Goal: Task Accomplishment & Management: Manage account settings

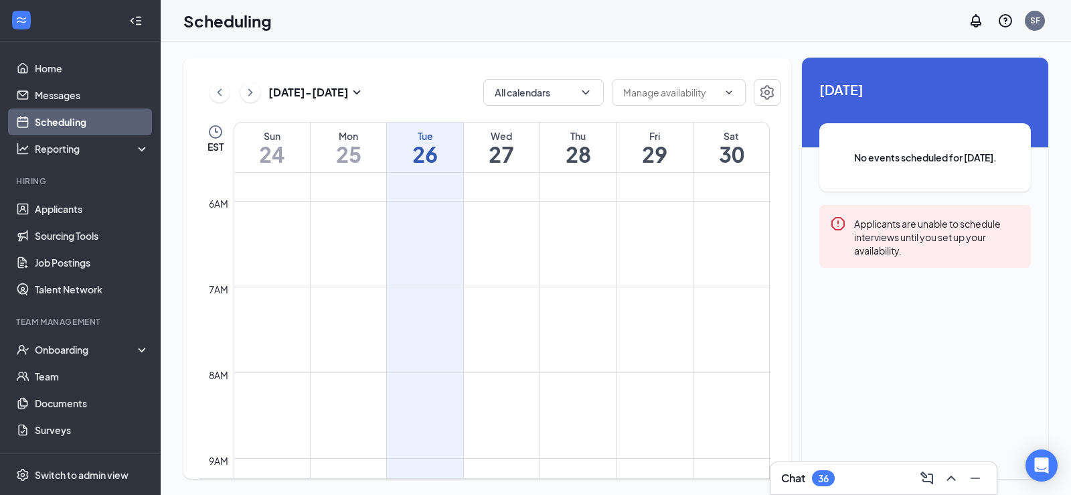
scroll to position [256, 0]
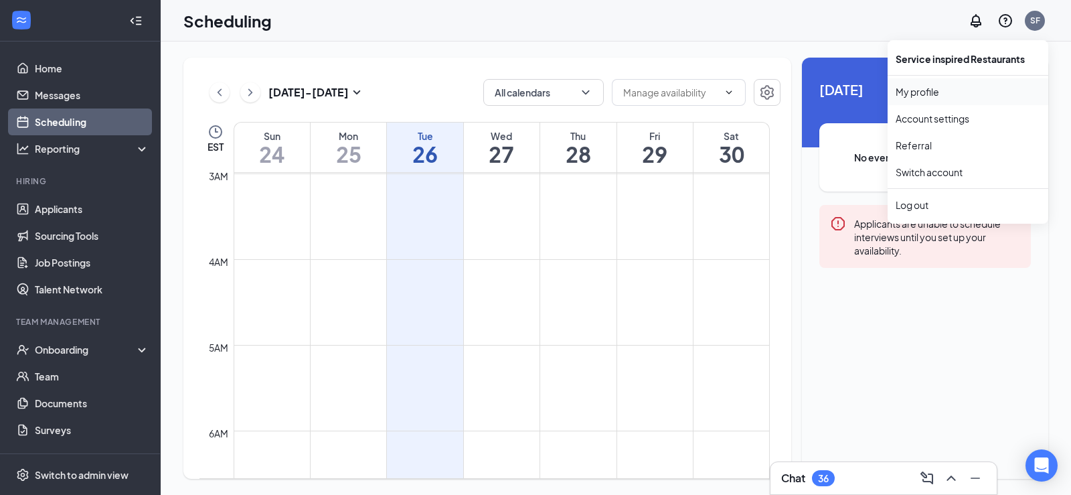
click at [916, 90] on link "My profile" at bounding box center [967, 91] width 145 height 13
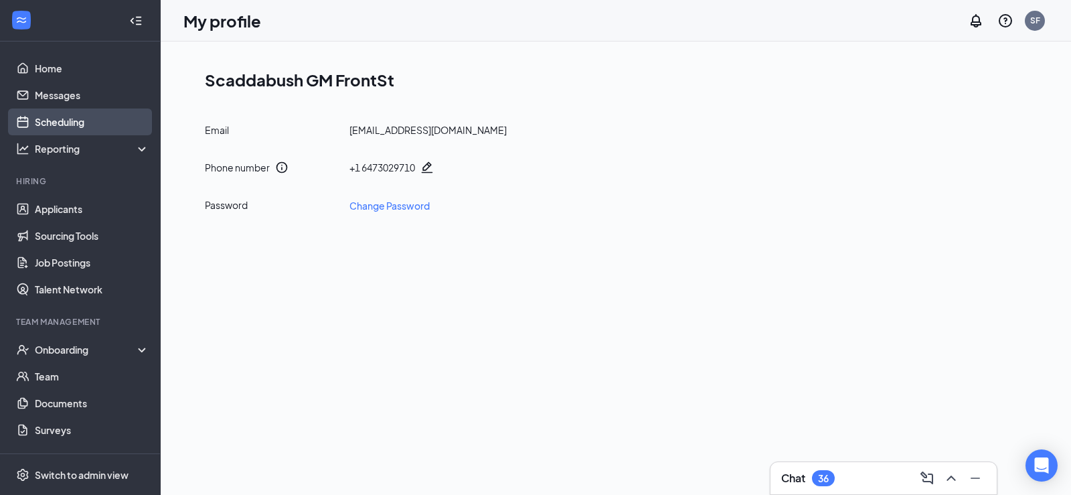
click at [55, 129] on link "Scheduling" at bounding box center [92, 121] width 114 height 27
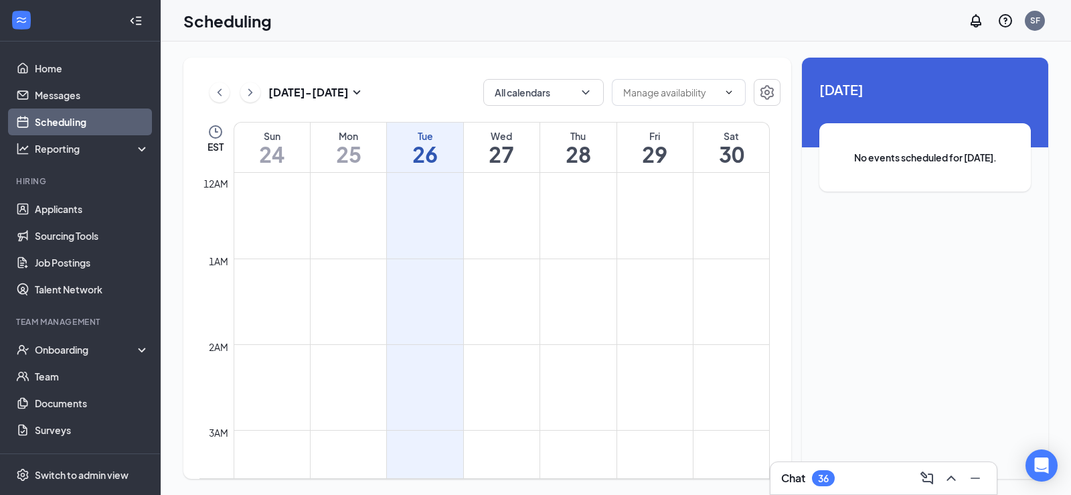
scroll to position [658, 0]
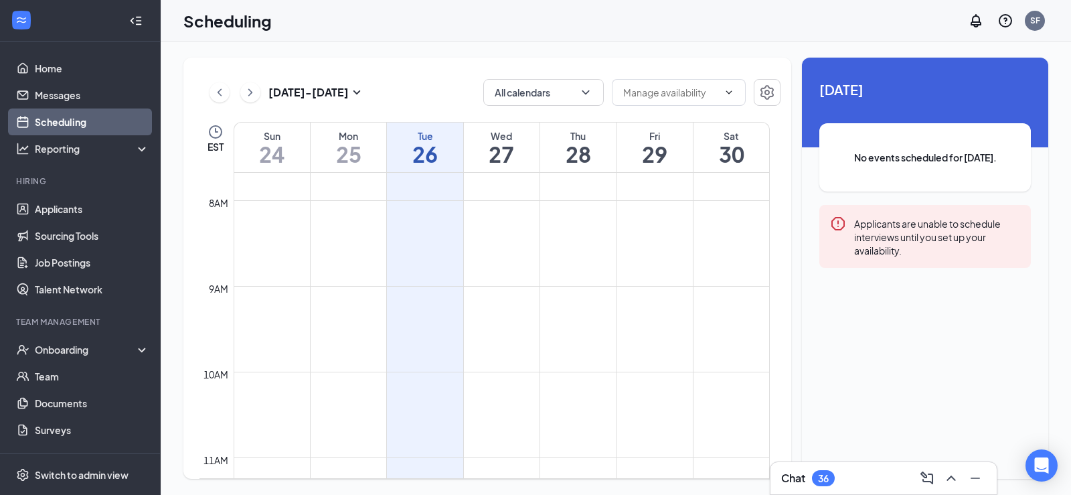
click at [422, 236] on td at bounding box center [502, 232] width 536 height 21
click at [723, 86] on span at bounding box center [679, 92] width 134 height 27
click at [724, 90] on icon "ChevronUp" at bounding box center [728, 92] width 11 height 11
click at [414, 326] on td at bounding box center [502, 317] width 536 height 21
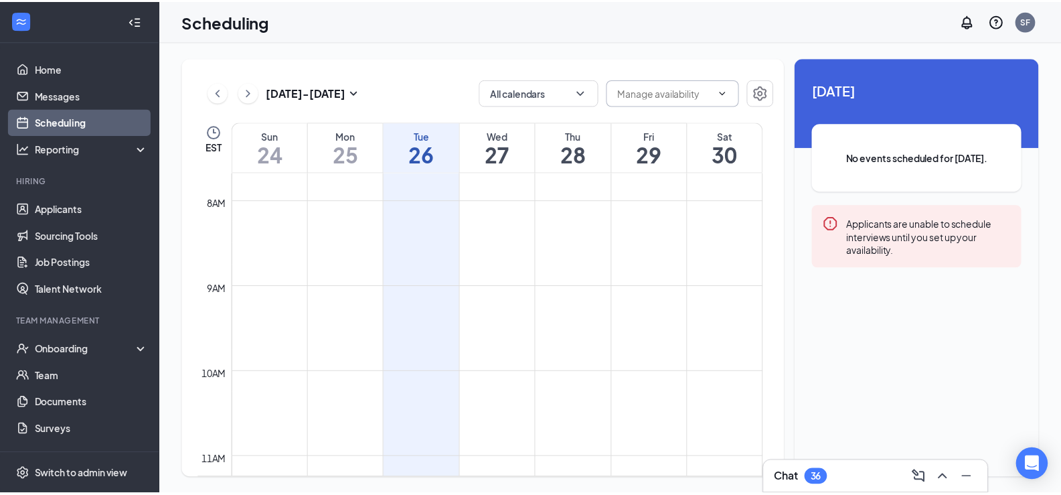
scroll to position [1059, 0]
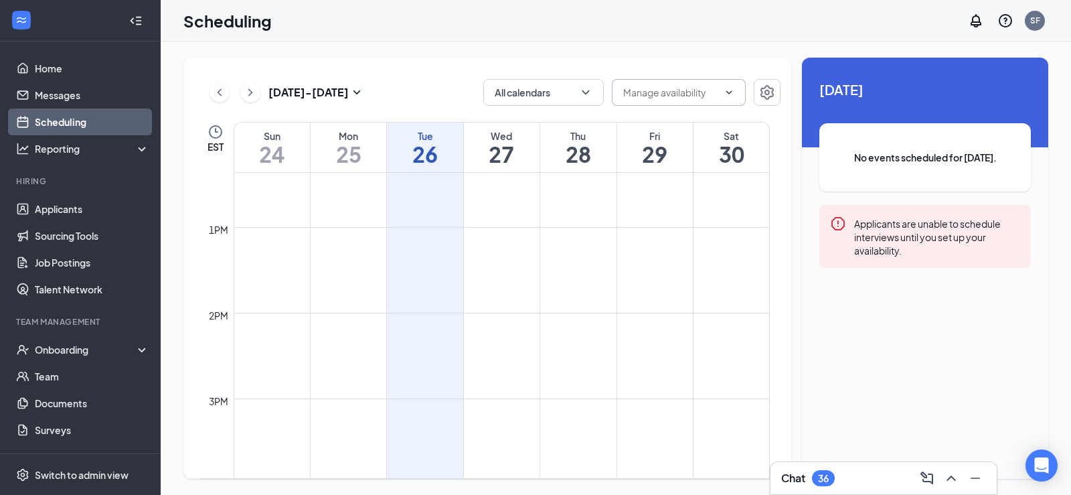
click at [466, 357] on td at bounding box center [502, 365] width 536 height 21
click at [462, 357] on td at bounding box center [502, 365] width 536 height 21
drag, startPoint x: 396, startPoint y: 286, endPoint x: 422, endPoint y: 347, distance: 66.0
click at [419, 348] on td at bounding box center [502, 344] width 536 height 21
click at [764, 93] on icon "Settings" at bounding box center [767, 92] width 16 height 16
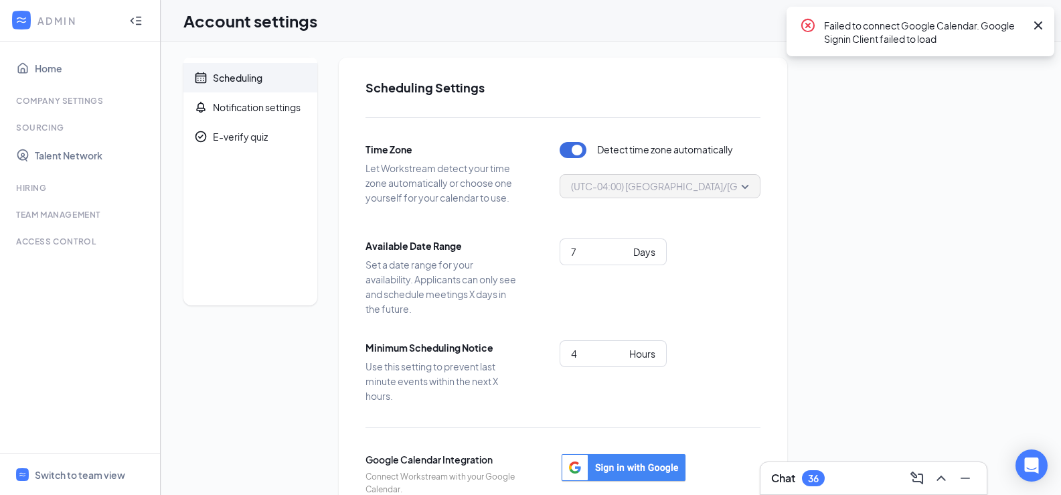
click at [131, 27] on div at bounding box center [135, 20] width 27 height 27
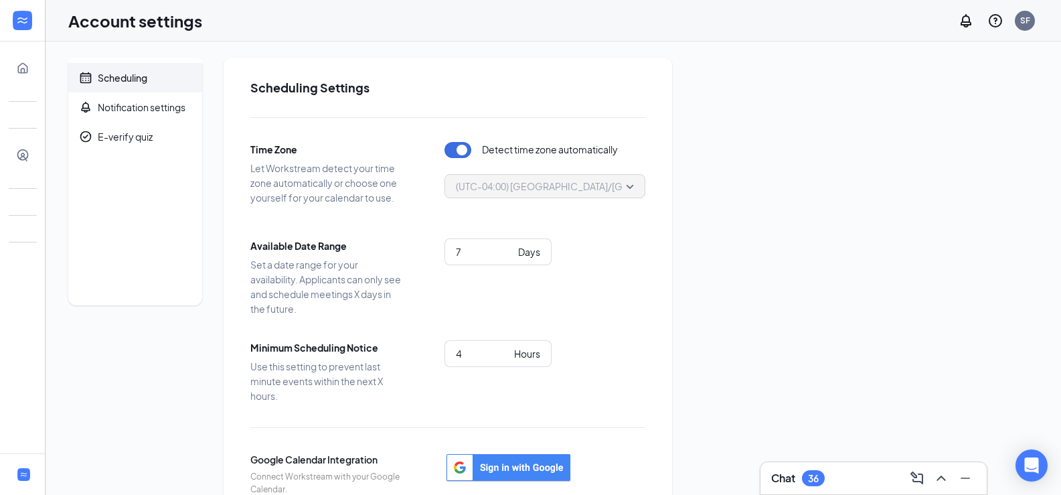
click at [112, 75] on div "Scheduling" at bounding box center [123, 77] width 50 height 13
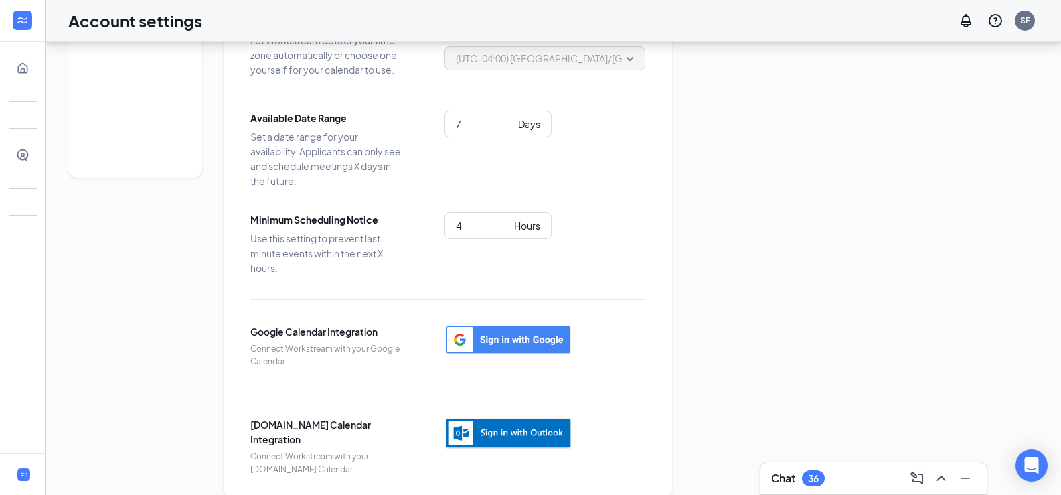
scroll to position [134, 0]
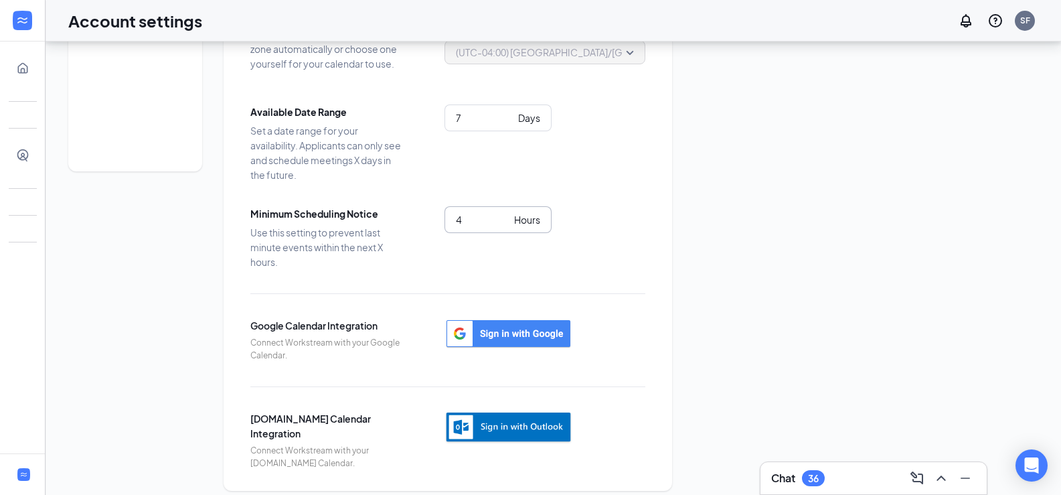
click at [481, 222] on input "4" at bounding box center [482, 219] width 53 height 15
click at [519, 222] on div "Hours" at bounding box center [527, 219] width 26 height 15
click at [479, 224] on input "4" at bounding box center [482, 219] width 53 height 15
drag, startPoint x: 479, startPoint y: 224, endPoint x: 416, endPoint y: 222, distance: 63.6
click at [416, 222] on div "Minimum Scheduling Notice Use this setting to prevent last minute events within…" at bounding box center [447, 237] width 395 height 63
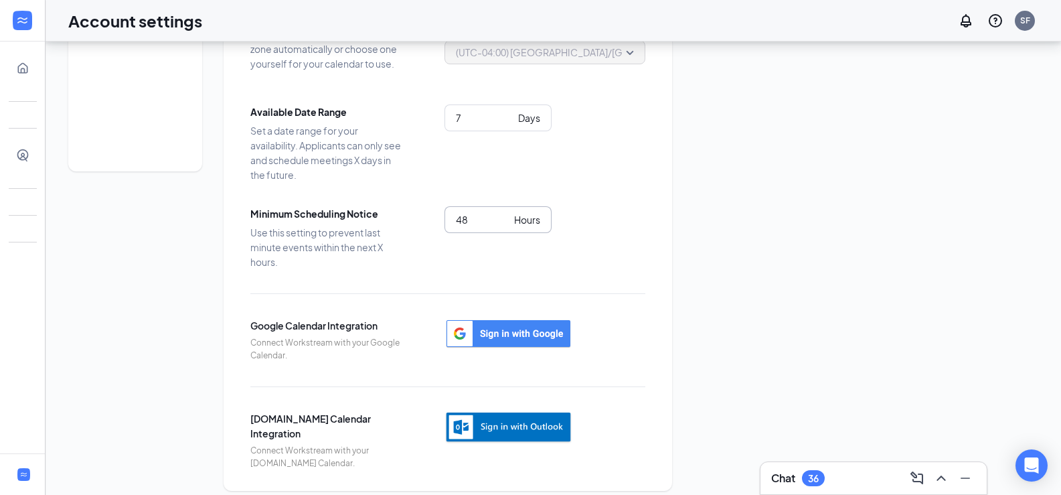
type input "48"
click at [572, 177] on div "Available Date Range Set a date range for your availability. Applicants can onl…" at bounding box center [447, 143] width 395 height 78
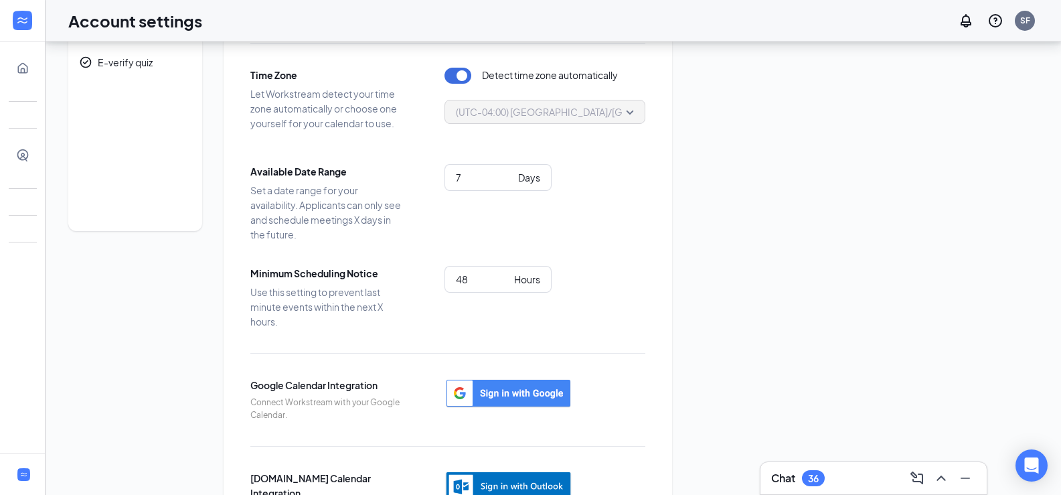
scroll to position [0, 0]
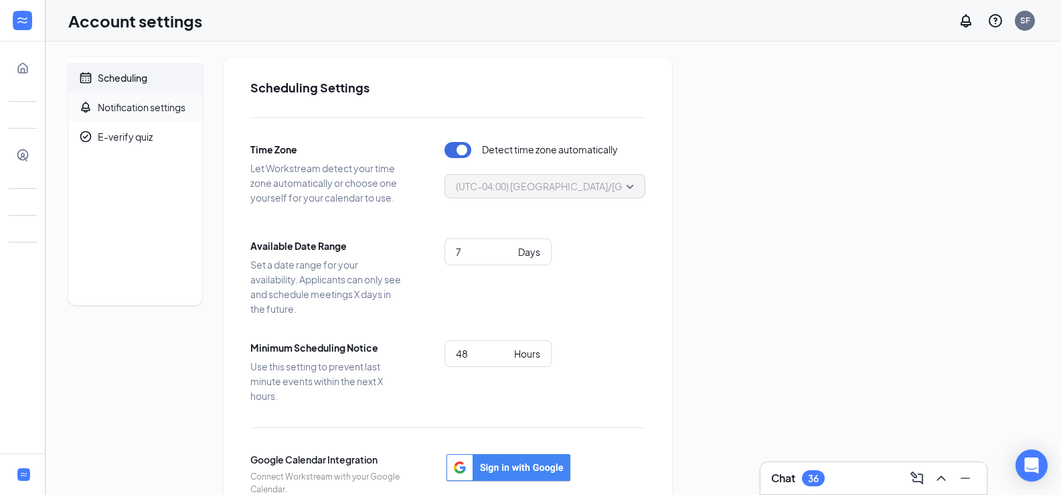
click at [138, 107] on div "Notification settings" at bounding box center [142, 106] width 88 height 13
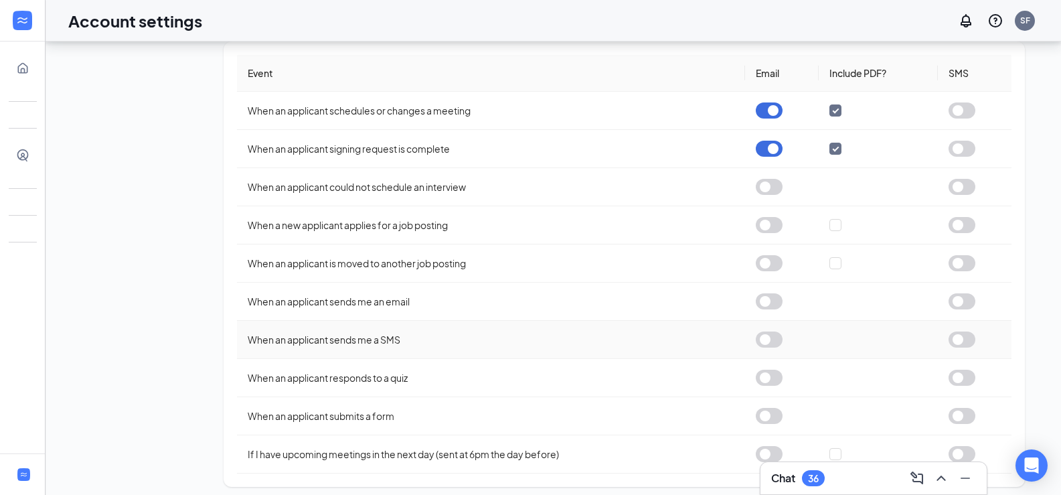
scroll to position [282, 0]
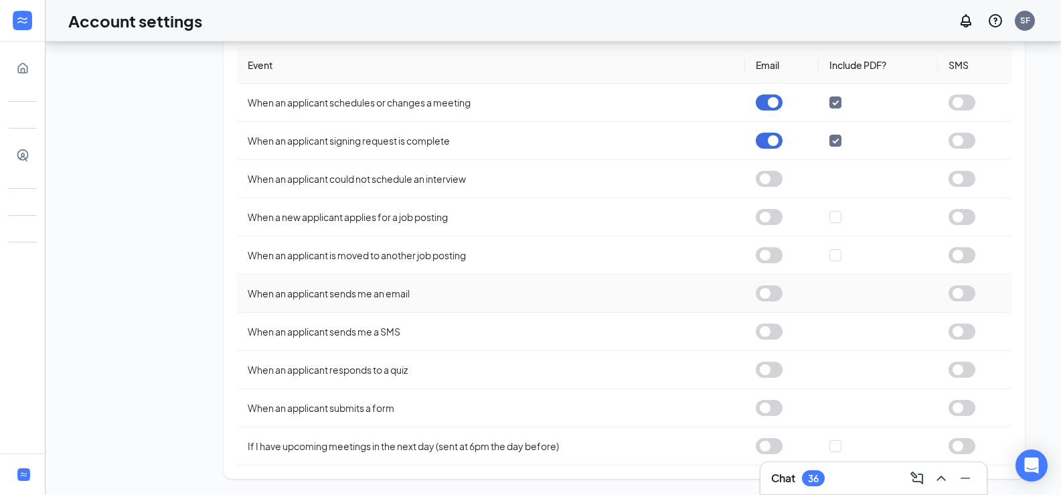
click at [772, 294] on button "button" at bounding box center [769, 293] width 27 height 16
click at [764, 445] on button "button" at bounding box center [769, 446] width 27 height 16
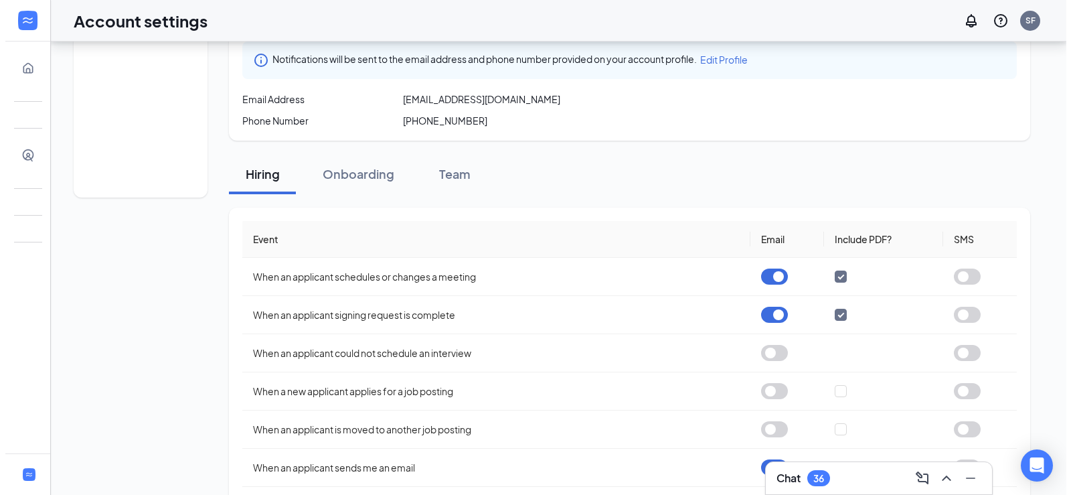
scroll to position [0, 0]
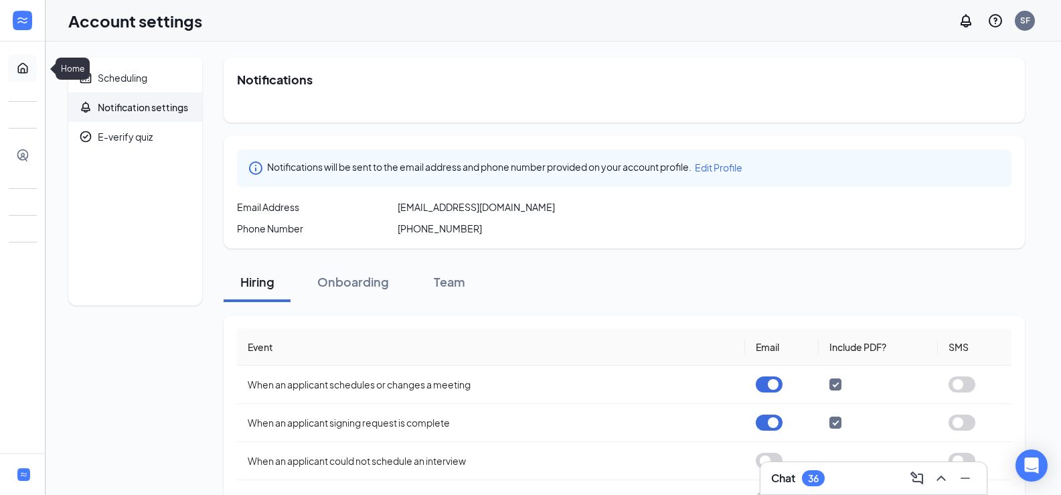
click at [35, 72] on link "Home" at bounding box center [41, 68] width 13 height 27
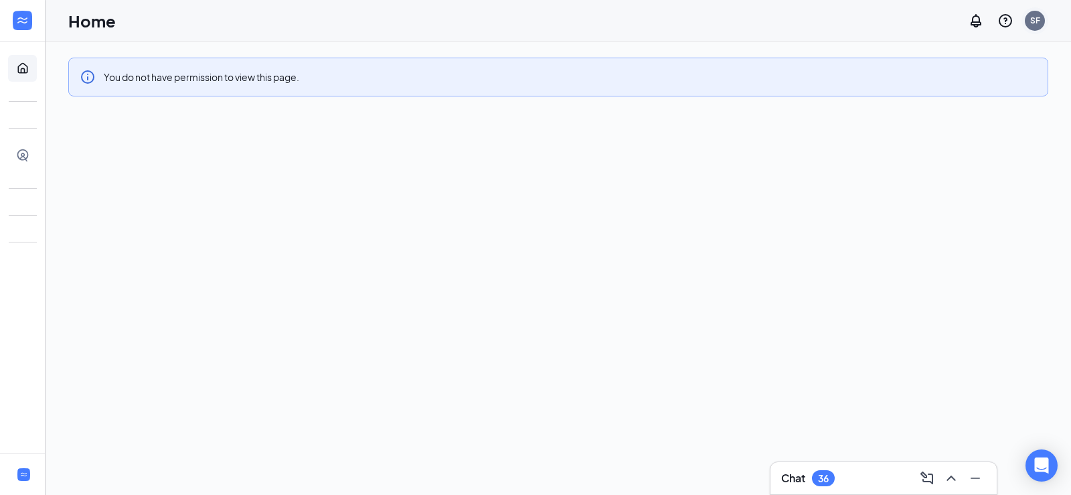
click at [1026, 11] on div "SF" at bounding box center [1034, 20] width 27 height 27
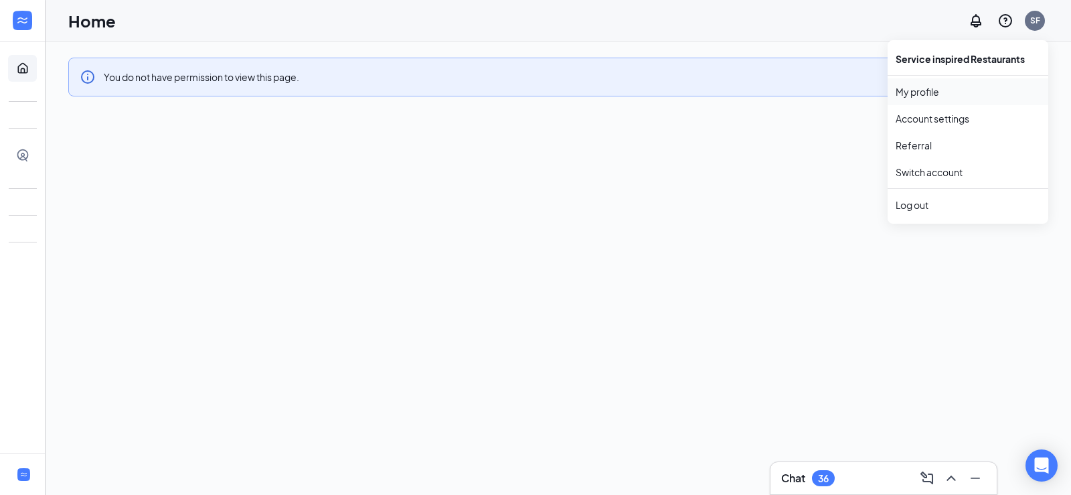
click at [914, 89] on link "My profile" at bounding box center [967, 91] width 145 height 13
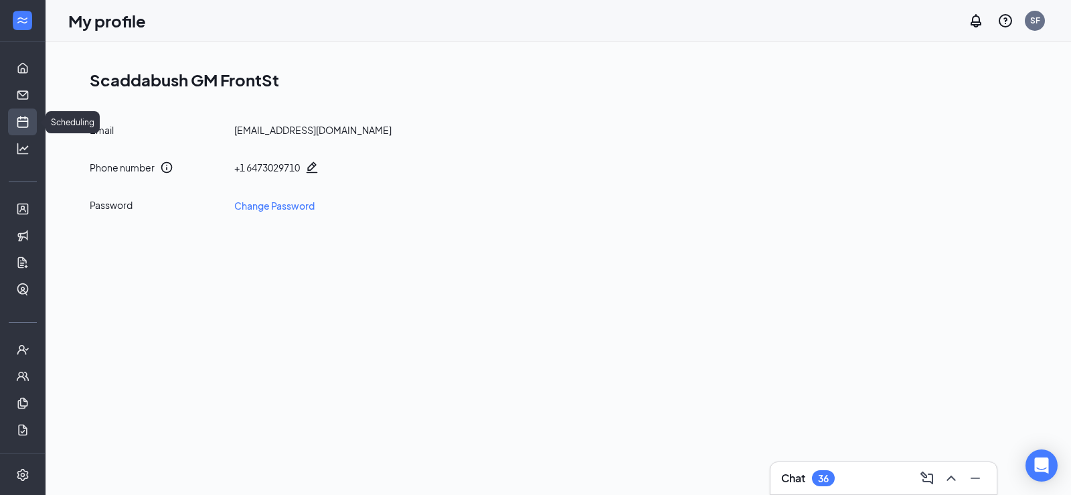
click at [35, 120] on link "Scheduling" at bounding box center [41, 121] width 13 height 27
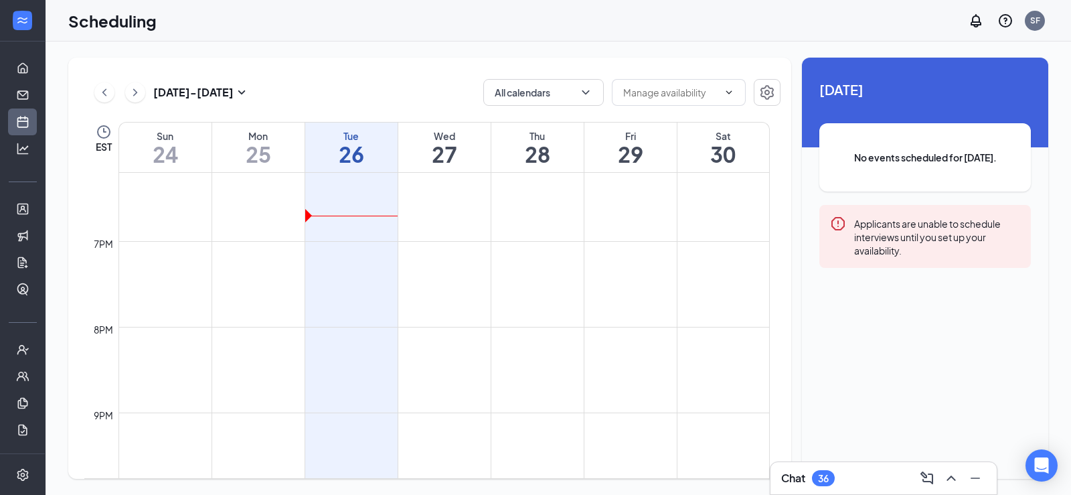
scroll to position [1483, 0]
click at [19, 27] on div at bounding box center [22, 20] width 27 height 27
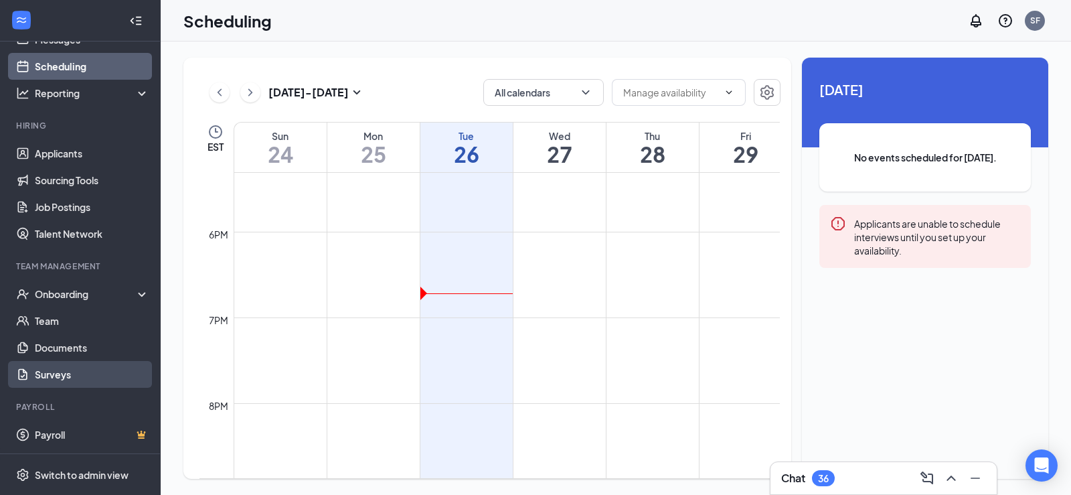
scroll to position [0, 0]
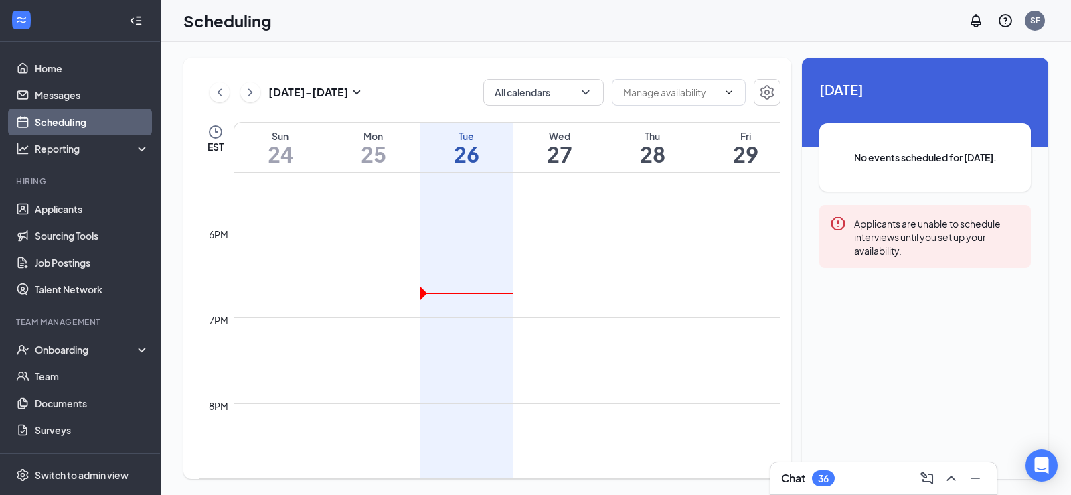
click at [446, 338] on td at bounding box center [559, 327] width 651 height 21
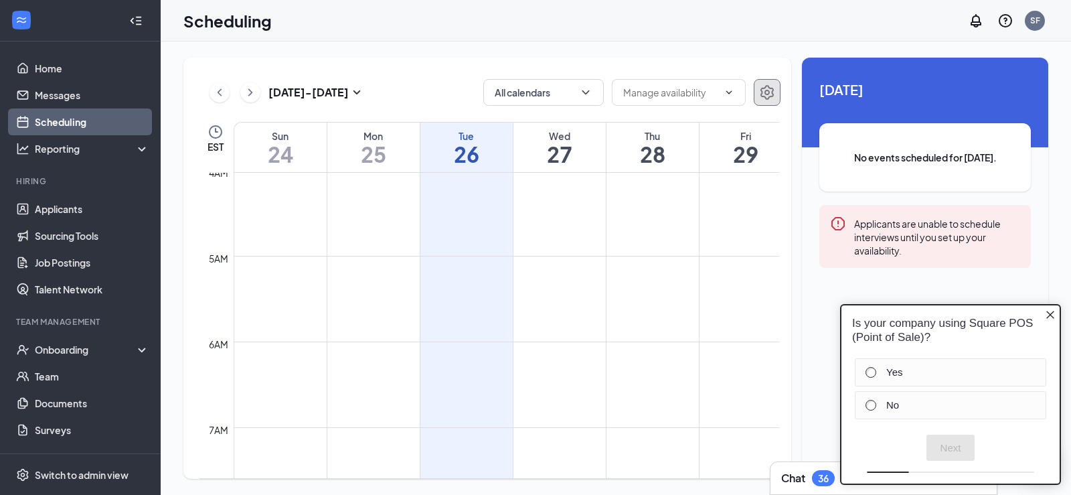
click at [765, 92] on icon "Settings" at bounding box center [766, 92] width 13 height 15
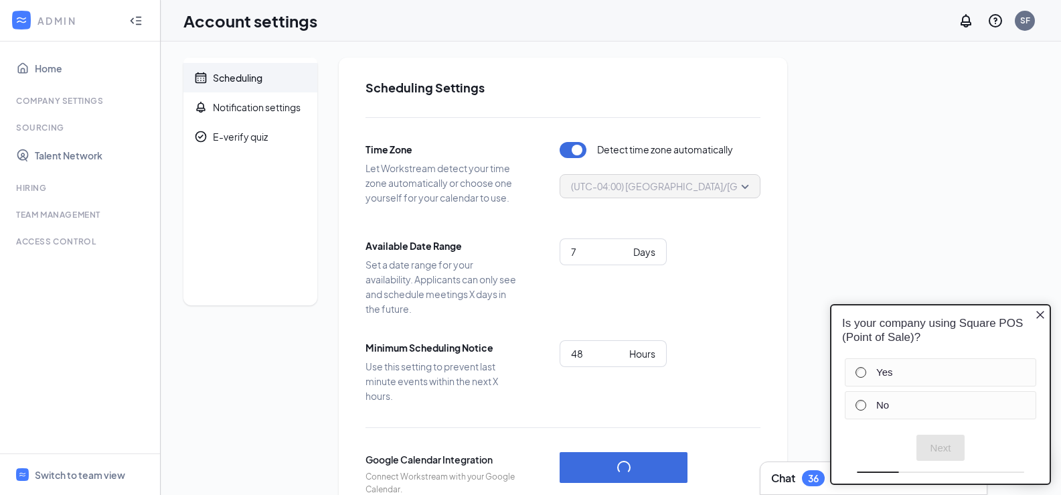
click at [1037, 312] on icon "Close button" at bounding box center [1040, 315] width 8 height 8
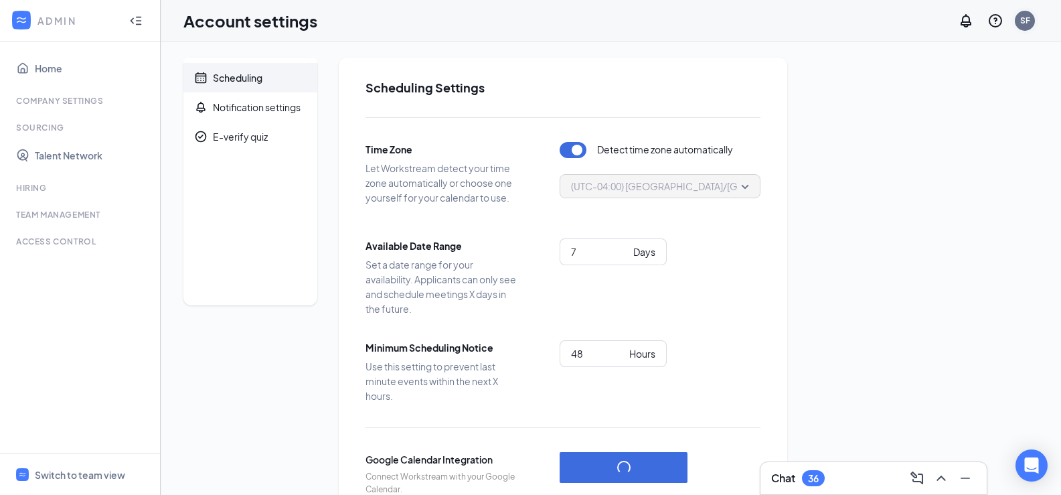
click at [1030, 25] on div "SF" at bounding box center [1025, 21] width 20 height 20
click at [1029, 23] on div "SF" at bounding box center [1025, 20] width 10 height 11
click at [910, 94] on link "My profile" at bounding box center [957, 91] width 145 height 13
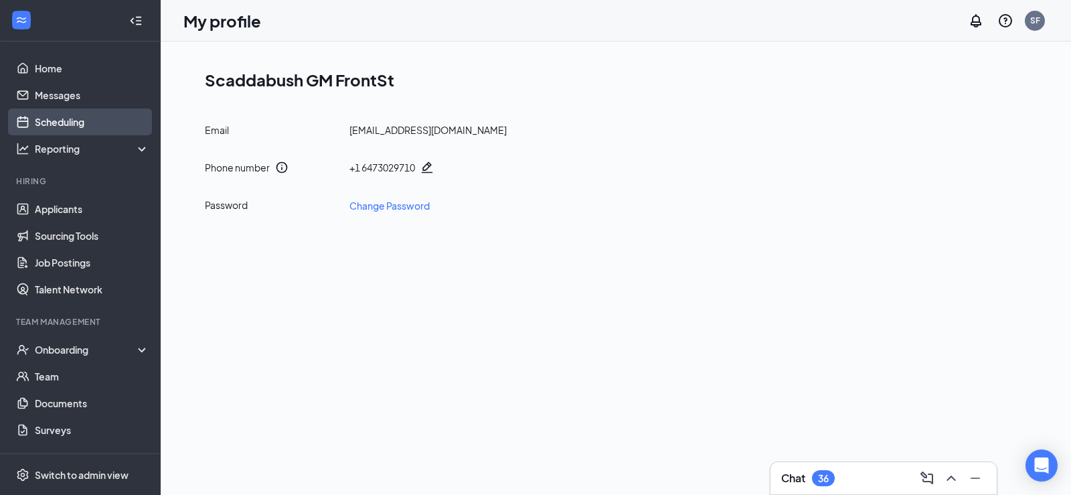
click at [49, 117] on link "Scheduling" at bounding box center [92, 121] width 114 height 27
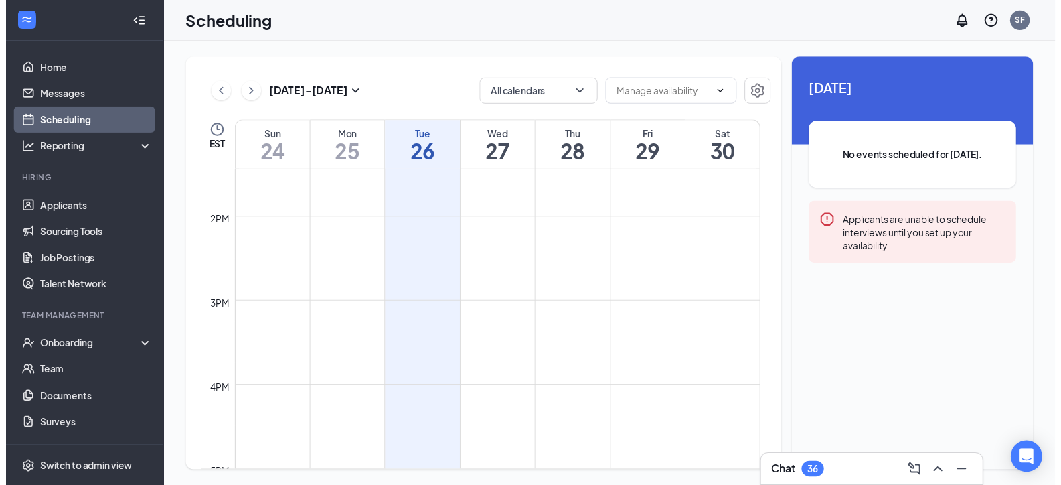
scroll to position [1126, 0]
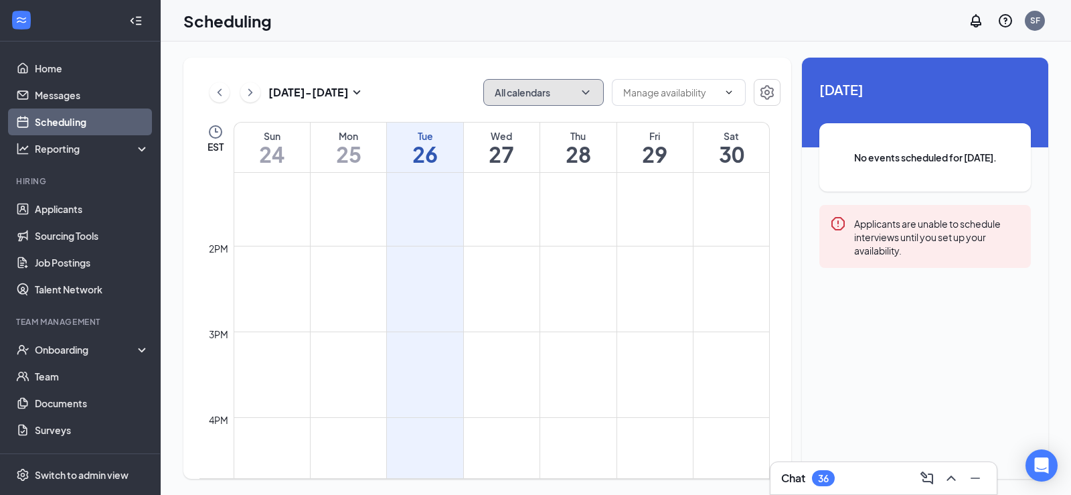
click at [588, 92] on icon "ChevronDown" at bounding box center [585, 92] width 13 height 13
click at [588, 92] on icon "ChevronUp" at bounding box center [585, 92] width 13 height 13
click at [721, 92] on span at bounding box center [727, 92] width 13 height 11
click at [728, 92] on icon "ChevronUp" at bounding box center [729, 91] width 6 height 3
click at [733, 97] on icon "ChevronDown" at bounding box center [728, 92] width 11 height 11
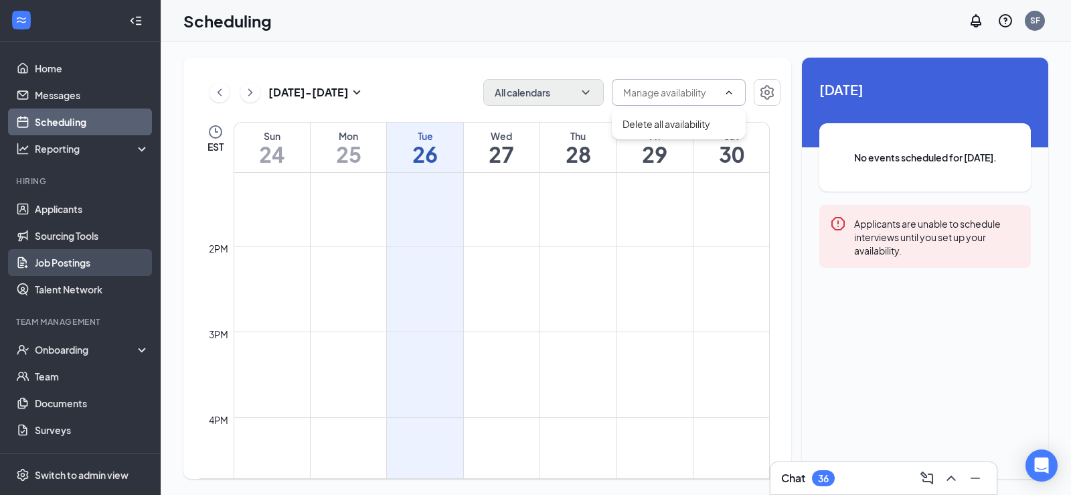
click at [62, 261] on link "Job Postings" at bounding box center [92, 262] width 114 height 27
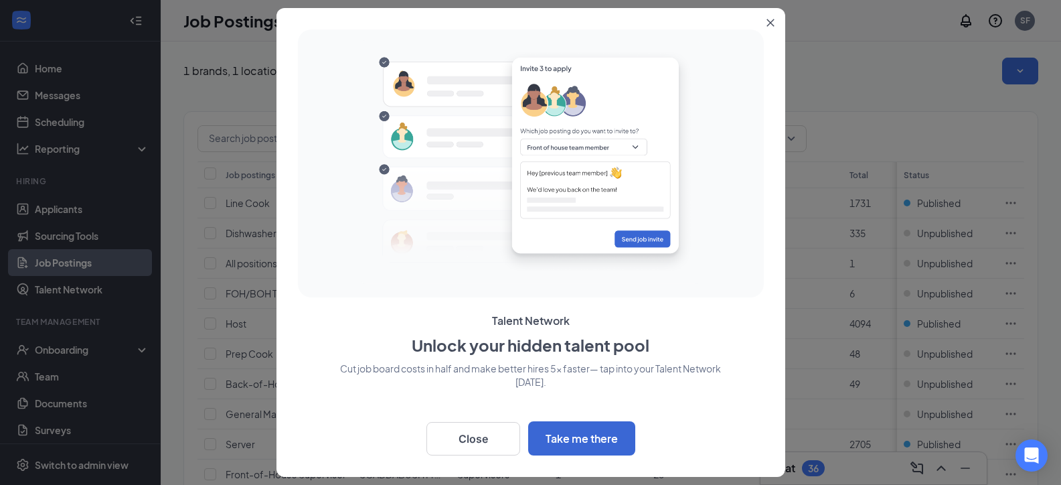
click at [770, 23] on icon "Close" at bounding box center [769, 22] width 7 height 7
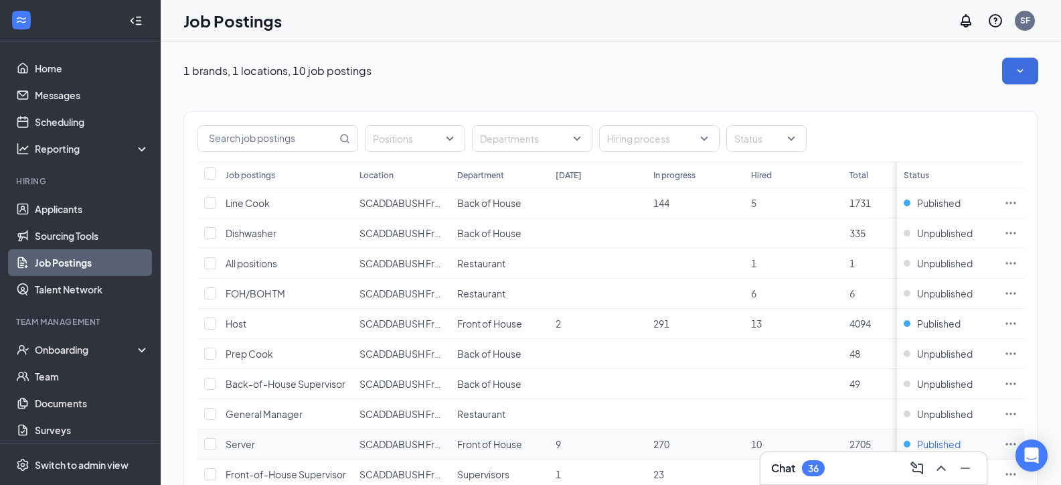
scroll to position [102, 0]
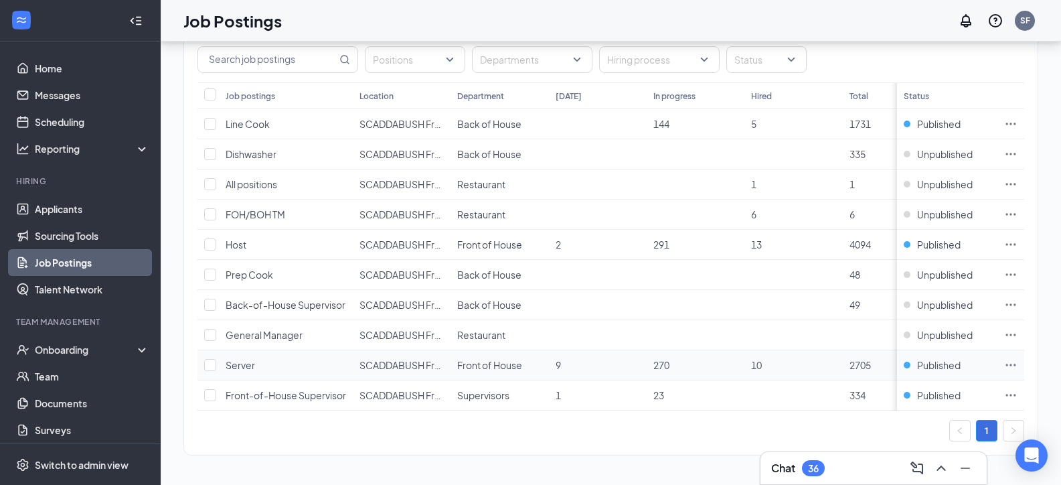
click at [1017, 358] on icon "Ellipses" at bounding box center [1010, 364] width 13 height 13
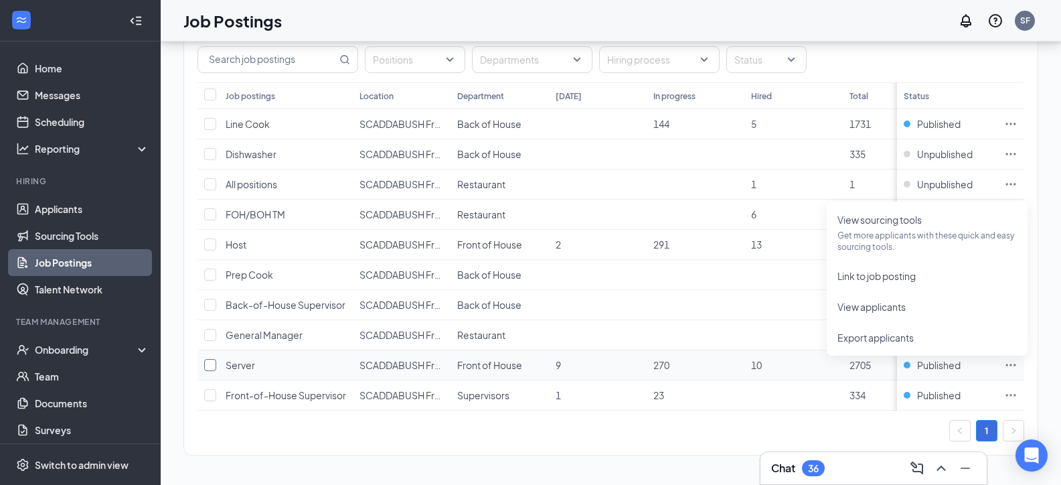
click at [209, 359] on input "checkbox" at bounding box center [210, 365] width 12 height 12
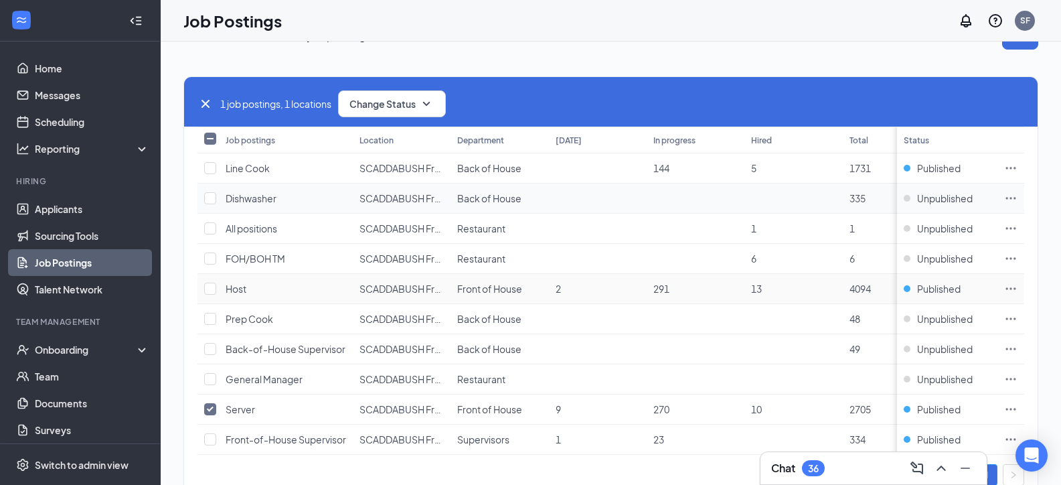
scroll to position [0, 0]
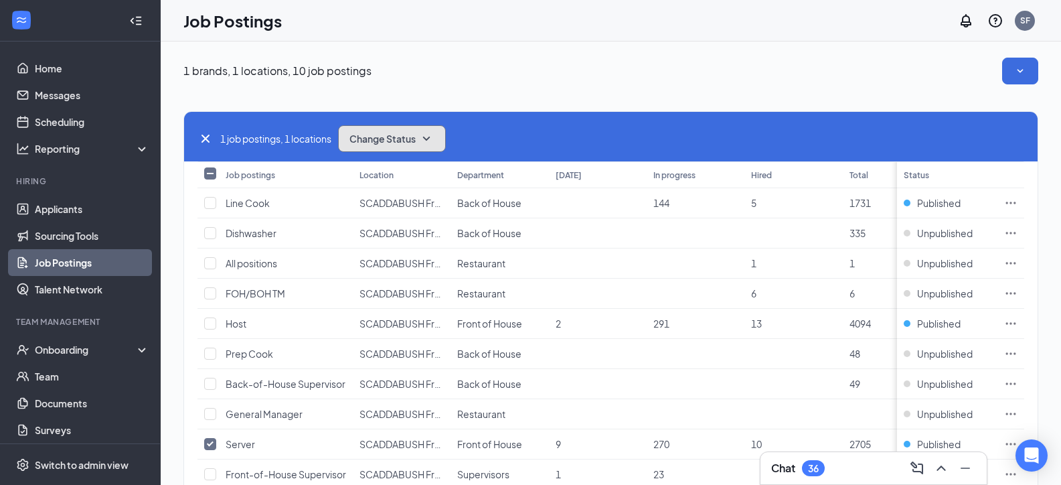
click at [416, 141] on span "Change Status" at bounding box center [382, 138] width 66 height 9
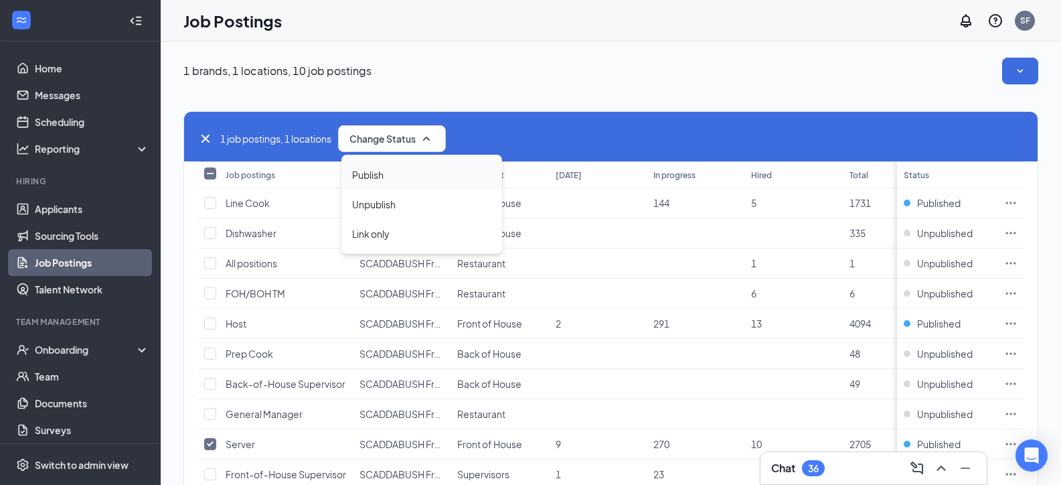
click at [379, 171] on span "Publish" at bounding box center [367, 174] width 31 height 15
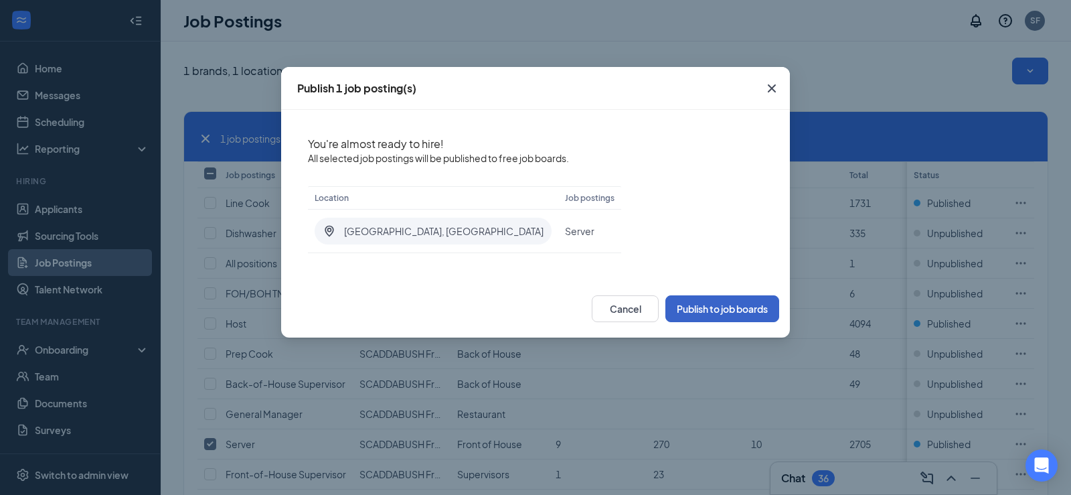
click at [731, 305] on button "Publish to job boards" at bounding box center [722, 308] width 114 height 27
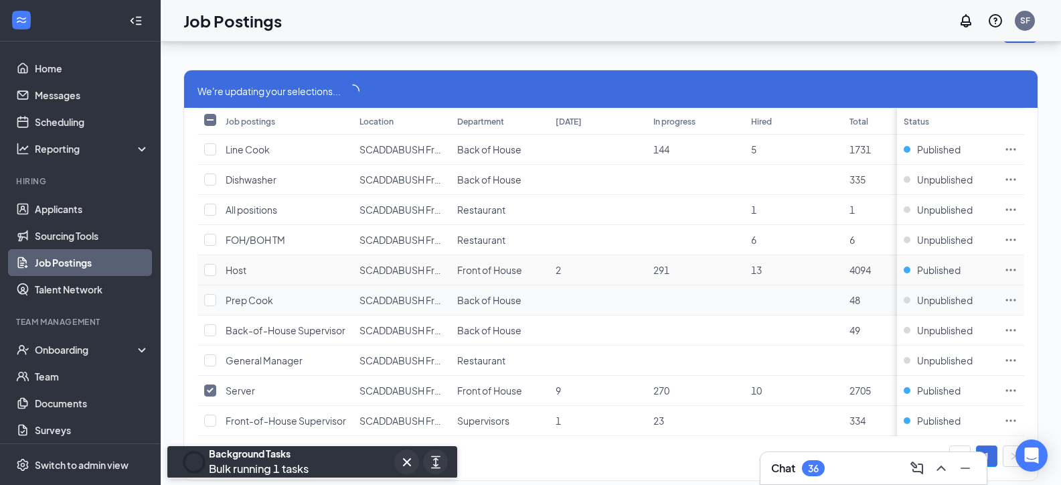
scroll to position [90, 0]
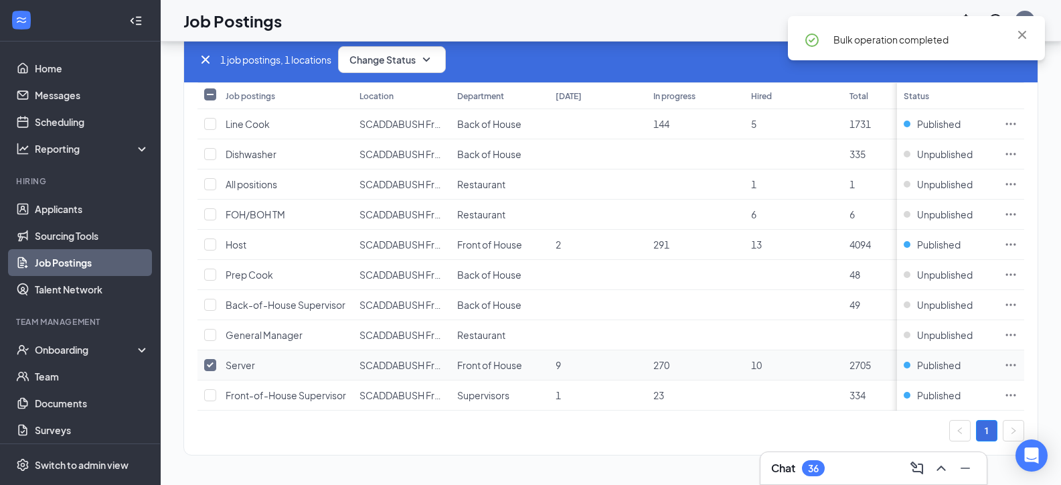
click at [210, 359] on input "checkbox" at bounding box center [210, 365] width 12 height 12
checkbox input "false"
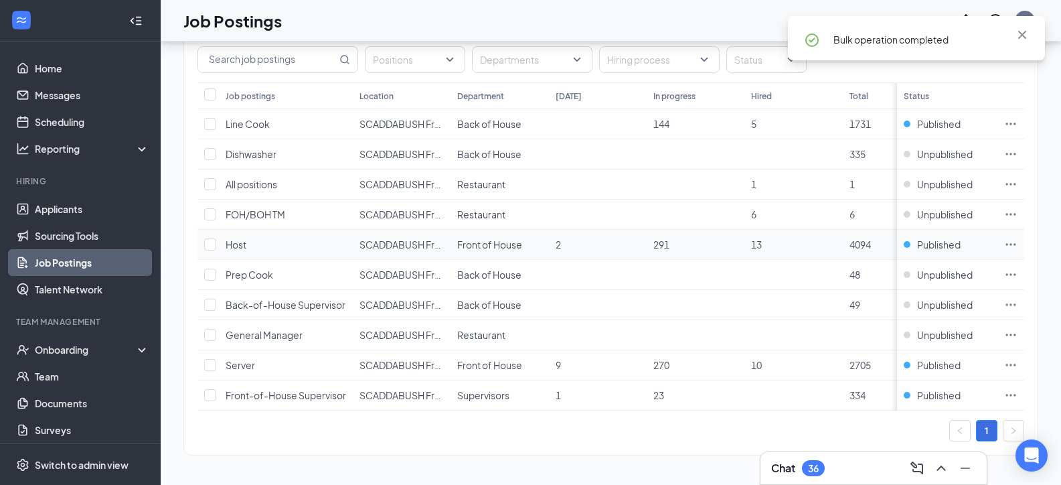
click at [209, 230] on td at bounding box center [207, 245] width 21 height 30
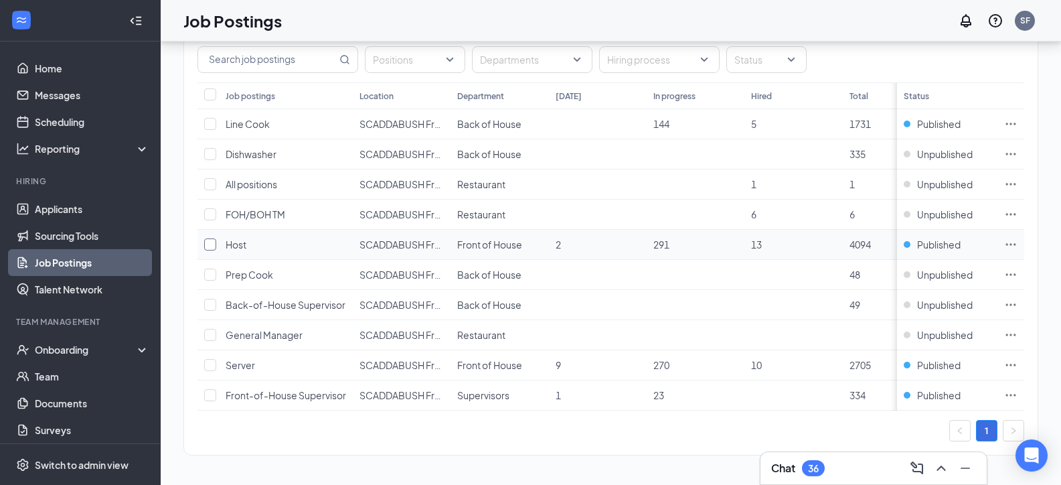
click at [212, 238] on input "checkbox" at bounding box center [210, 244] width 12 height 12
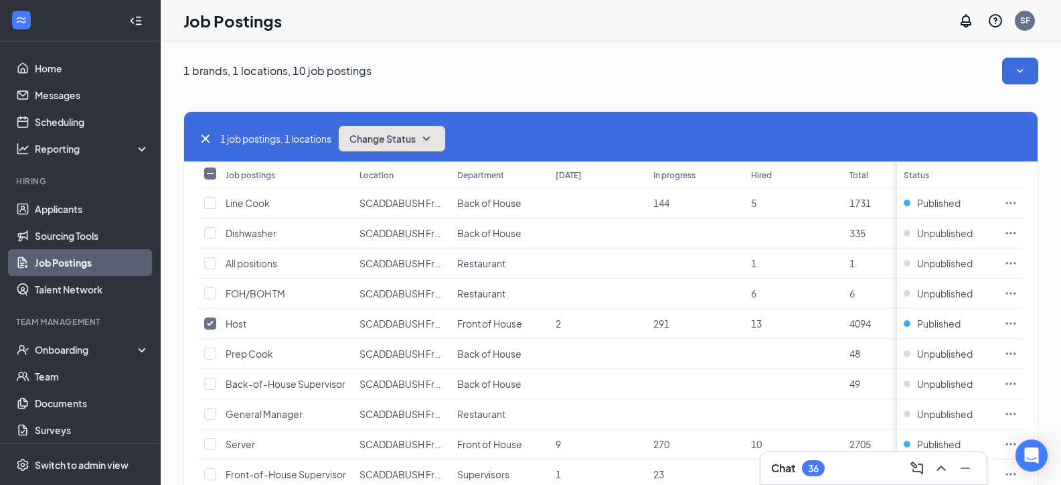
click at [391, 142] on span "Change Status" at bounding box center [382, 138] width 66 height 9
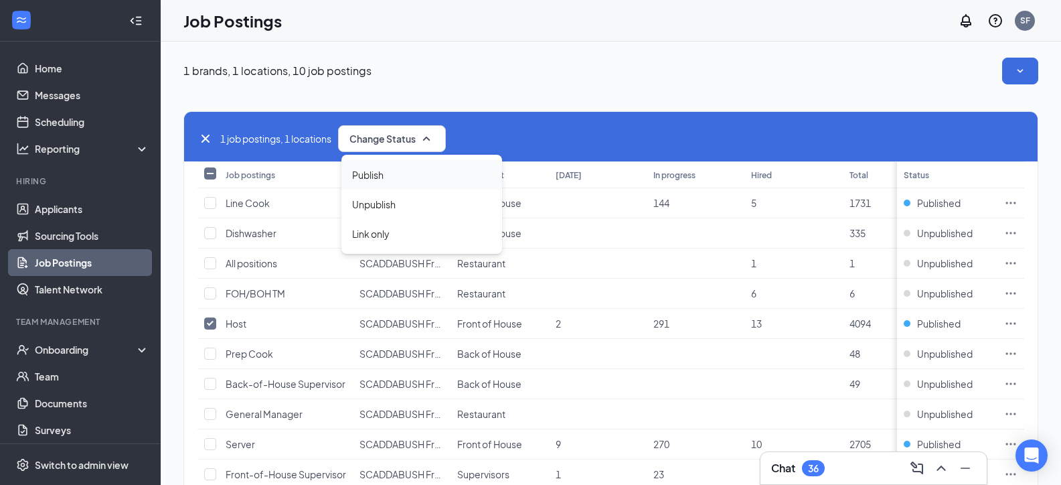
click at [375, 174] on span "Publish" at bounding box center [367, 174] width 31 height 15
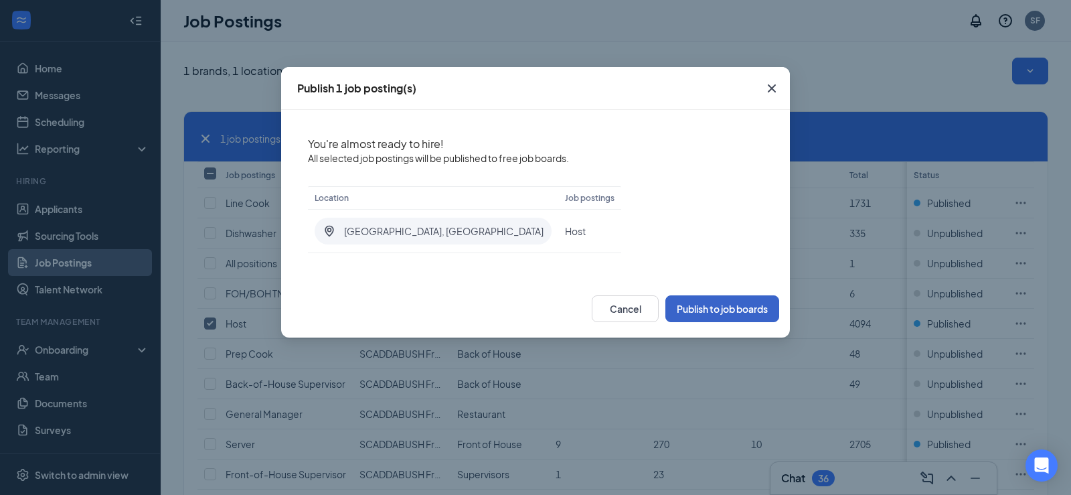
click at [707, 311] on button "Publish to job boards" at bounding box center [722, 308] width 114 height 27
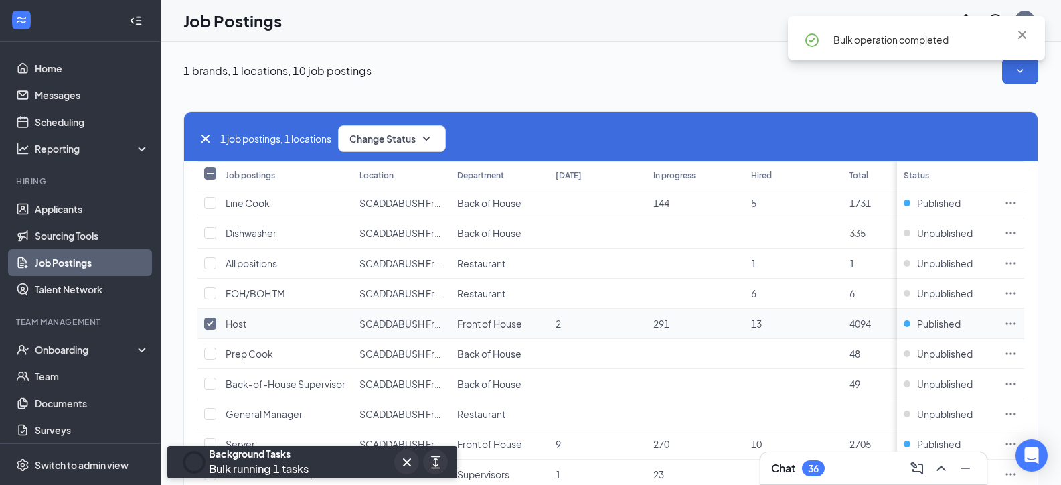
click at [209, 322] on input "checkbox" at bounding box center [210, 323] width 12 height 12
checkbox input "false"
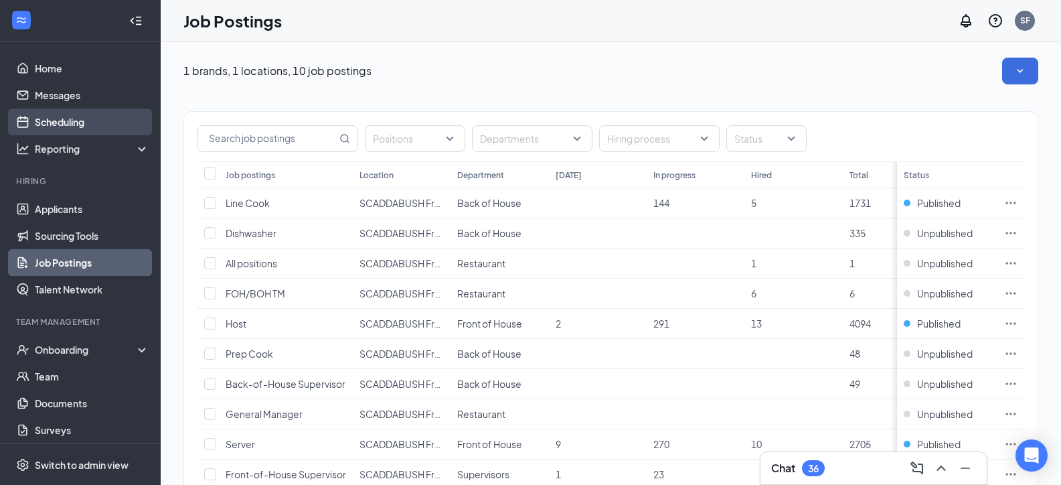
click at [77, 117] on link "Scheduling" at bounding box center [92, 121] width 114 height 27
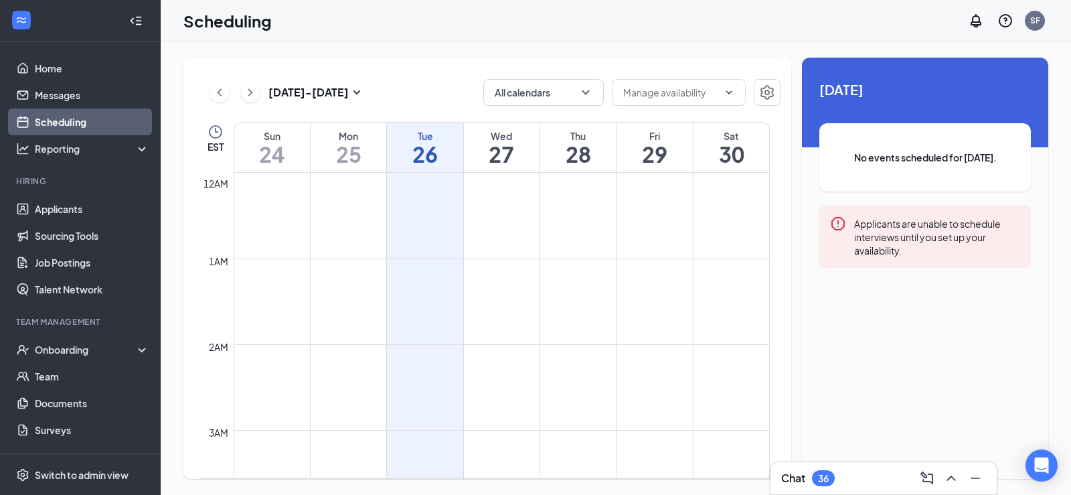
click at [421, 285] on td at bounding box center [502, 290] width 536 height 21
click at [399, 282] on td at bounding box center [502, 290] width 536 height 21
click at [728, 84] on span at bounding box center [679, 92] width 134 height 27
click at [675, 122] on div "Delete all availability" at bounding box center [666, 123] width 88 height 15
type input "Delete all availability"
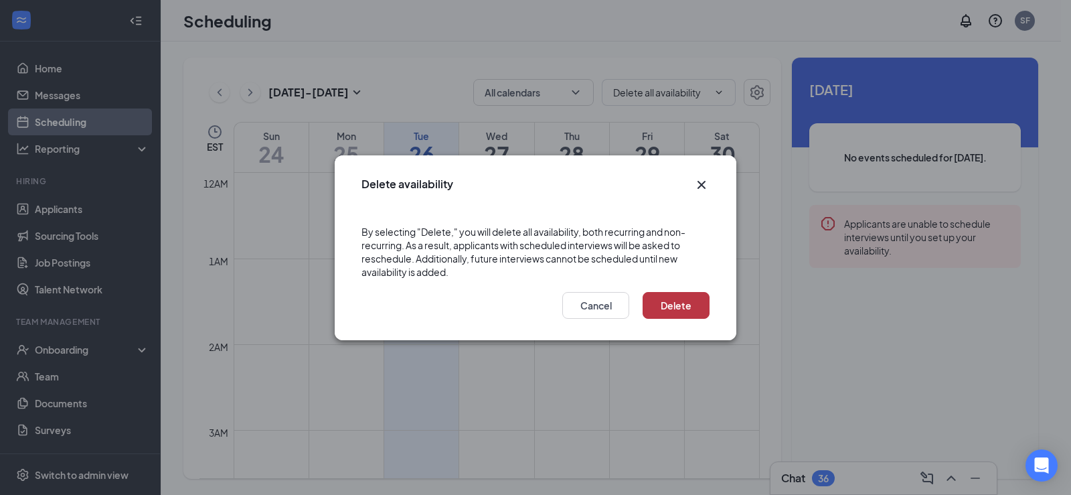
click at [667, 298] on button "Delete" at bounding box center [676, 305] width 67 height 27
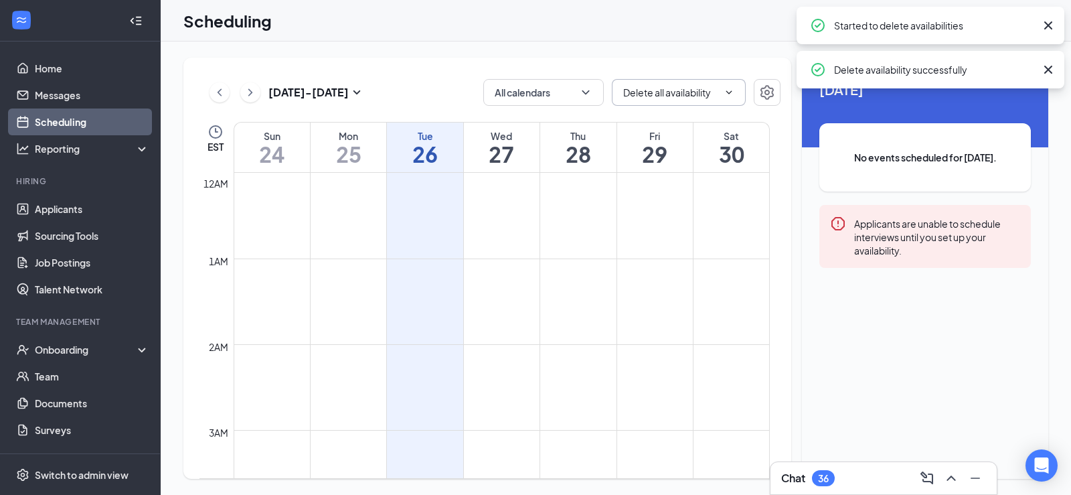
click at [719, 99] on span "Delete all availability" at bounding box center [679, 92] width 134 height 27
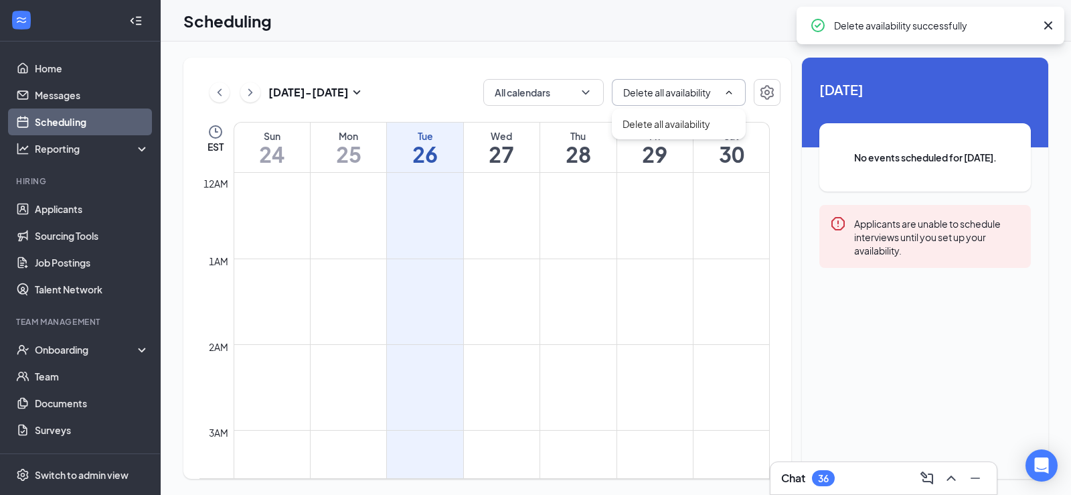
click at [719, 99] on span "Delete all availability" at bounding box center [679, 92] width 134 height 27
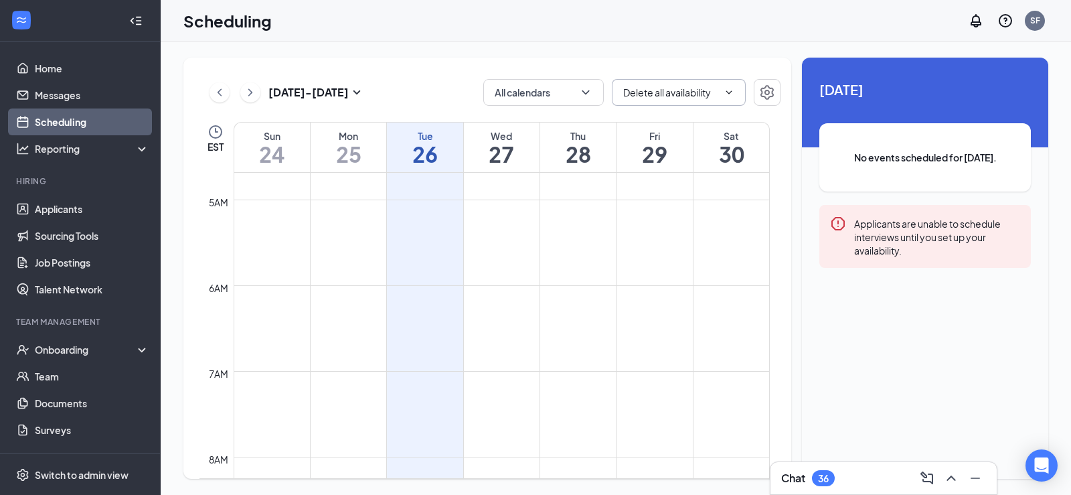
click at [430, 326] on td at bounding box center [502, 317] width 536 height 21
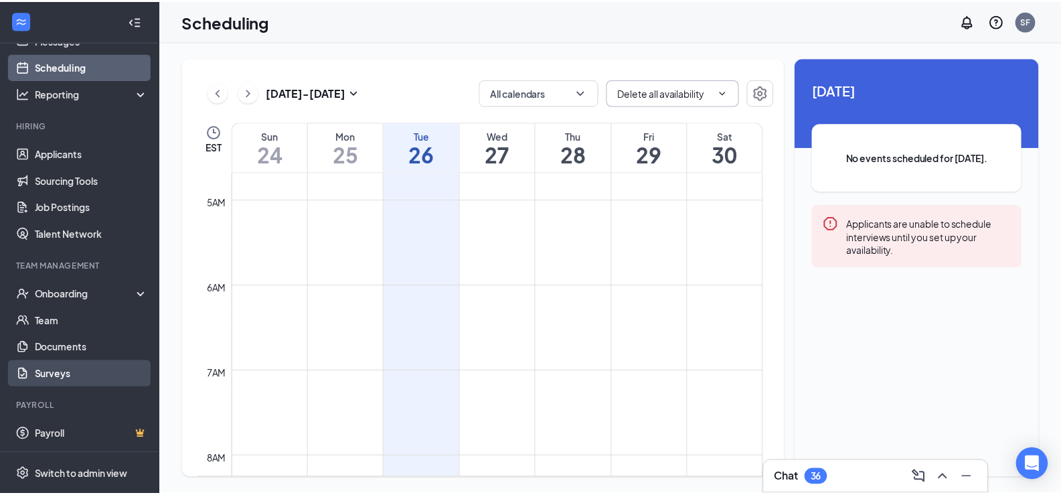
scroll to position [0, 0]
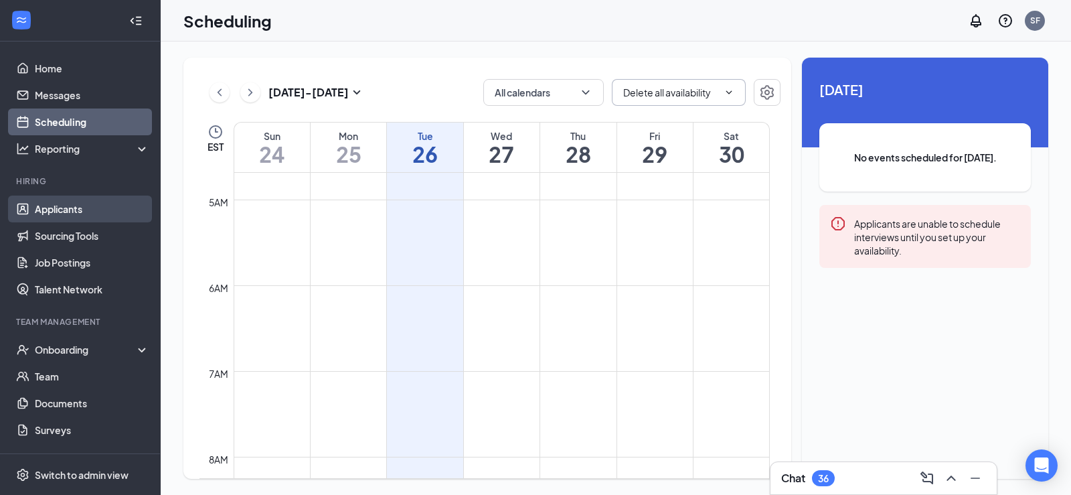
click at [50, 213] on link "Applicants" at bounding box center [92, 208] width 114 height 27
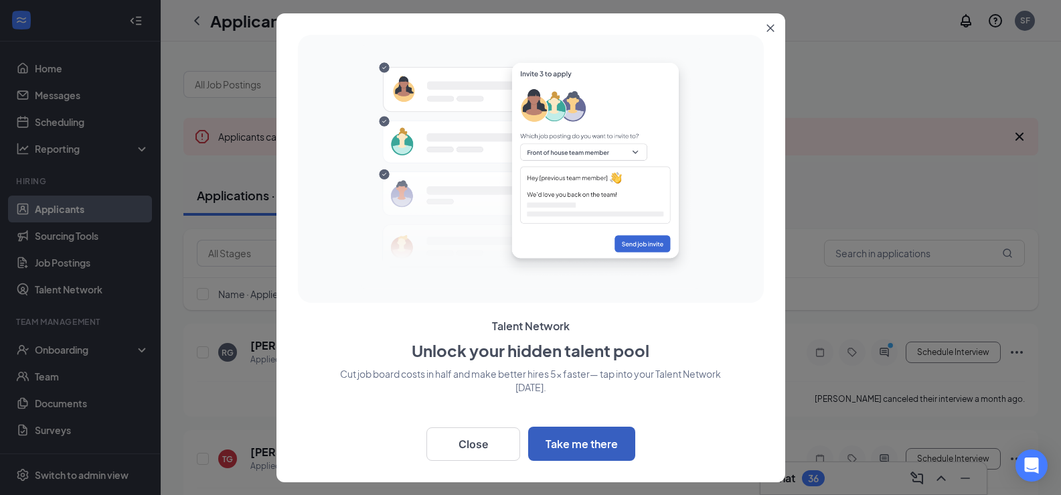
click at [588, 445] on button "Take me there" at bounding box center [581, 443] width 107 height 34
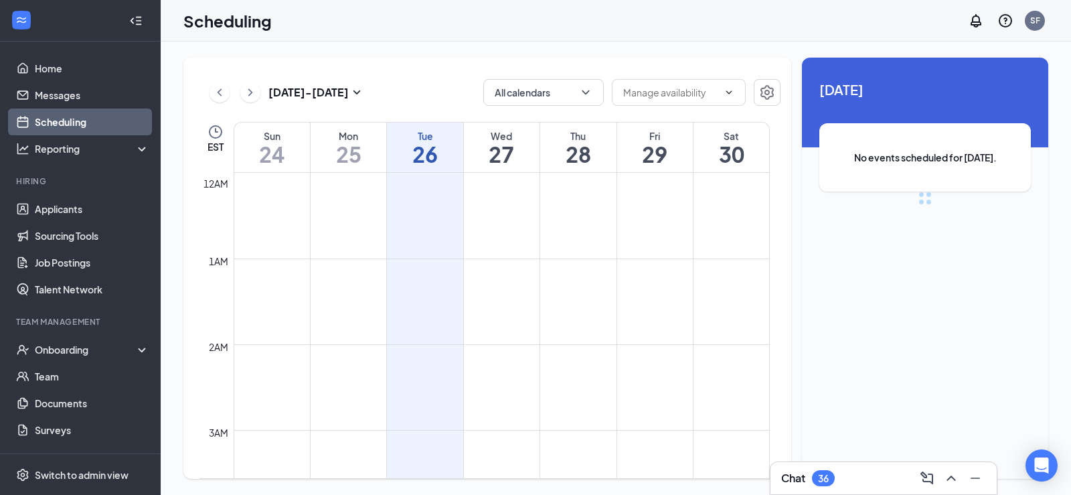
scroll to position [658, 0]
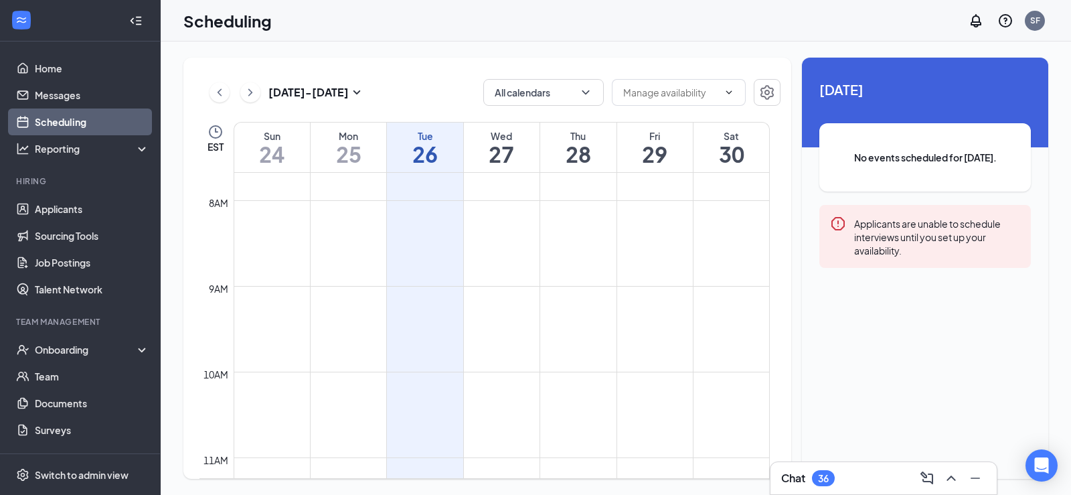
click at [441, 145] on h1 "26" at bounding box center [425, 154] width 76 height 23
click at [955, 240] on div "Applicants are unable to schedule interviews until you set up your availability." at bounding box center [937, 236] width 166 height 41
click at [961, 153] on span "No events scheduled for [DATE]." at bounding box center [925, 157] width 158 height 15
drag, startPoint x: 768, startPoint y: 288, endPoint x: 778, endPoint y: 211, distance: 77.5
click at [780, 197] on td "12am 1am 2am 3am 4am 5am 6am 7am 8am 9am 10am 11am 12pm 1pm 2pm 3pm 4pm 5pm 6pm…" at bounding box center [489, 326] width 581 height 306
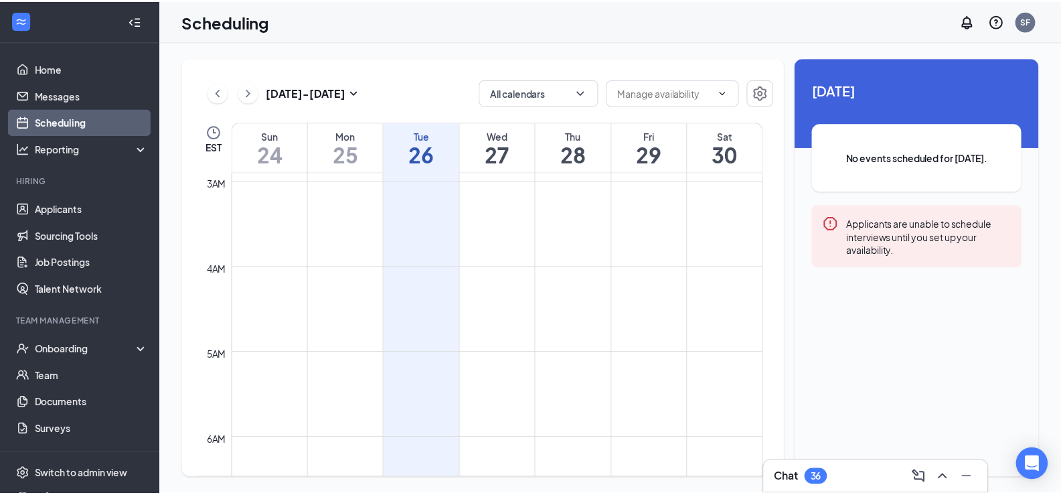
scroll to position [0, 0]
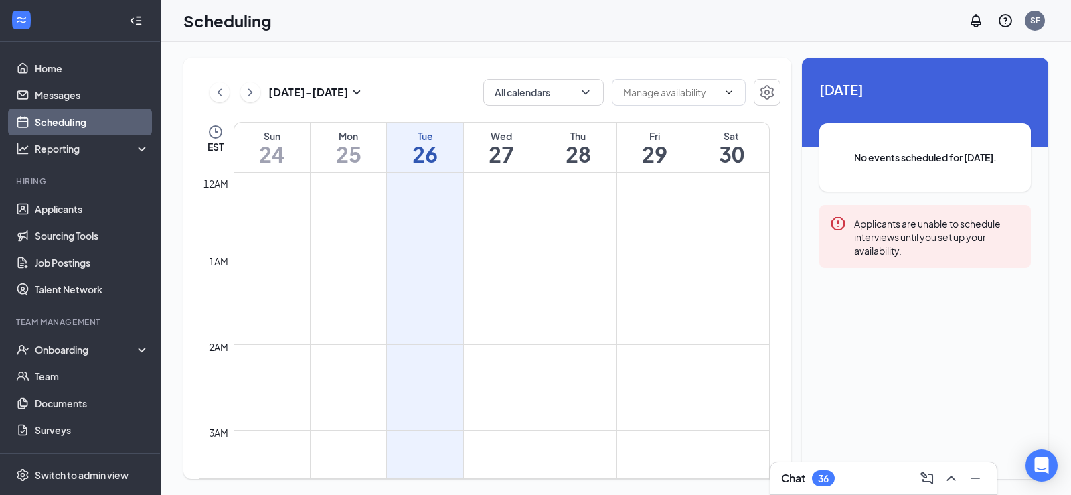
click at [439, 147] on h1 "26" at bounding box center [425, 154] width 76 height 23
click at [768, 98] on icon "Settings" at bounding box center [766, 92] width 13 height 15
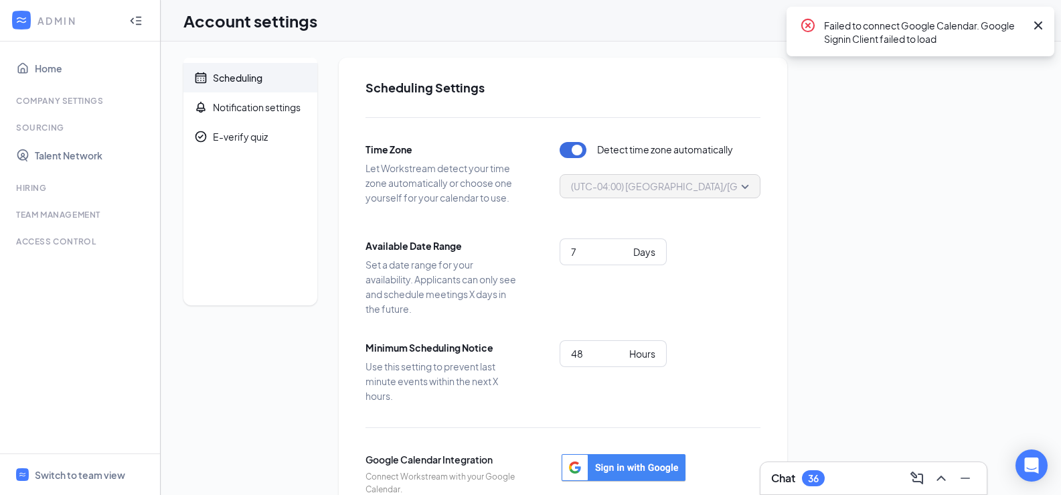
click at [1041, 25] on icon "Cross" at bounding box center [1038, 25] width 16 height 16
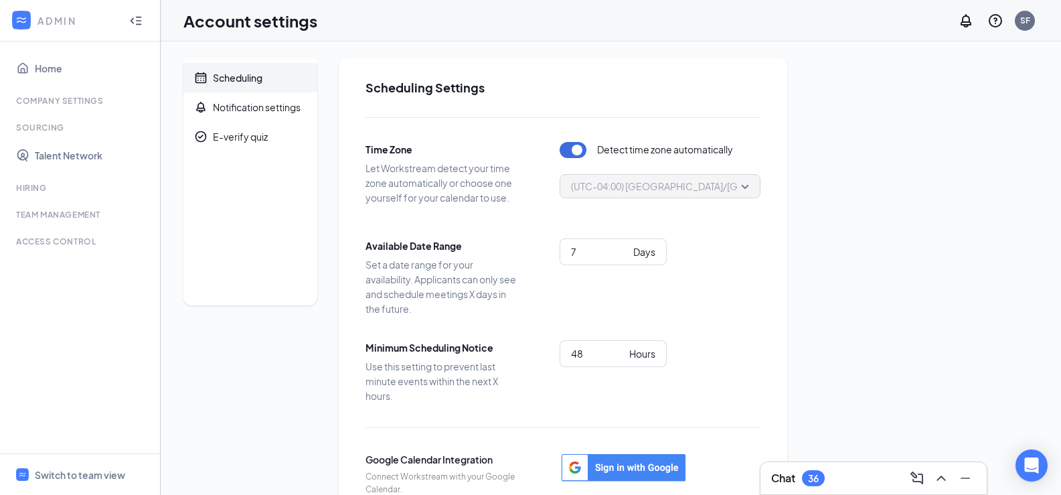
click at [137, 14] on icon "Collapse" at bounding box center [135, 20] width 13 height 13
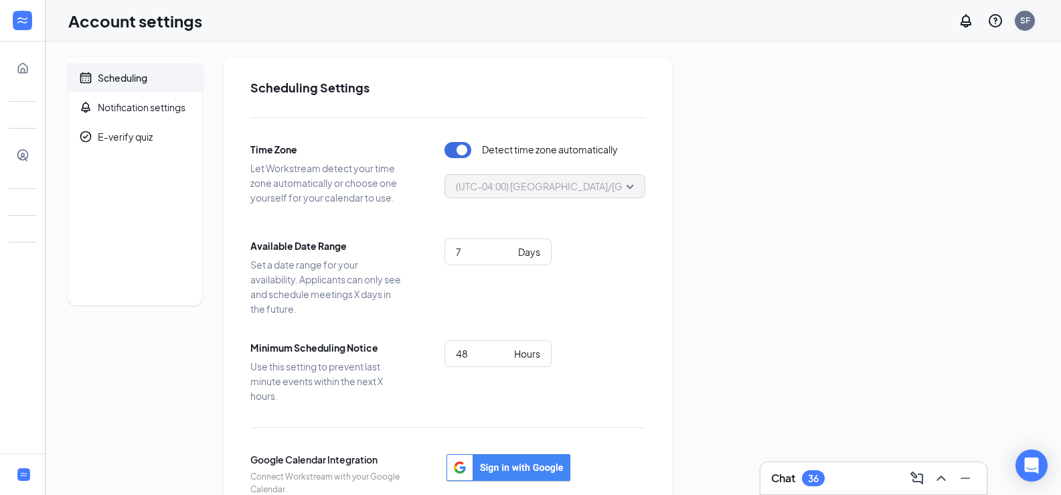
click at [1031, 19] on div "SF" at bounding box center [1025, 21] width 20 height 20
click at [903, 96] on link "My profile" at bounding box center [957, 91] width 145 height 13
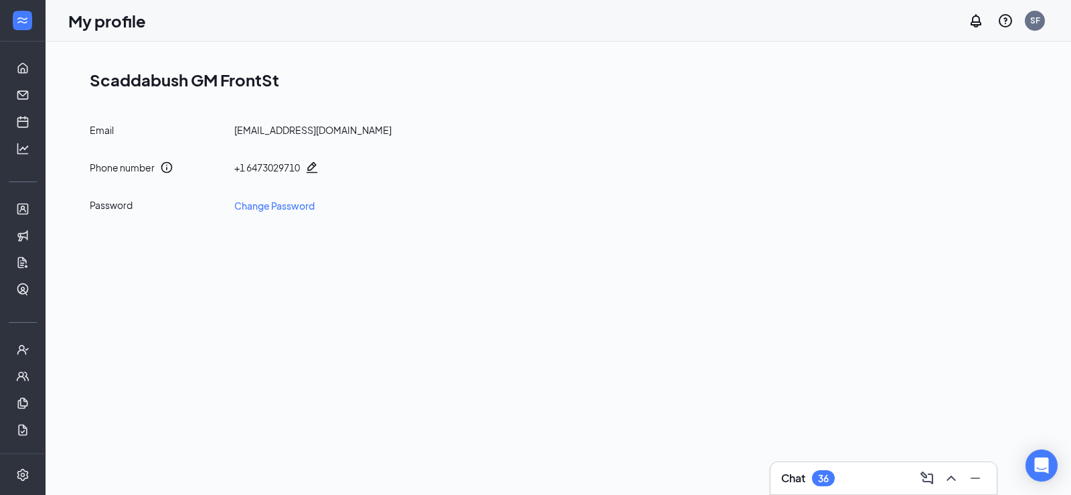
click at [27, 68] on ul "Home Messages Scheduling Hiring Applicants Sourcing Tools Job Postings Talent N…" at bounding box center [22, 274] width 45 height 467
click at [35, 68] on link "Home" at bounding box center [41, 68] width 13 height 27
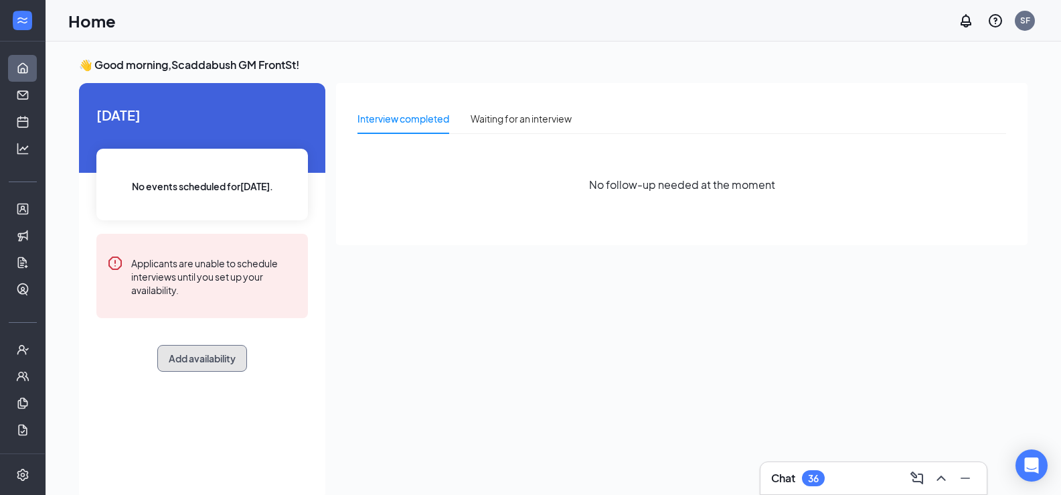
click at [213, 357] on button "Add availability" at bounding box center [202, 358] width 90 height 27
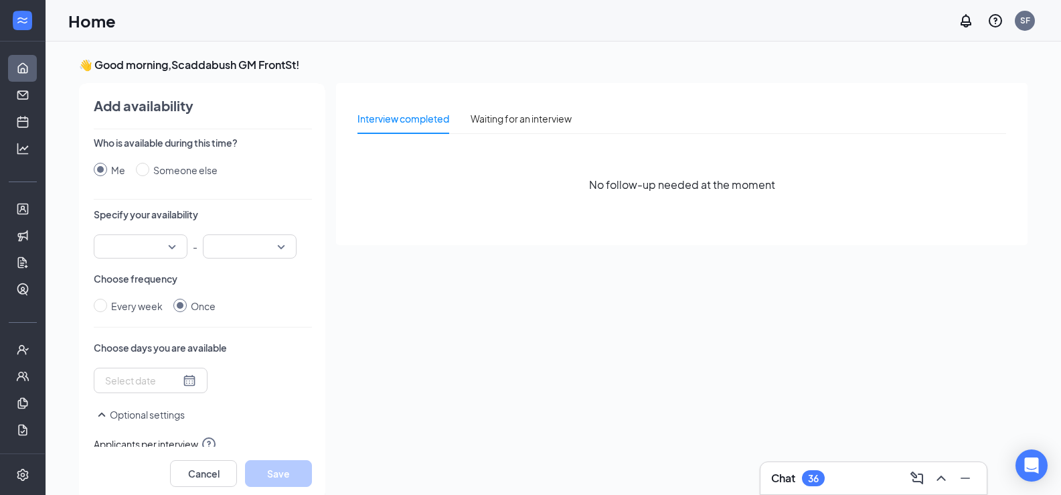
scroll to position [5, 0]
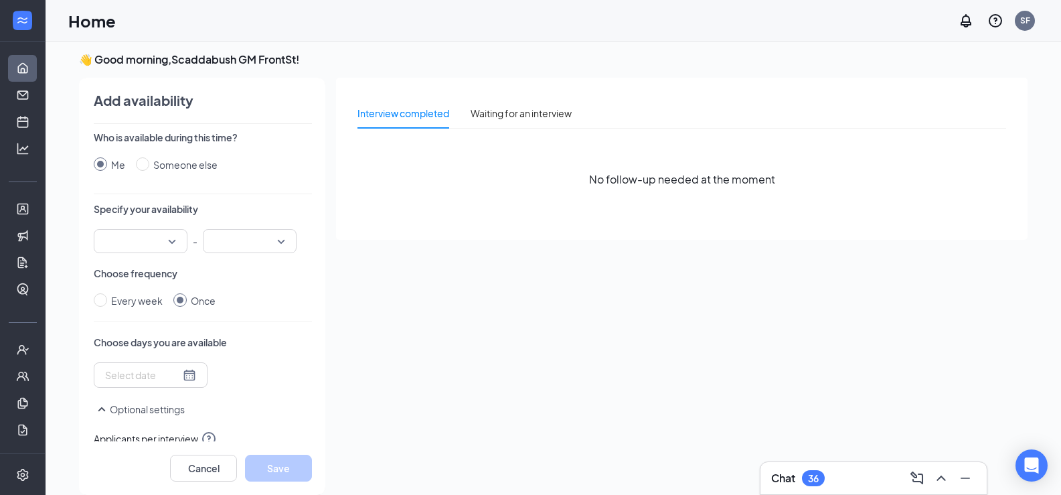
click at [176, 244] on div at bounding box center [141, 241] width 94 height 24
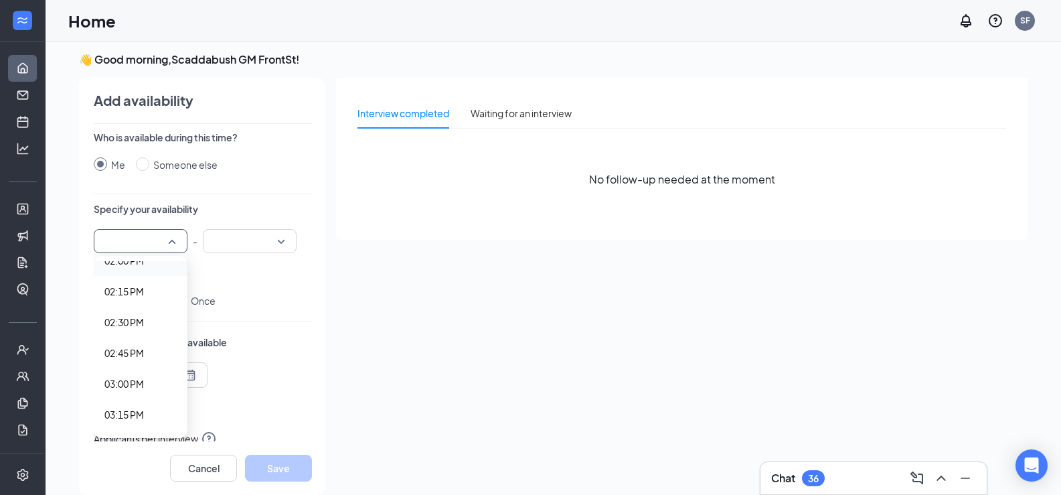
click at [132, 264] on span "02:00 PM" at bounding box center [123, 260] width 39 height 15
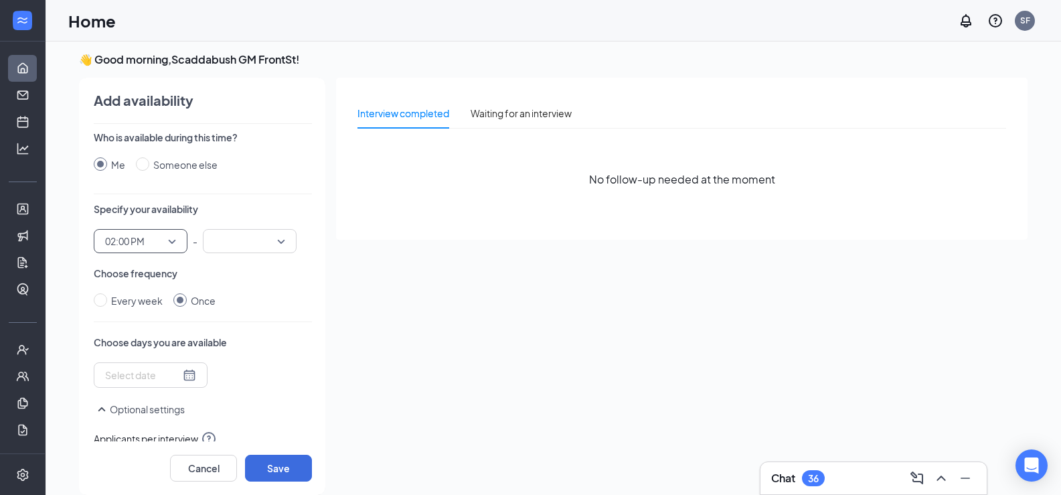
click at [291, 238] on div at bounding box center [250, 241] width 94 height 24
click at [252, 307] on span "03:30 PM" at bounding box center [233, 311] width 39 height 15
click at [98, 300] on input "Every week" at bounding box center [100, 299] width 13 height 13
radio input "true"
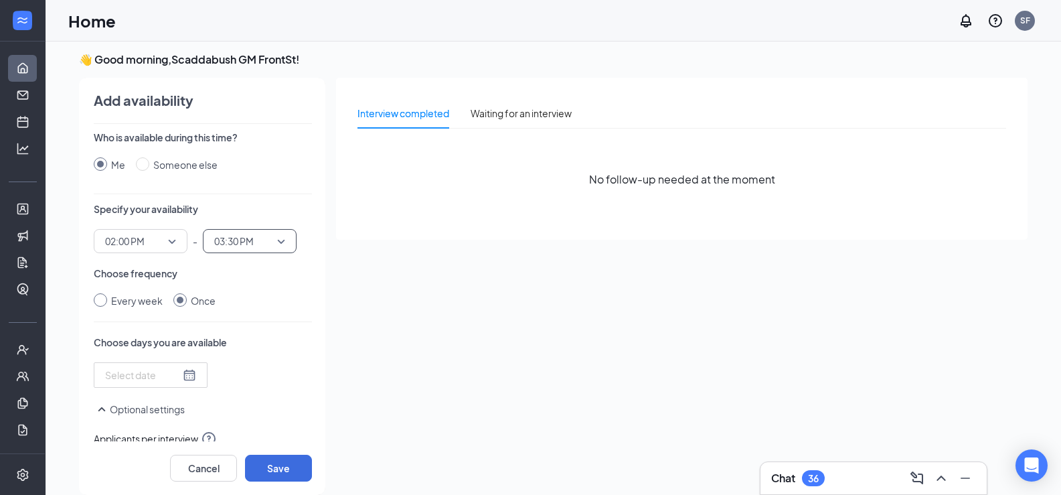
radio input "false"
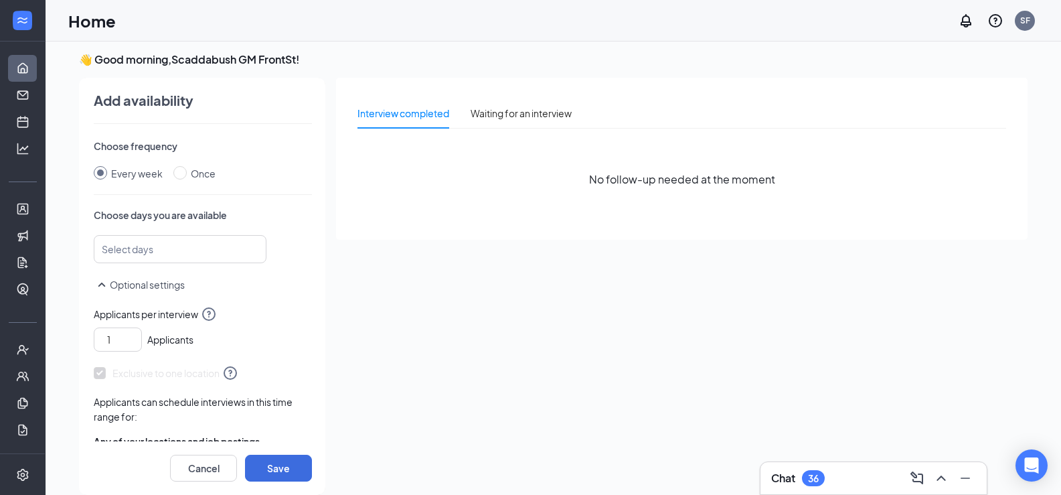
scroll to position [134, 0]
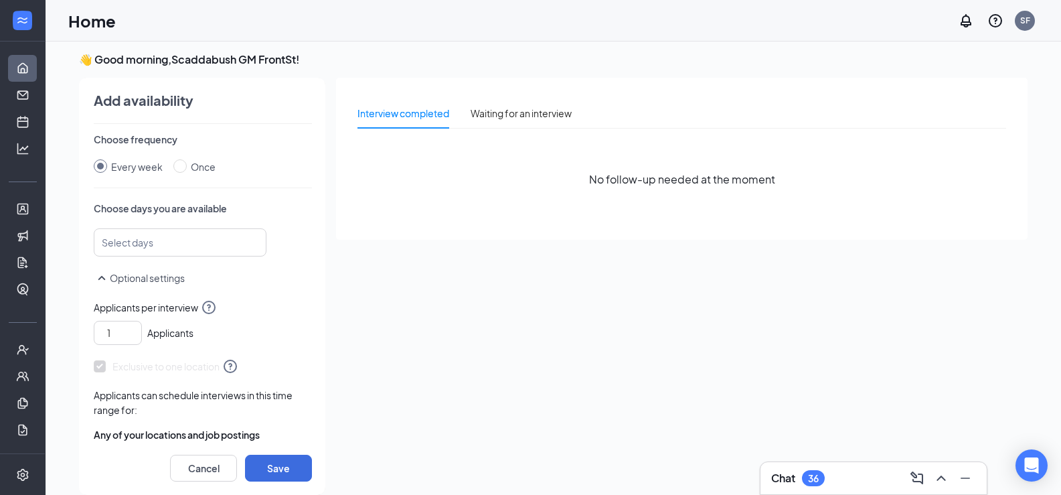
click at [173, 250] on div at bounding box center [173, 242] width 137 height 21
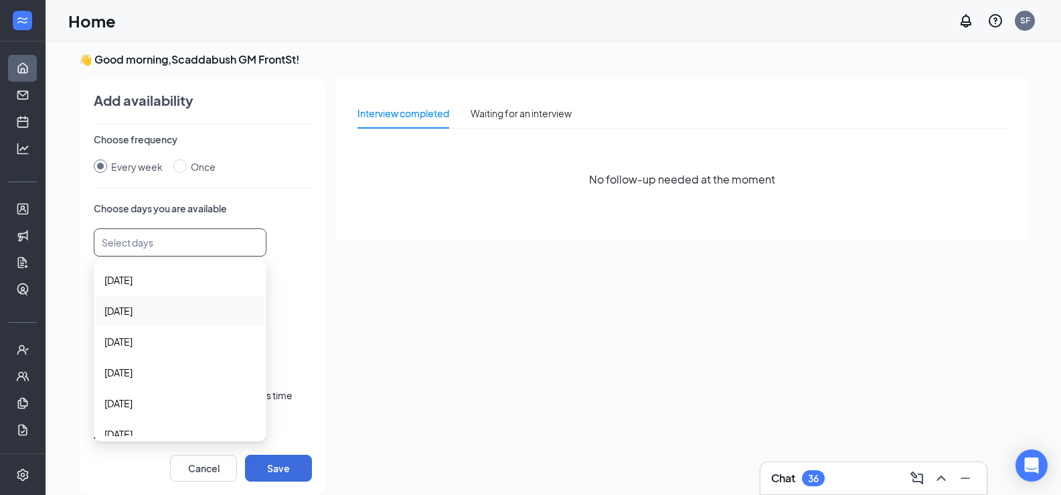
click at [145, 311] on span "Monday" at bounding box center [179, 310] width 151 height 15
click at [133, 341] on span "Tuesday" at bounding box center [118, 342] width 28 height 15
click at [133, 380] on span "Wednesday" at bounding box center [118, 374] width 28 height 15
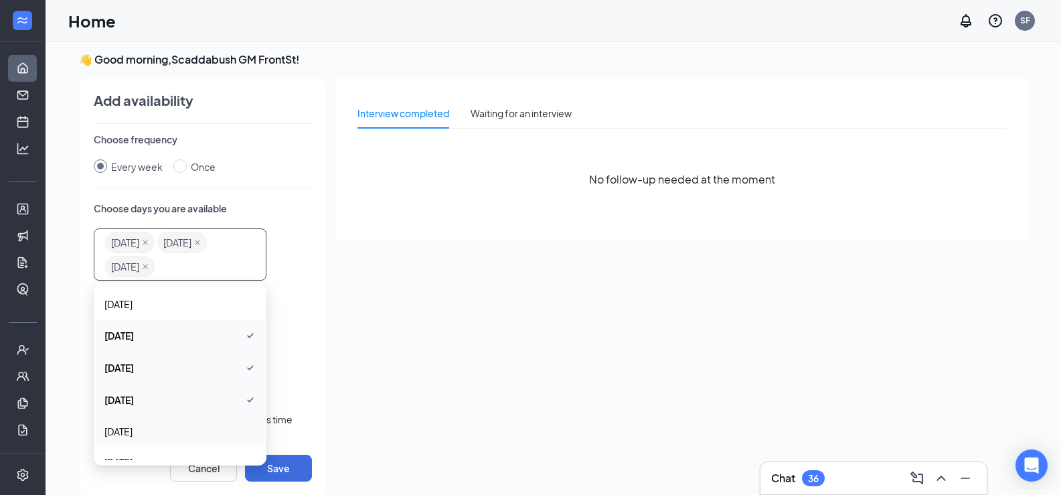
click at [129, 429] on span "Thursday" at bounding box center [118, 431] width 28 height 15
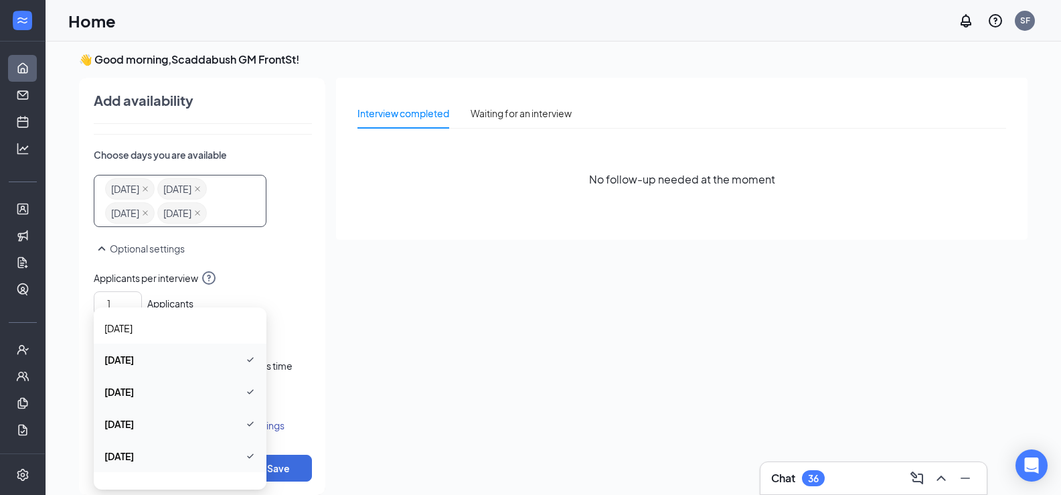
scroll to position [50, 0]
click at [268, 264] on div "Optional settings" at bounding box center [203, 254] width 218 height 29
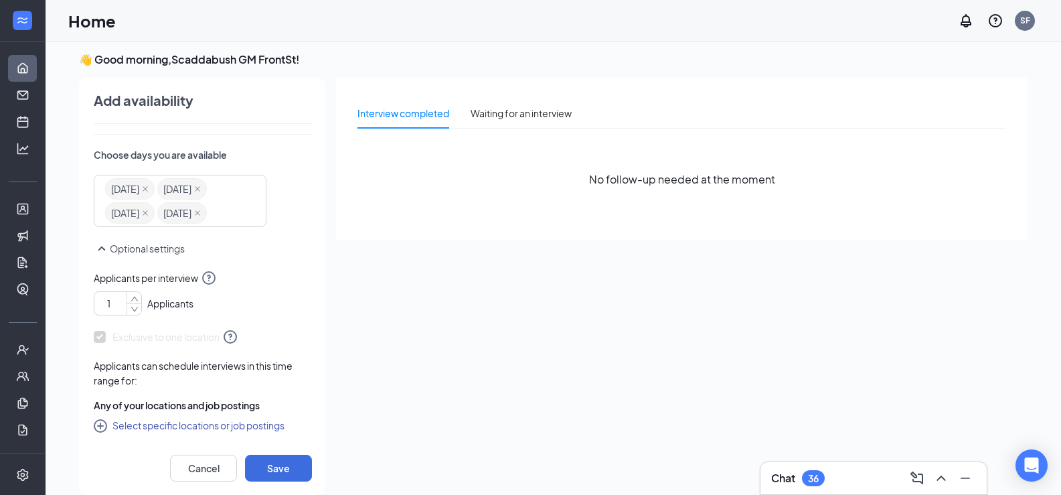
drag, startPoint x: 122, startPoint y: 305, endPoint x: 100, endPoint y: 305, distance: 21.4
click at [100, 305] on input "1" at bounding box center [120, 303] width 41 height 20
click at [248, 278] on span "Applicants per interview" at bounding box center [203, 278] width 218 height 16
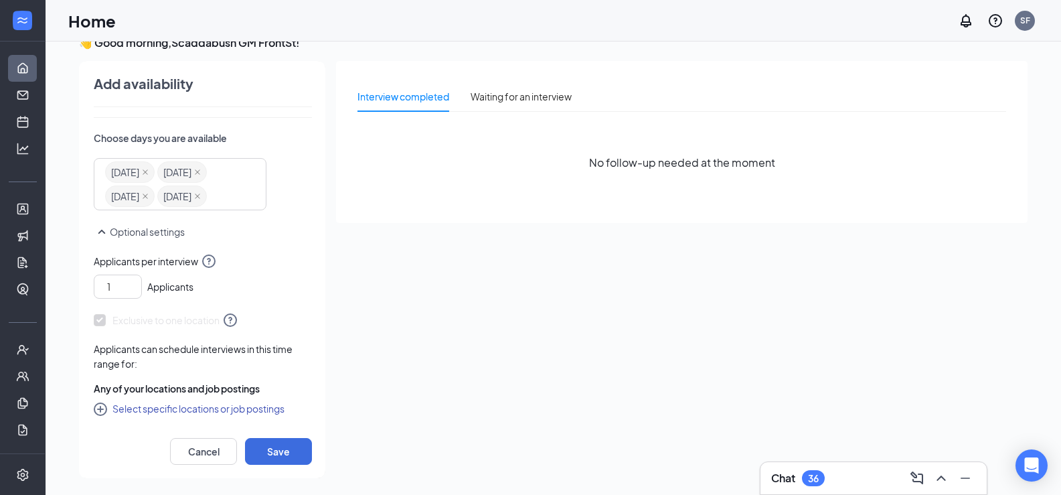
scroll to position [28, 0]
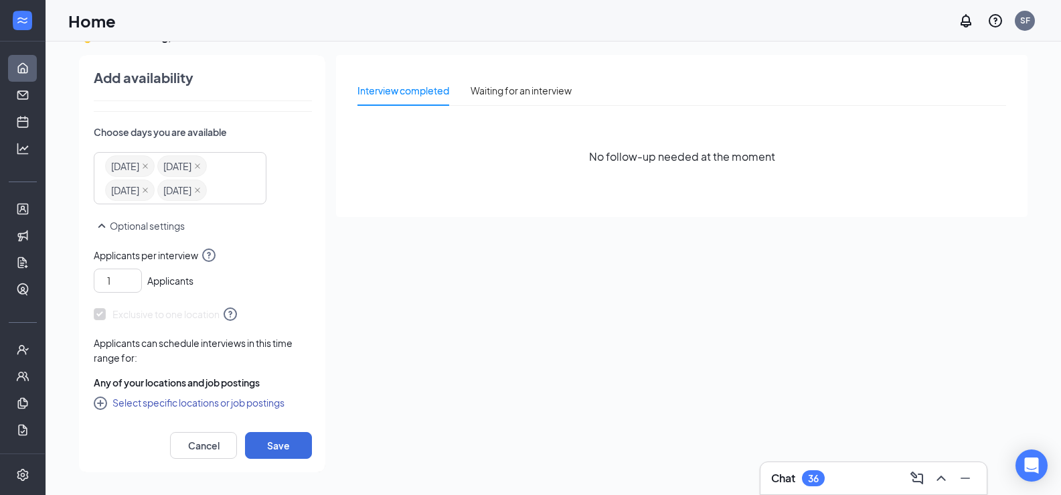
click at [102, 401] on icon "CirclePlus" at bounding box center [102, 404] width 16 height 16
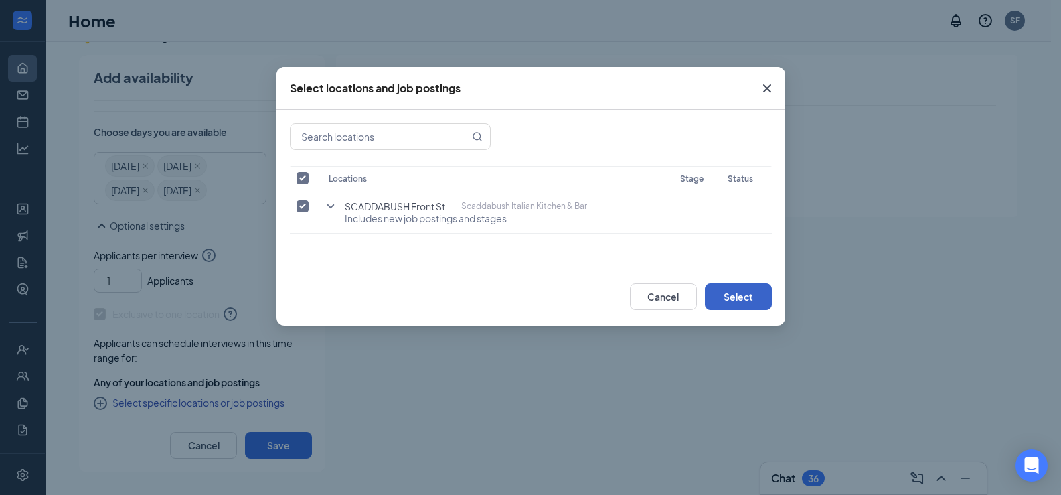
click at [729, 293] on button "Select" at bounding box center [738, 296] width 67 height 27
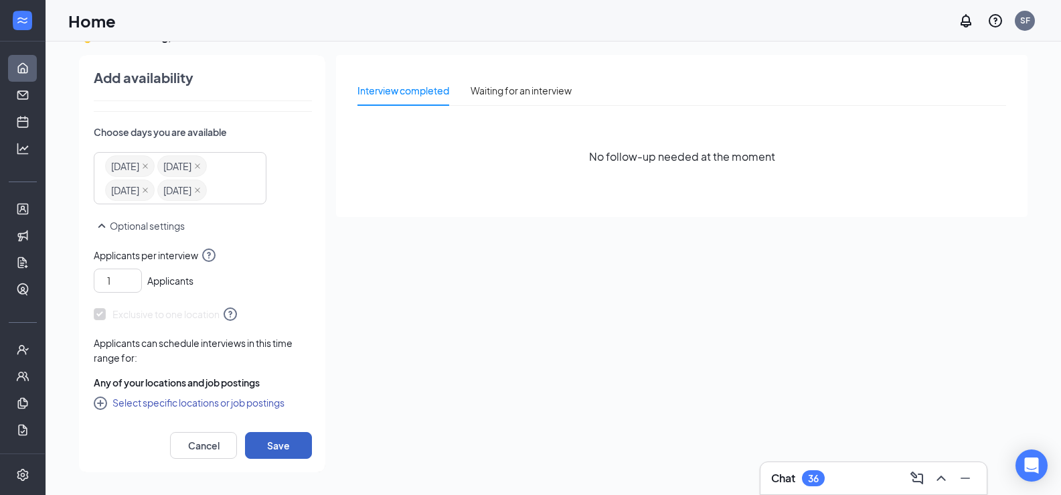
click at [275, 444] on button "Save" at bounding box center [278, 445] width 67 height 27
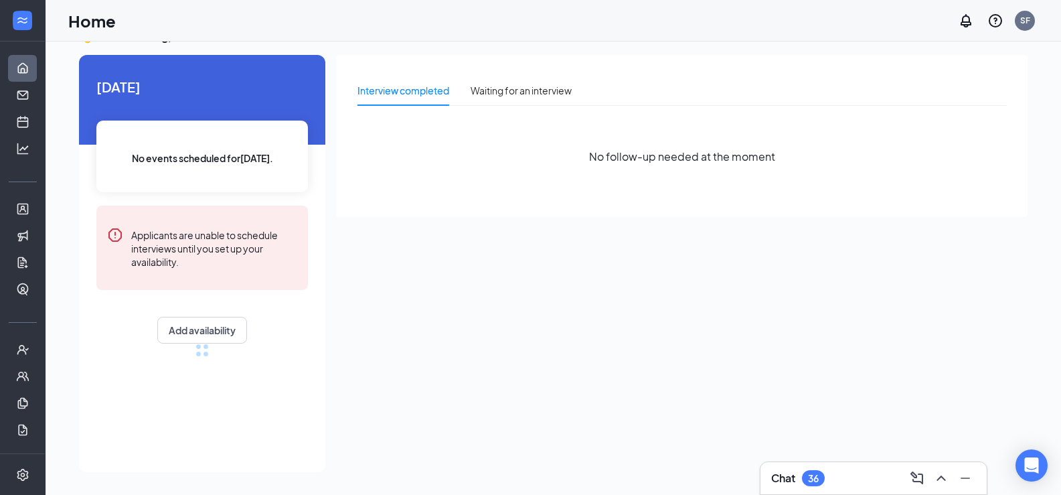
radio input "false"
radio input "true"
click at [35, 124] on link "Scheduling" at bounding box center [41, 121] width 13 height 27
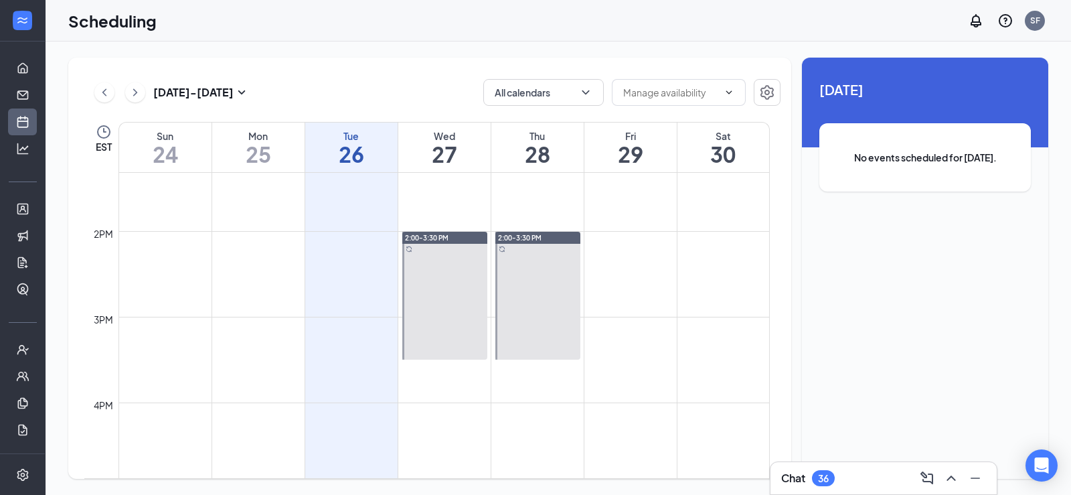
scroll to position [1059, 0]
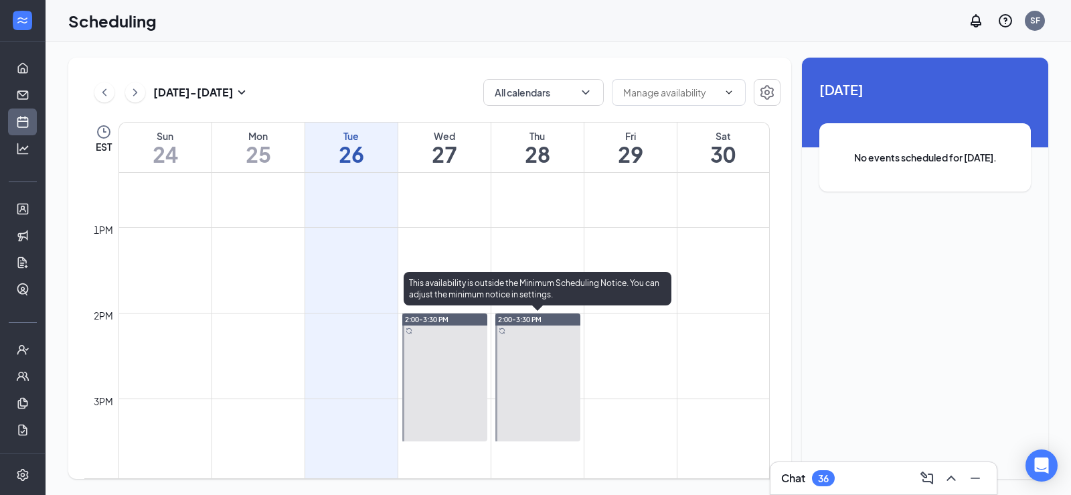
click at [525, 363] on div at bounding box center [538, 377] width 86 height 128
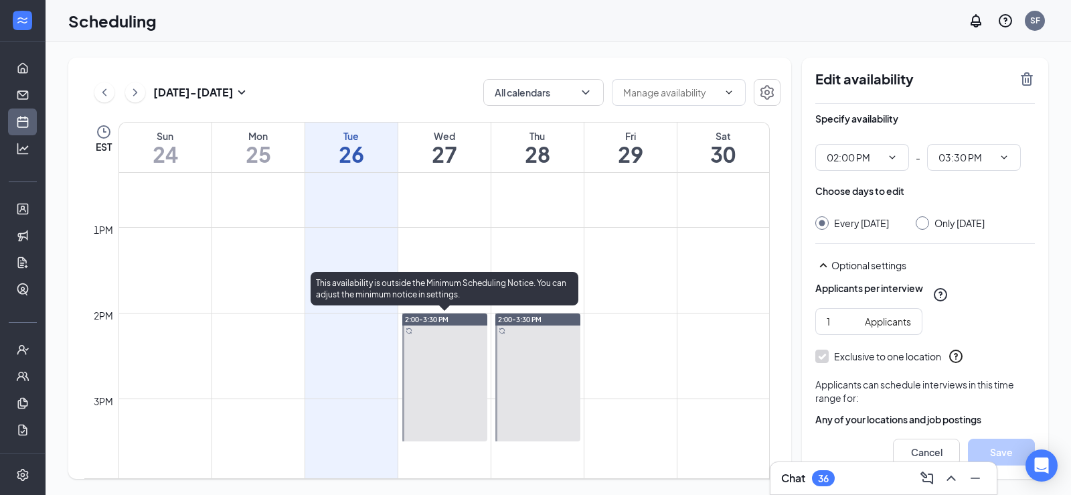
click at [441, 337] on div at bounding box center [445, 377] width 86 height 128
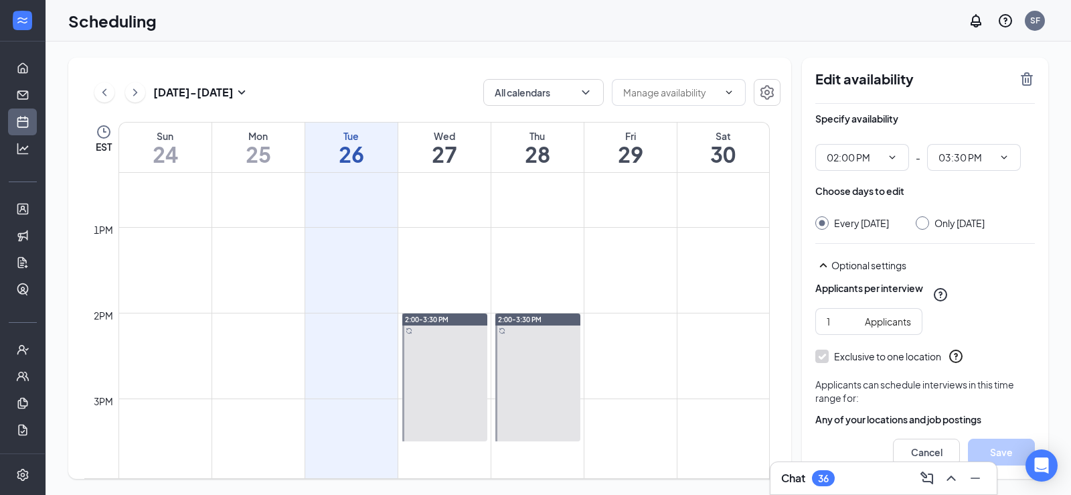
click at [925, 226] on div at bounding box center [922, 222] width 13 height 13
click at [918, 221] on div "Every Wednesday Only Wednesday, Aug 27" at bounding box center [925, 222] width 220 height 13
click at [925, 224] on input "Only Wednesday, Aug 27" at bounding box center [920, 220] width 9 height 9
radio input "true"
radio input "false"
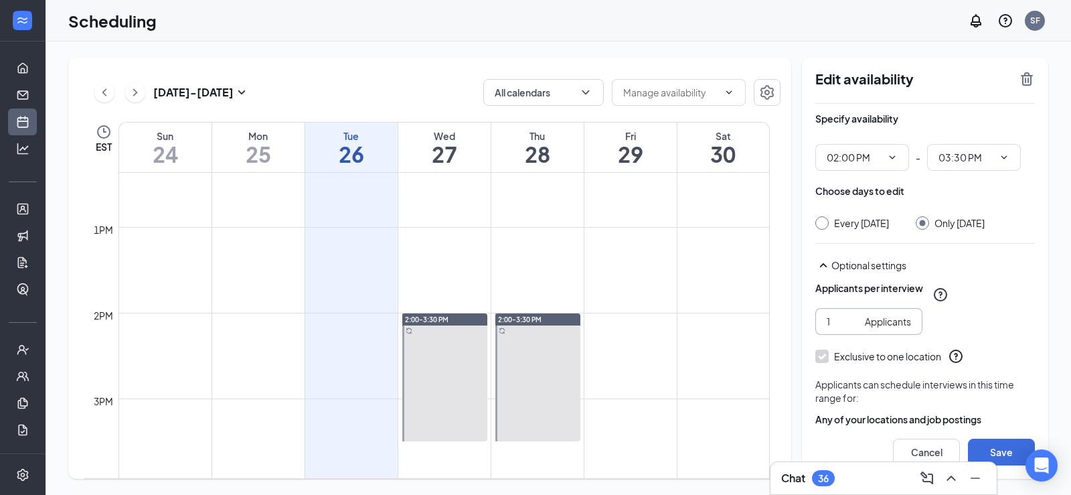
drag, startPoint x: 841, startPoint y: 340, endPoint x: 825, endPoint y: 335, distance: 16.9
click at [825, 335] on span "1 Applicants" at bounding box center [868, 321] width 107 height 27
type input "2"
click at [1038, 438] on div "Cancel Save" at bounding box center [925, 452] width 246 height 54
click at [1004, 440] on button "Save" at bounding box center [1001, 451] width 67 height 27
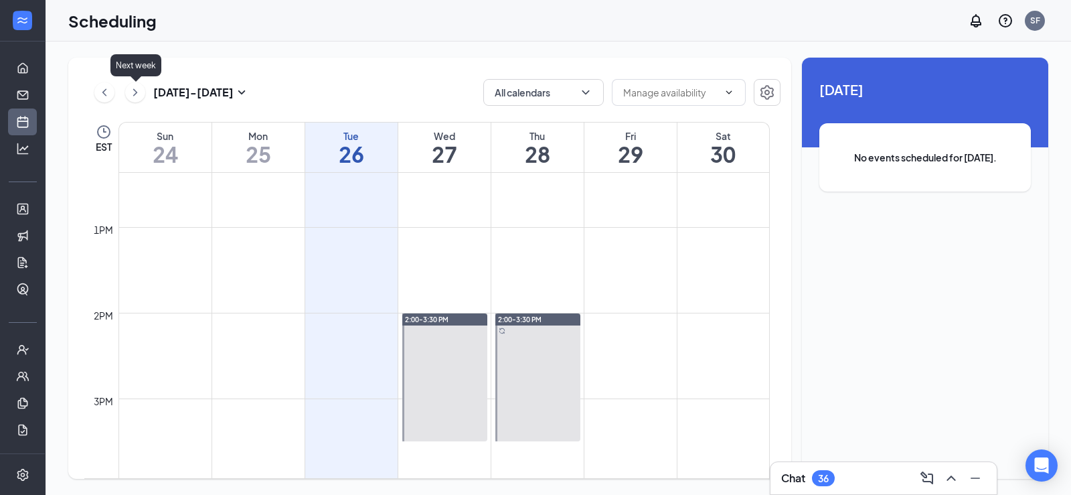
click at [135, 98] on icon "ChevronRight" at bounding box center [135, 92] width 13 height 16
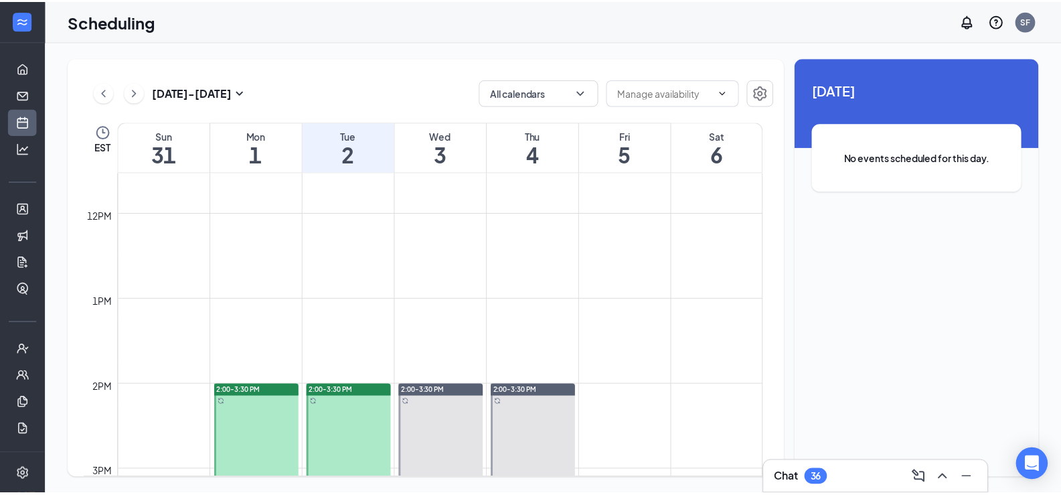
scroll to position [1004, 0]
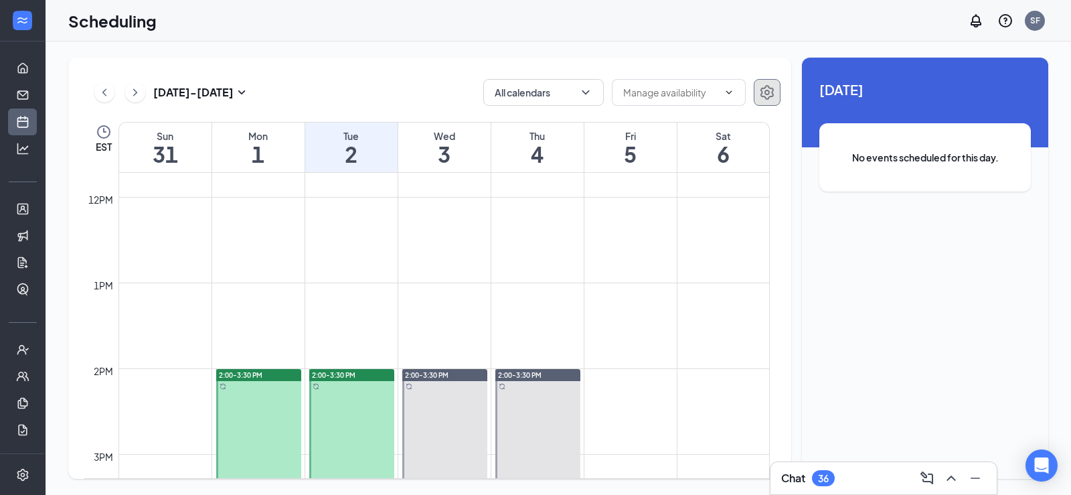
click at [778, 91] on button "button" at bounding box center [767, 92] width 27 height 27
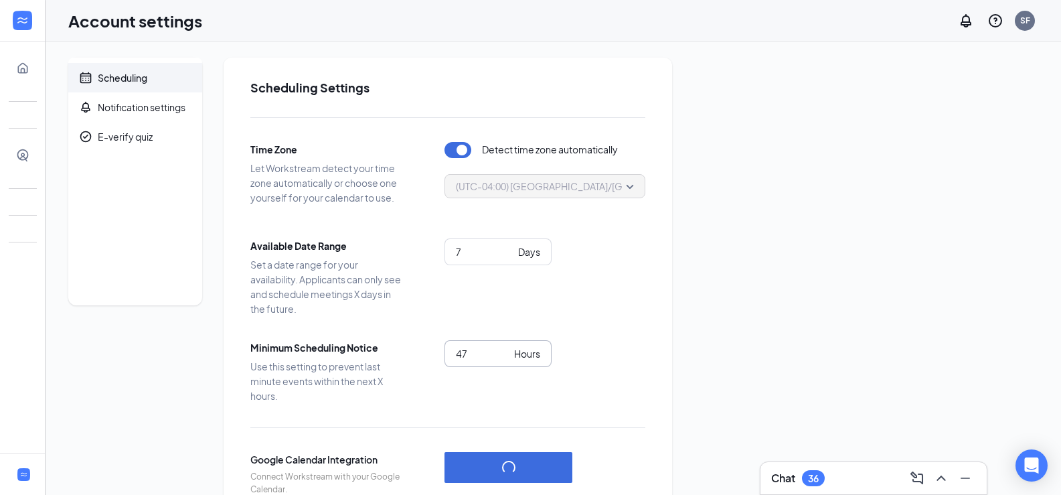
click at [505, 357] on input "47" at bounding box center [482, 353] width 53 height 15
click at [505, 357] on input "46" at bounding box center [482, 353] width 53 height 15
click at [505, 357] on input "45" at bounding box center [482, 353] width 53 height 15
click at [505, 357] on input "44" at bounding box center [482, 353] width 53 height 15
click at [505, 357] on input "31" at bounding box center [482, 353] width 53 height 15
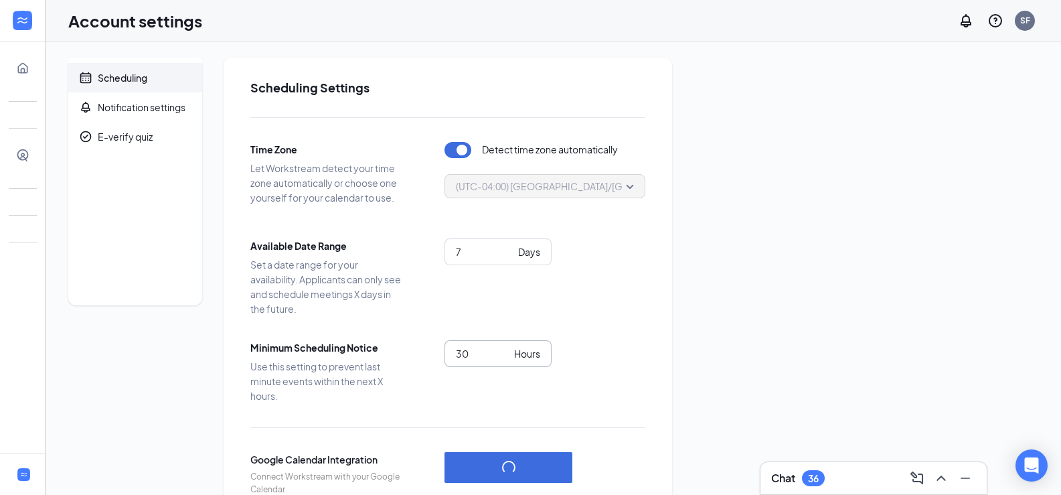
click at [505, 357] on input "30" at bounding box center [482, 353] width 53 height 15
click at [505, 357] on input "29" at bounding box center [482, 353] width 53 height 15
click at [505, 357] on input "28" at bounding box center [482, 353] width 53 height 15
click at [505, 357] on input "27" at bounding box center [482, 353] width 53 height 15
click at [505, 357] on input "26" at bounding box center [482, 353] width 53 height 15
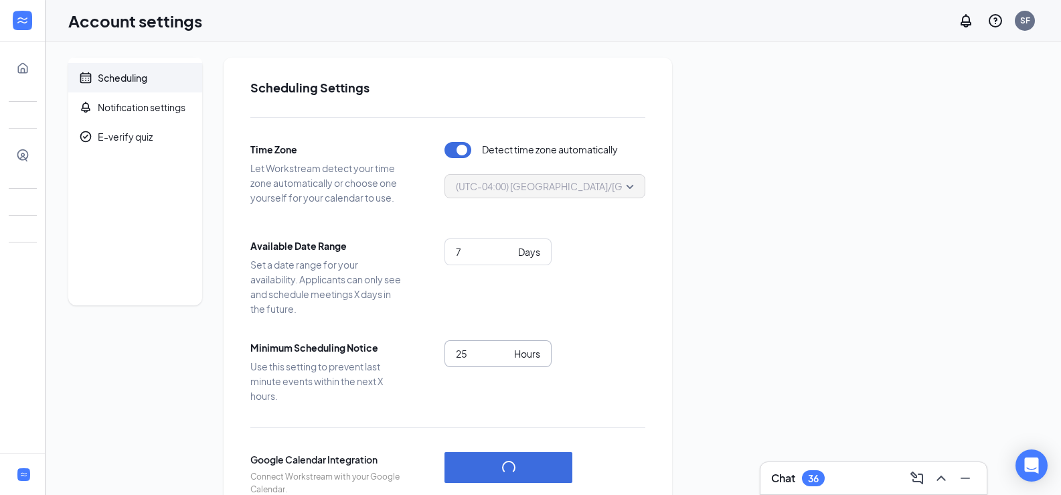
click at [505, 357] on input "25" at bounding box center [482, 353] width 53 height 15
type input "24"
click at [505, 357] on input "24" at bounding box center [482, 353] width 53 height 15
click at [604, 365] on div "24 Hours" at bounding box center [544, 353] width 201 height 27
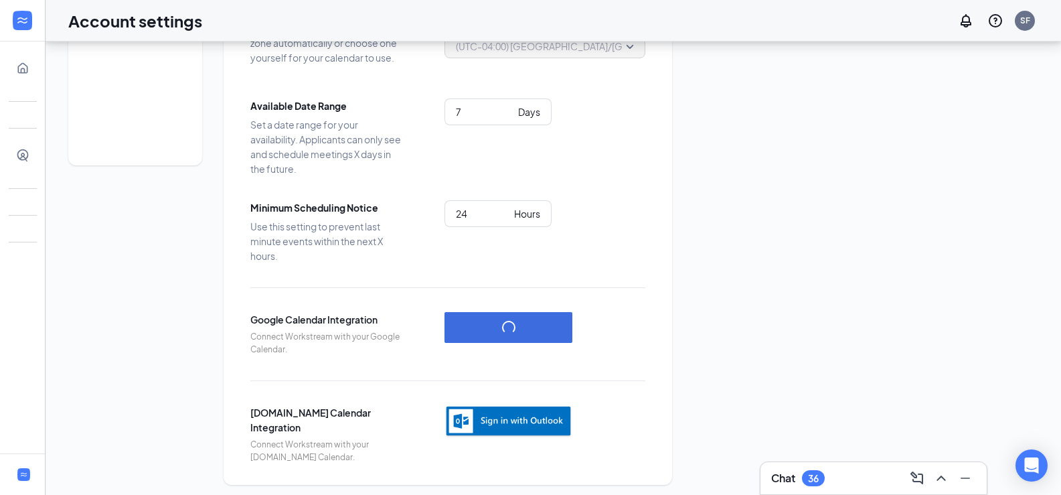
scroll to position [146, 0]
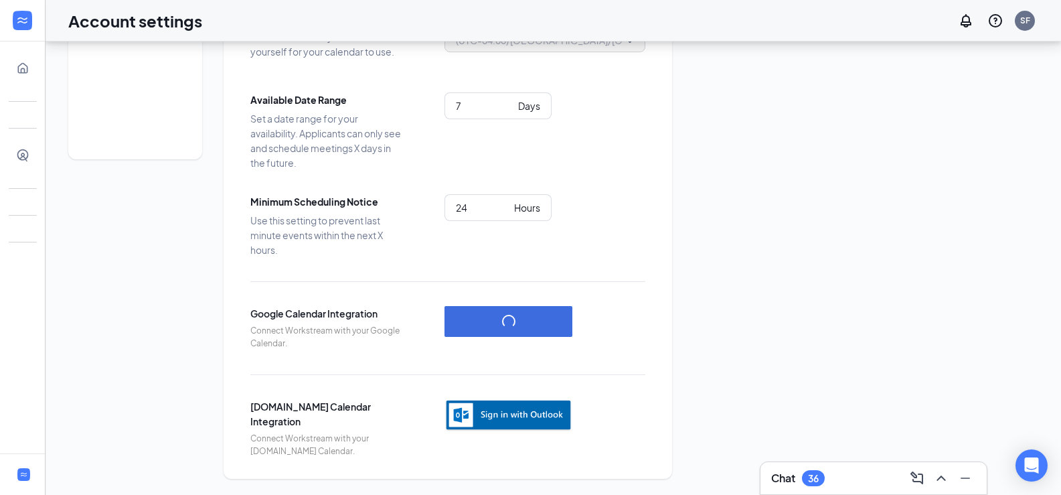
click at [529, 414] on img "button" at bounding box center [508, 415] width 128 height 33
click at [513, 319] on button "button" at bounding box center [508, 321] width 128 height 31
click at [513, 416] on img "button" at bounding box center [508, 415] width 128 height 33
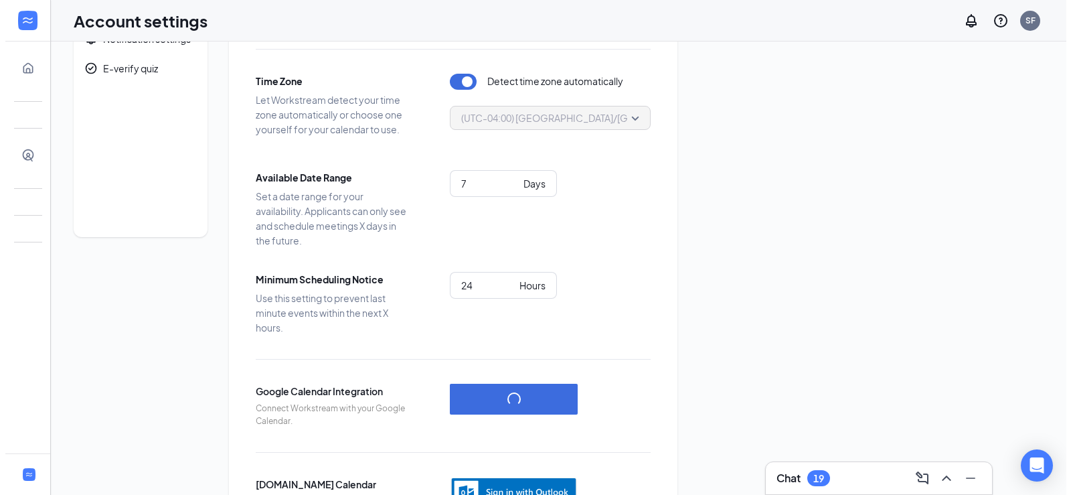
scroll to position [0, 0]
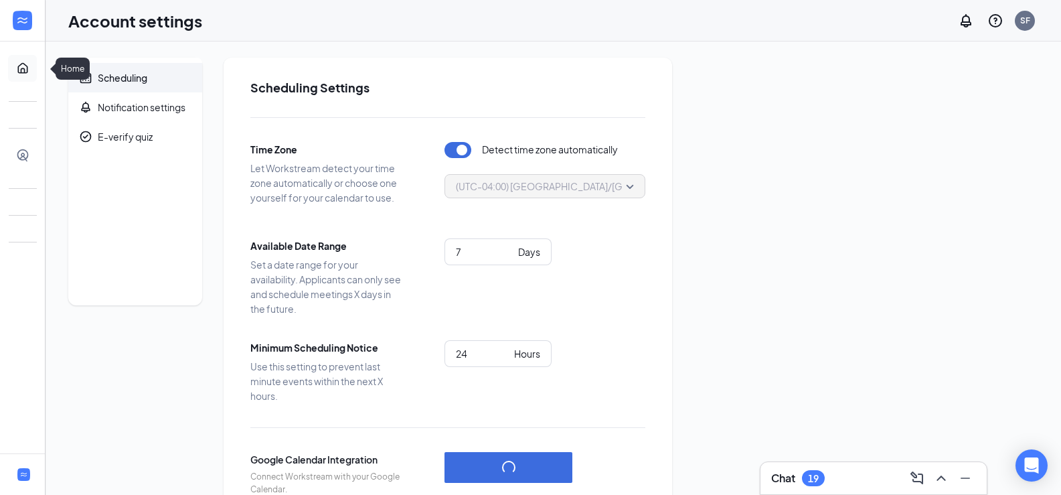
click at [35, 70] on link "Home" at bounding box center [41, 68] width 13 height 27
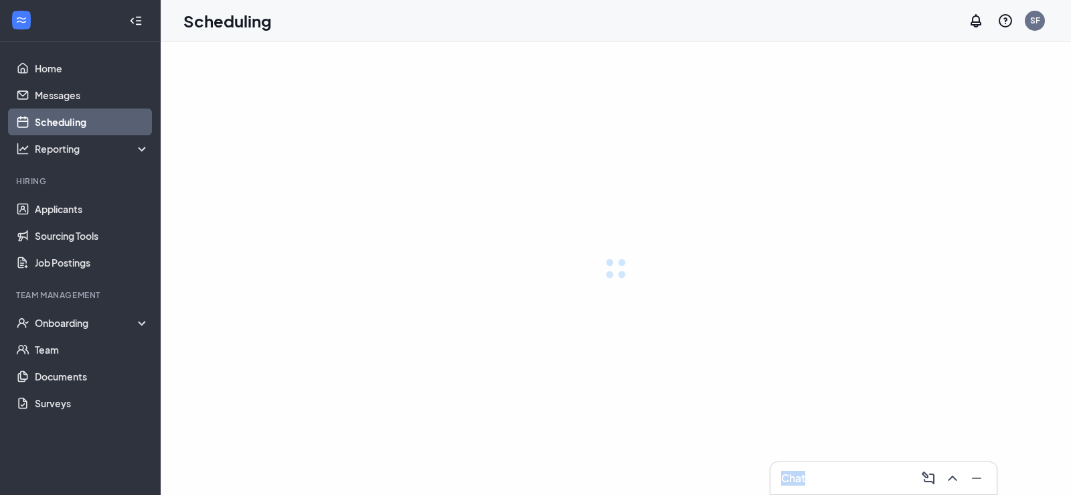
click at [734, 94] on div "Scheduling SF Chat" at bounding box center [616, 247] width 910 height 495
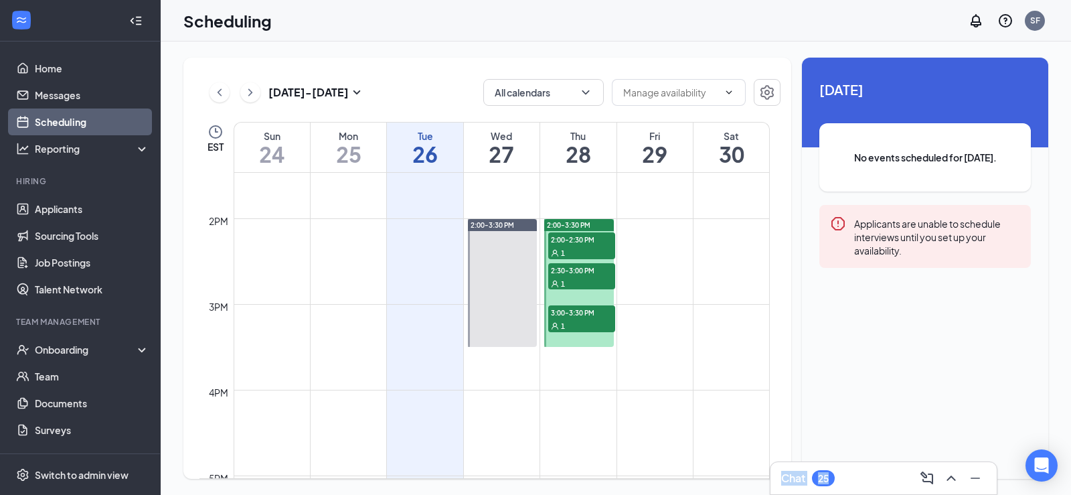
scroll to position [1126, 0]
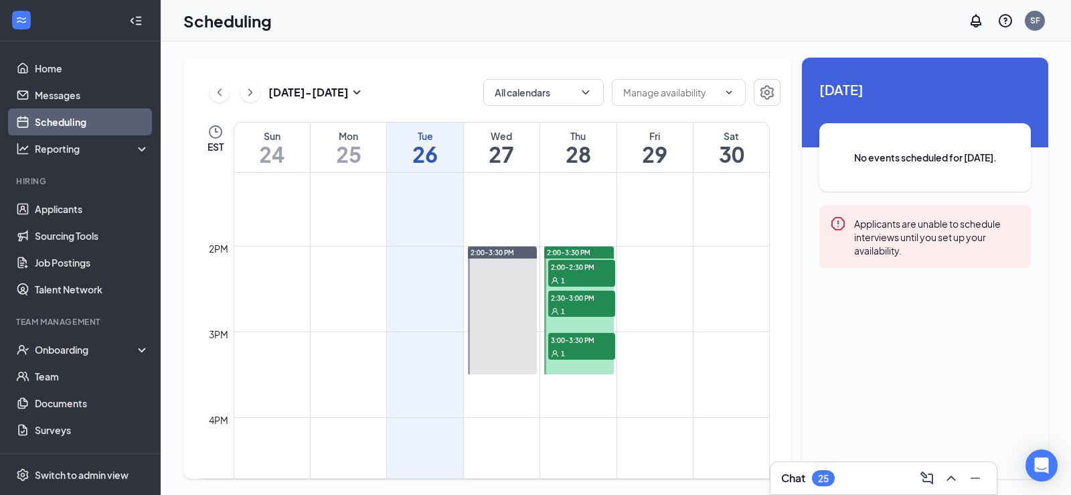
click at [582, 275] on div "1" at bounding box center [581, 279] width 67 height 13
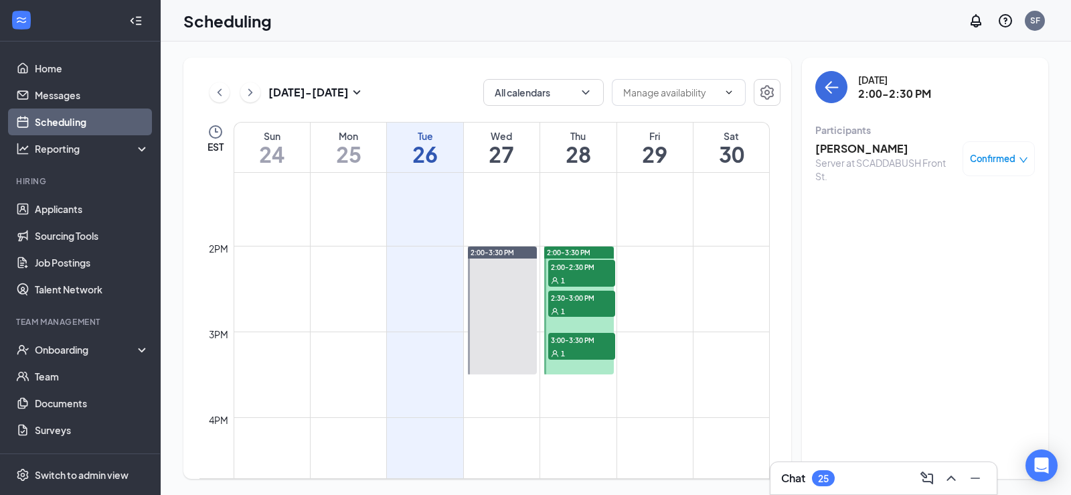
click at [1002, 164] on span "Confirmed" at bounding box center [993, 158] width 46 height 13
click at [906, 156] on div "Server at SCADDABUSH Front St." at bounding box center [885, 169] width 141 height 27
click at [855, 152] on h3 "[PERSON_NAME]" at bounding box center [885, 148] width 141 height 15
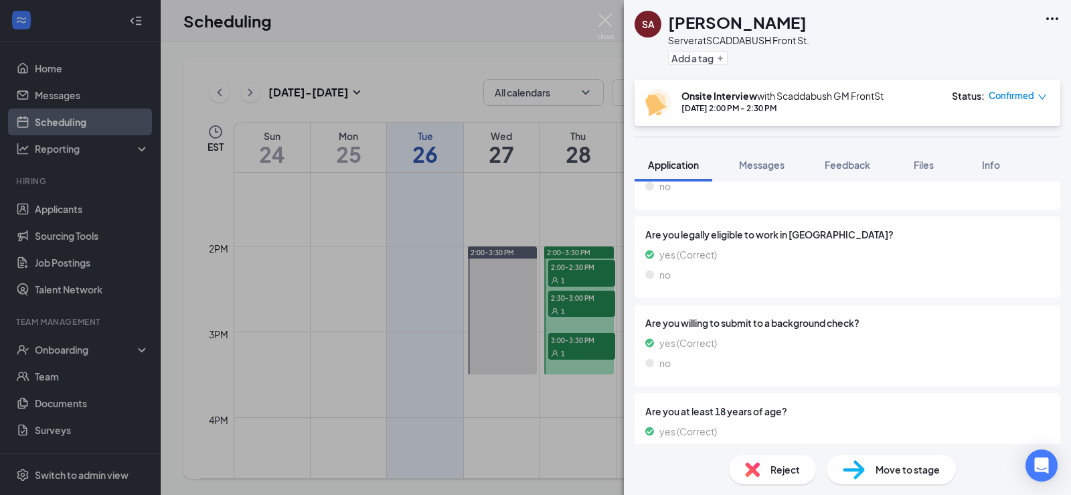
scroll to position [699, 0]
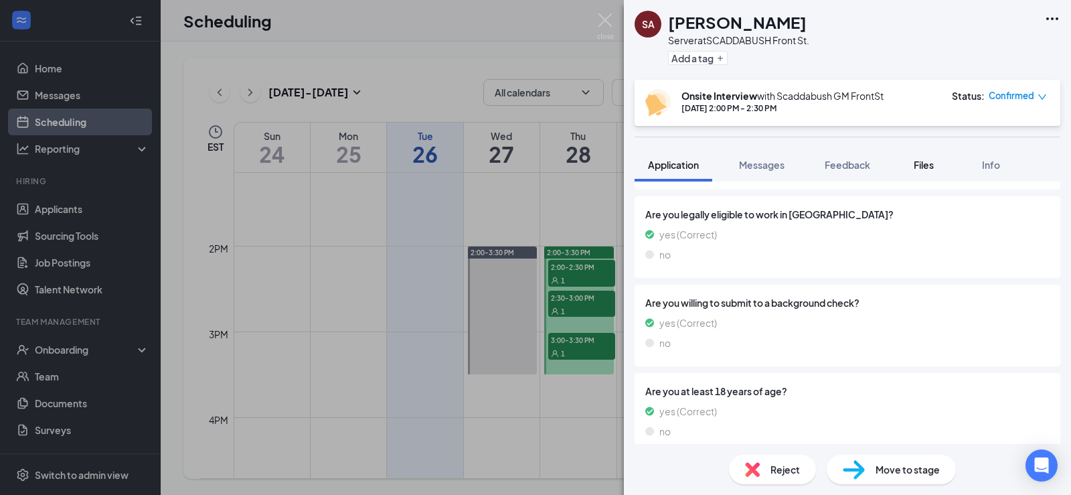
click at [934, 167] on span "Files" at bounding box center [924, 165] width 20 height 12
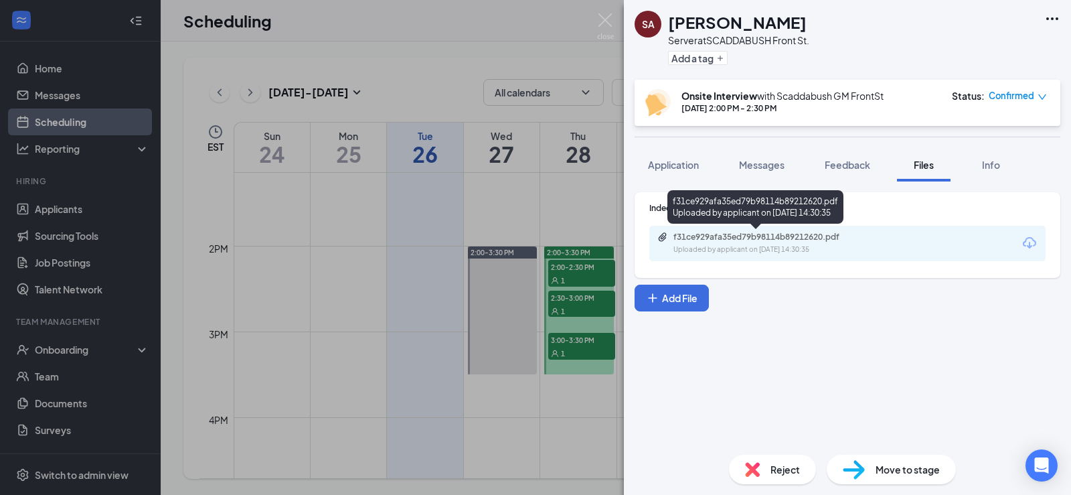
click at [747, 239] on div "f31ce929afa35ed79b98114b89212620.pdf" at bounding box center [766, 237] width 187 height 11
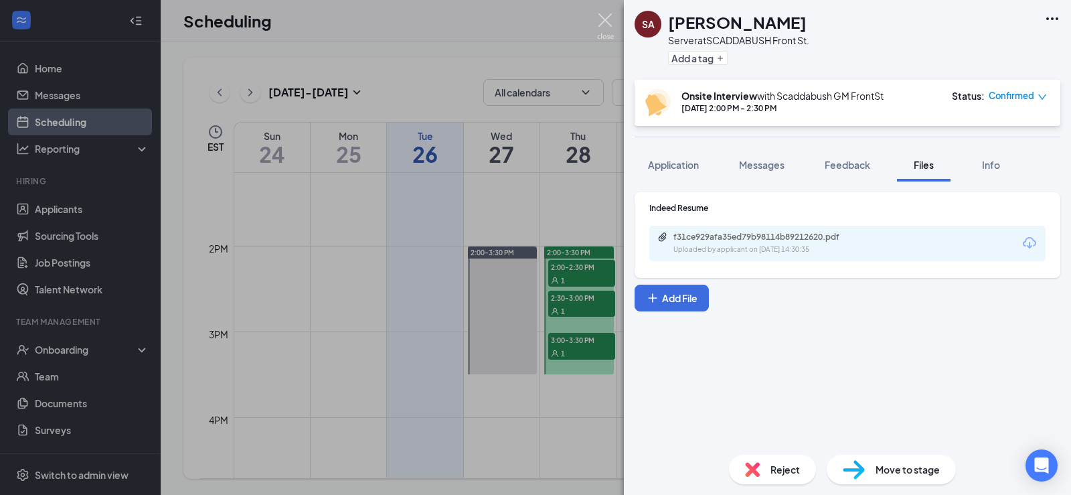
click at [612, 25] on img at bounding box center [605, 26] width 17 height 26
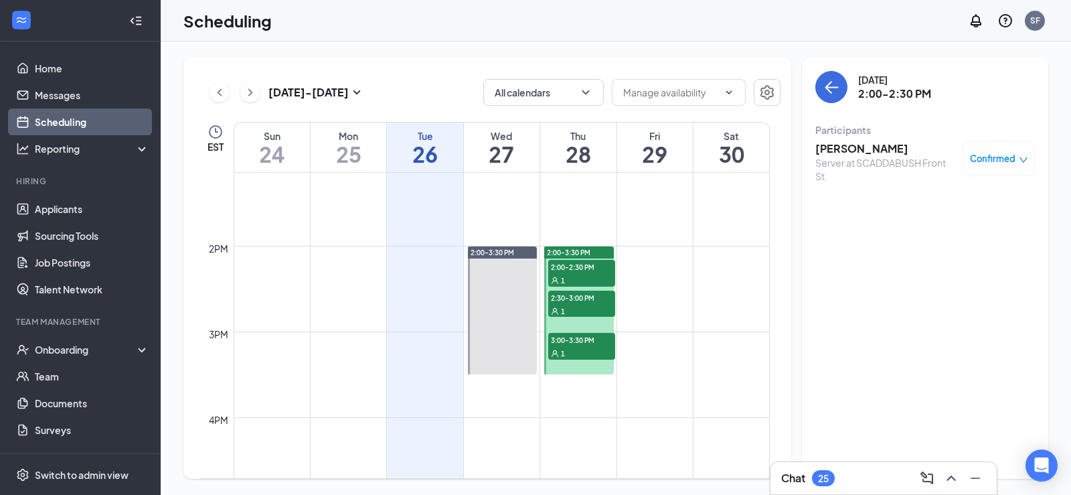
click at [1019, 153] on div "Confirmed" at bounding box center [999, 158] width 58 height 13
click at [968, 195] on span "Request Reschedule" at bounding box center [968, 196] width 92 height 15
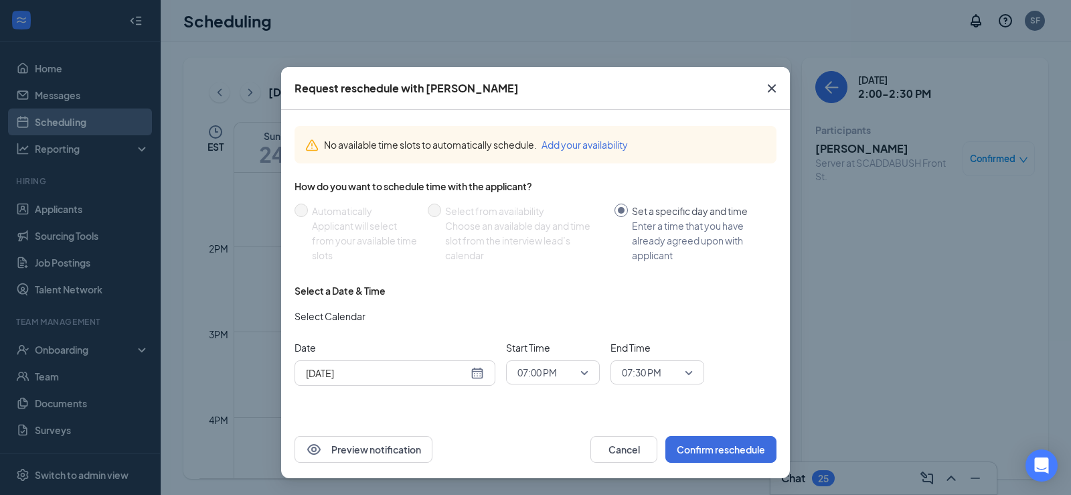
click at [480, 375] on div "[DATE]" at bounding box center [395, 372] width 178 height 15
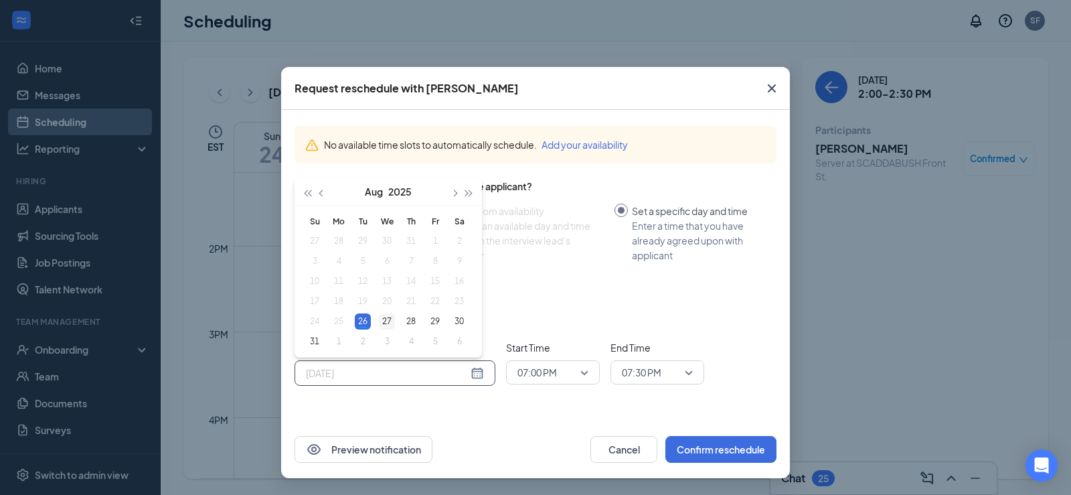
type input "[DATE]"
click at [383, 321] on div "27" at bounding box center [387, 321] width 16 height 16
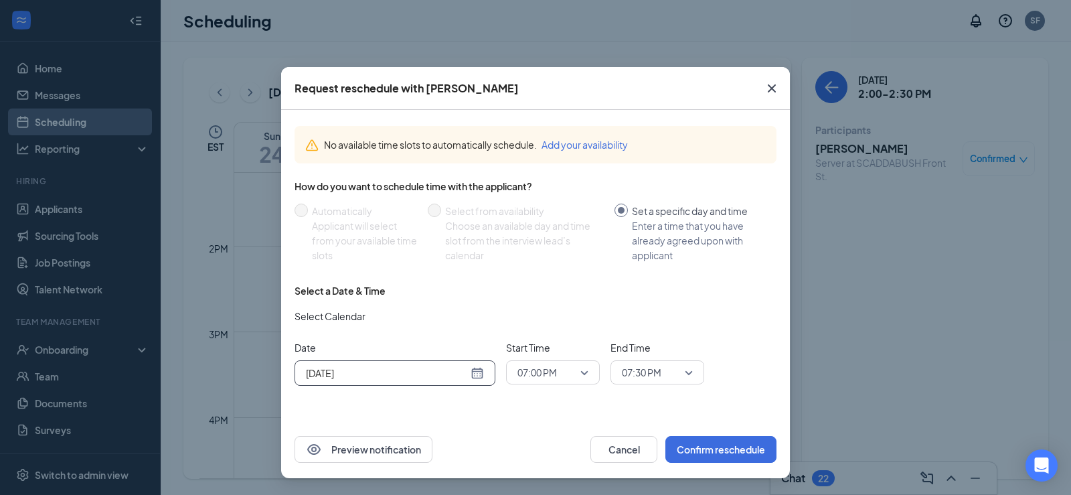
click at [588, 373] on span "07:00 PM" at bounding box center [552, 372] width 71 height 20
click at [547, 193] on span "02:00 PM" at bounding box center [536, 188] width 39 height 15
click at [683, 369] on span "07:30 PM" at bounding box center [657, 372] width 71 height 20
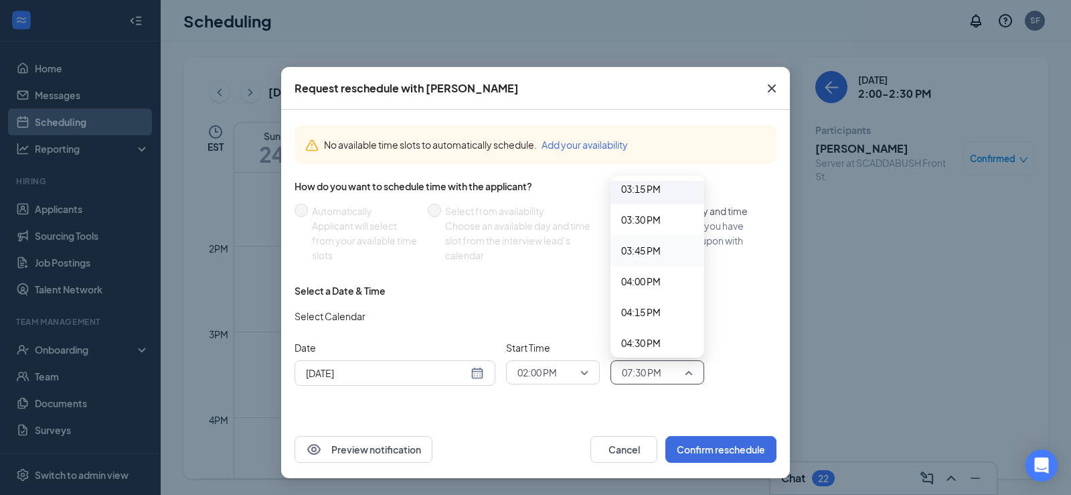
scroll to position [1861, 0]
click at [666, 244] on span "03:30 PM" at bounding box center [657, 244] width 72 height 15
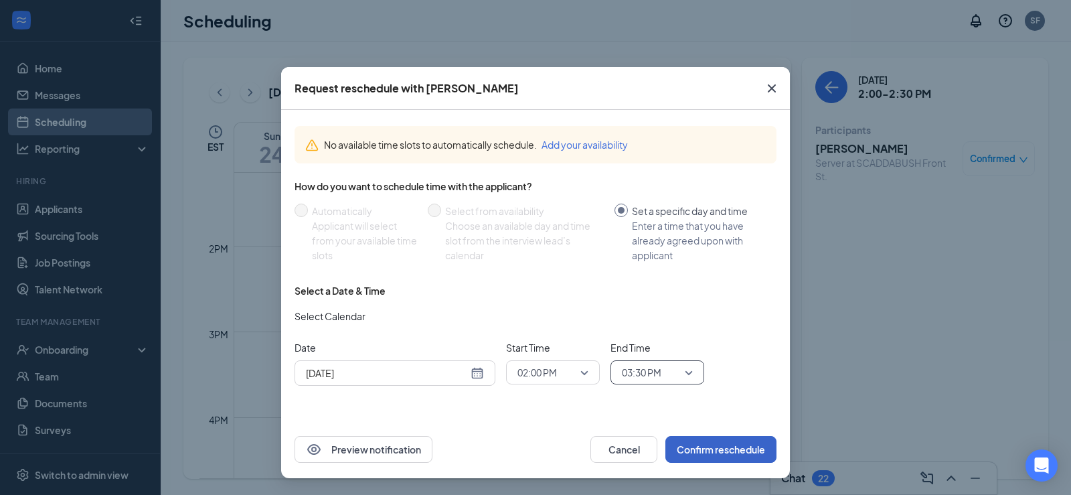
click at [720, 451] on button "Confirm reschedule" at bounding box center [720, 449] width 111 height 27
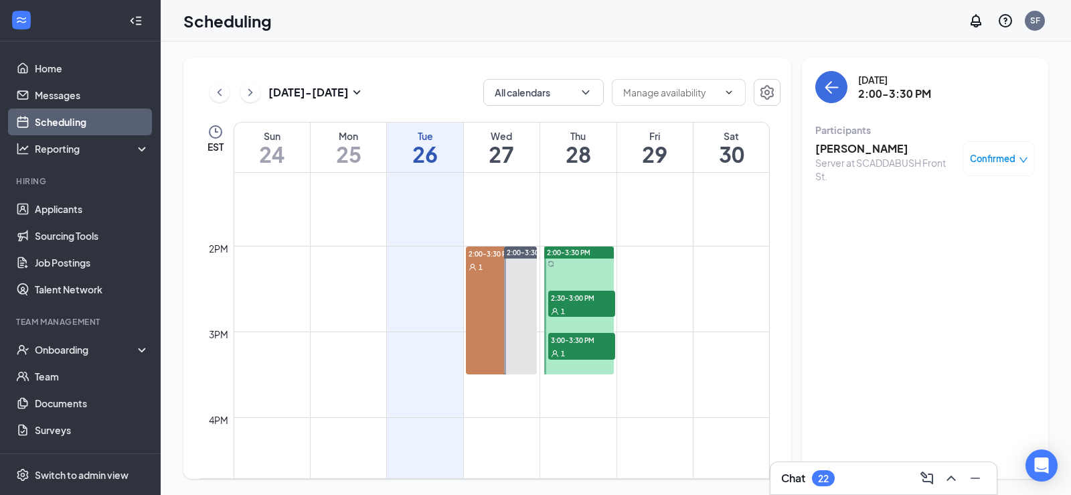
click at [582, 299] on span "2:30-3:00 PM" at bounding box center [581, 296] width 67 height 13
click at [1003, 155] on span "Confirmed" at bounding box center [993, 158] width 46 height 13
drag, startPoint x: 788, startPoint y: 184, endPoint x: 856, endPoint y: 165, distance: 70.1
click at [794, 184] on div "[DATE] - [DATE] All calendars EST Sun 24 Mon 25 Tue 26 Wed 27 Thu 28 Fri 29 Sat…" at bounding box center [615, 268] width 865 height 421
click at [856, 165] on div "Host at SCADDABUSH Front St." at bounding box center [882, 162] width 135 height 13
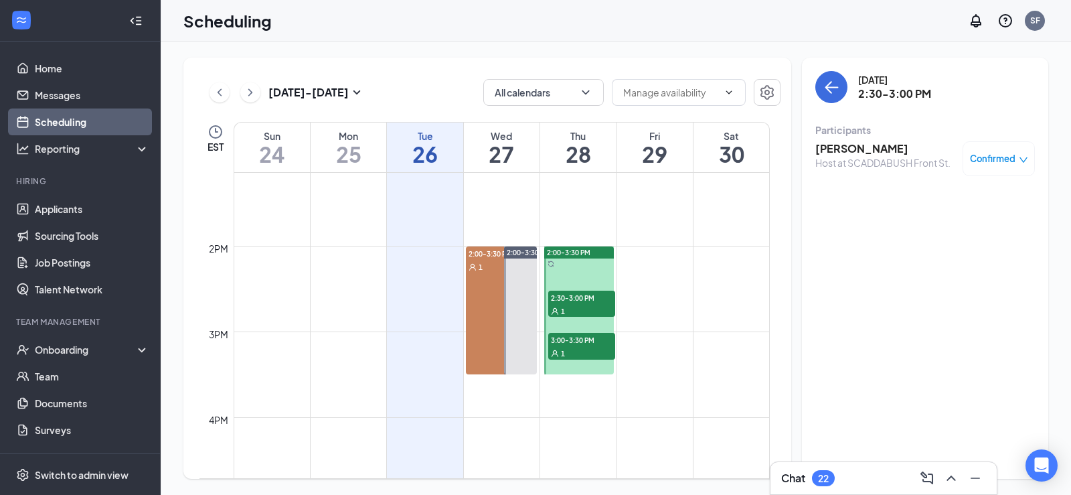
click at [860, 149] on h3 "[PERSON_NAME]" at bounding box center [882, 148] width 135 height 15
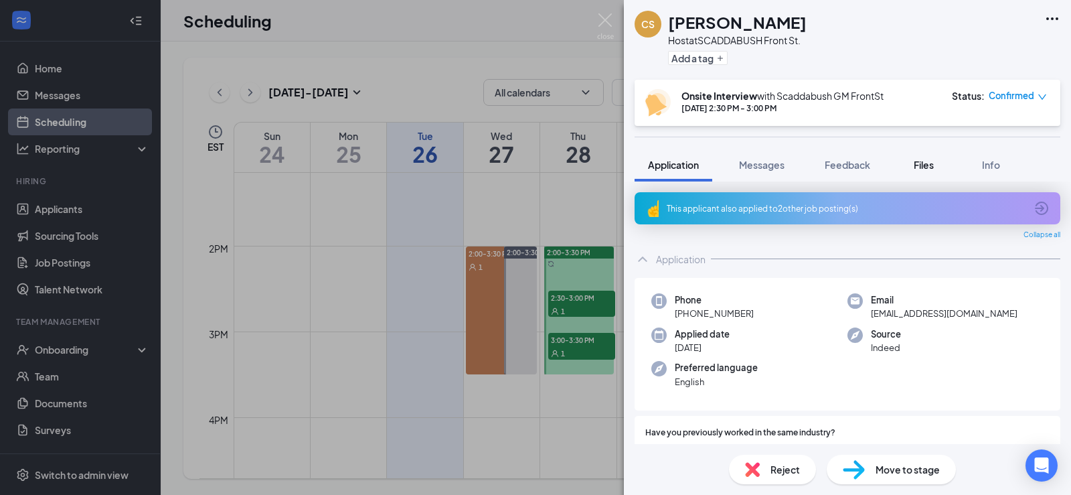
click at [924, 161] on span "Files" at bounding box center [924, 165] width 20 height 12
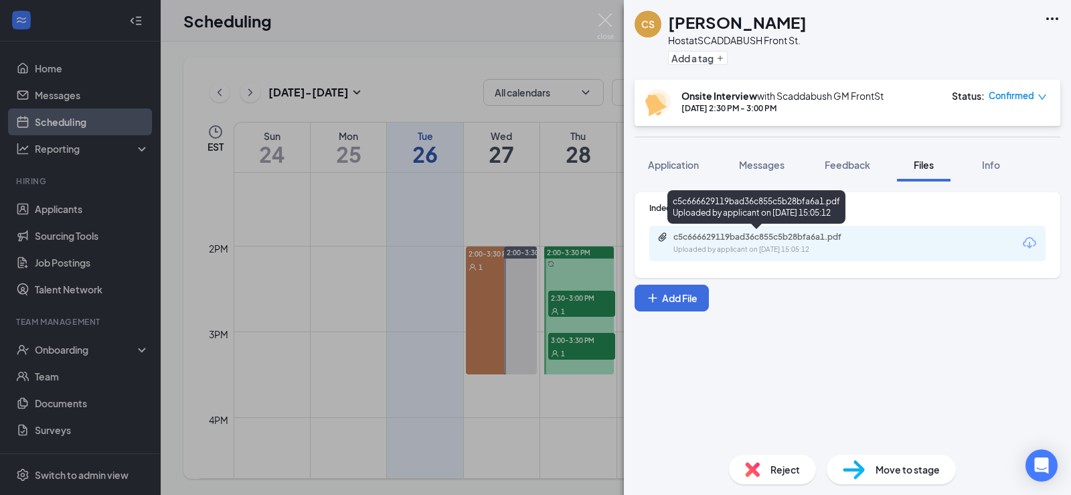
click at [737, 246] on div "Uploaded by applicant on [DATE] 15:05:12" at bounding box center [773, 249] width 201 height 11
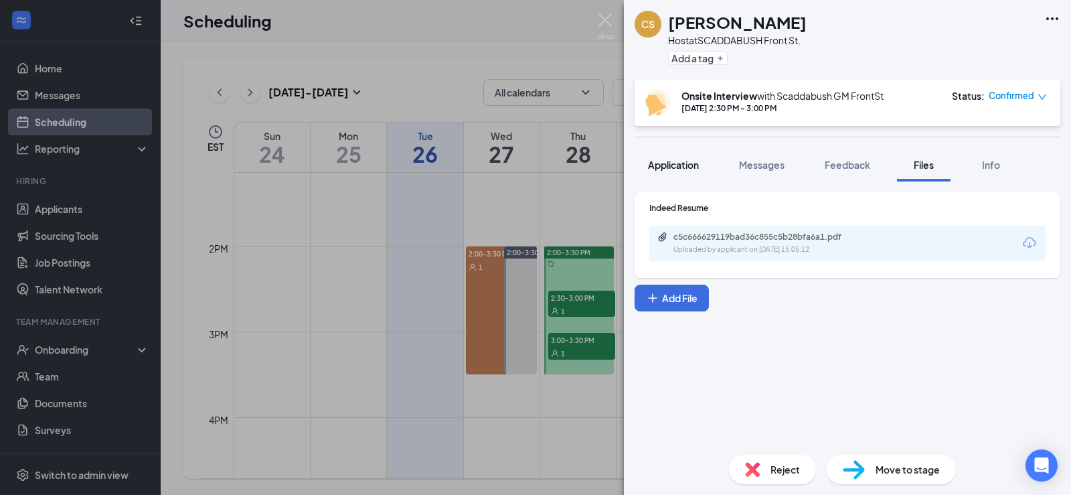
click at [671, 161] on span "Application" at bounding box center [673, 165] width 51 height 12
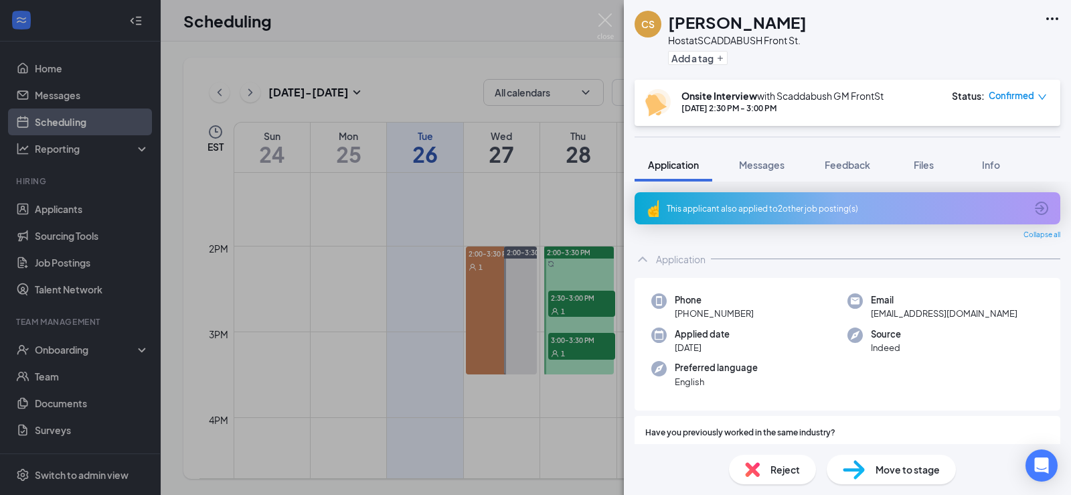
click at [547, 201] on div "CS [PERSON_NAME] Host at SCADDABUSH Front St. Add a tag Onsite Interview with […" at bounding box center [535, 247] width 1071 height 495
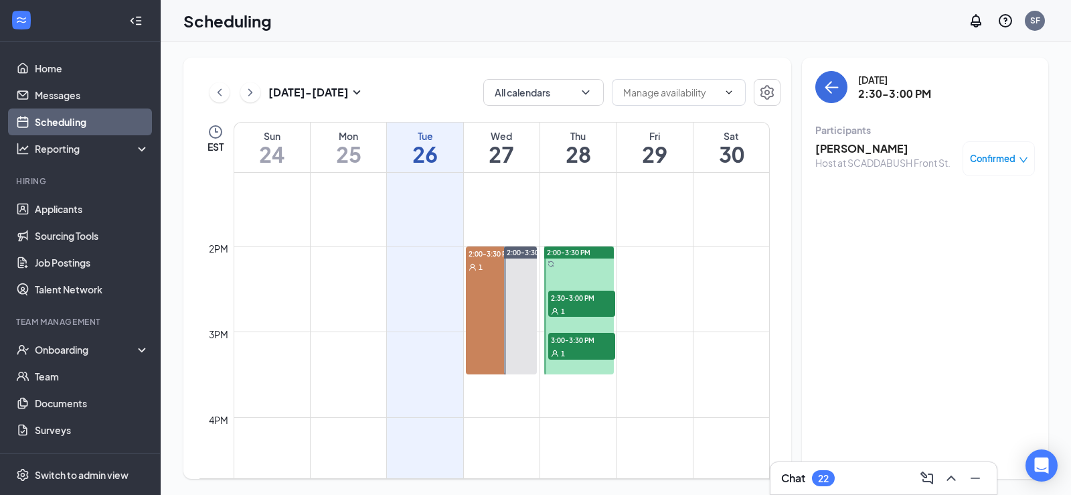
click at [600, 304] on div "1" at bounding box center [581, 310] width 67 height 13
click at [1029, 164] on div "Confirmed" at bounding box center [998, 158] width 72 height 35
click at [1021, 157] on icon "down" at bounding box center [1023, 159] width 9 height 9
click at [843, 211] on div "[DATE] 2:30-3:00 PM Participants [PERSON_NAME] Host at SCADDABUSH Front St. Con…" at bounding box center [925, 268] width 246 height 421
click at [855, 157] on div "Host at SCADDABUSH Front St." at bounding box center [882, 162] width 135 height 13
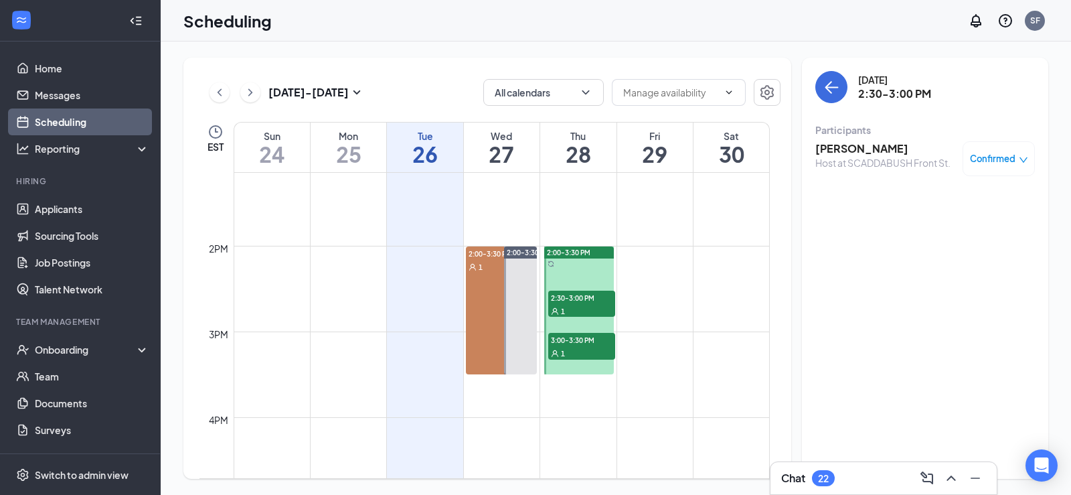
click at [1006, 161] on span "Confirmed" at bounding box center [993, 158] width 46 height 13
click at [934, 269] on span "Cancel" at bounding box center [937, 265] width 31 height 15
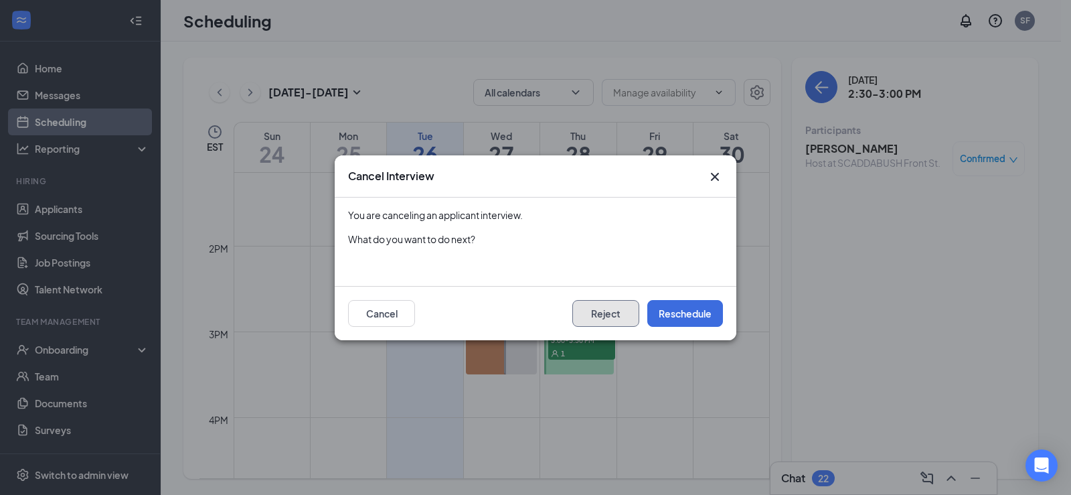
click at [614, 308] on button "Reject" at bounding box center [605, 313] width 67 height 27
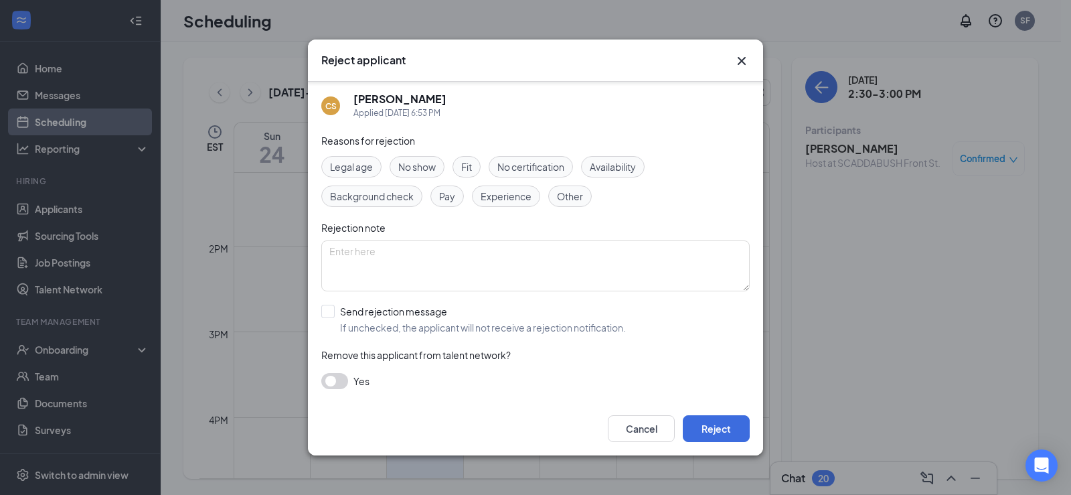
scroll to position [4, 0]
click at [332, 311] on input "Send rejection message If unchecked, the applicant will not receive a rejection…" at bounding box center [473, 318] width 305 height 29
checkbox input "true"
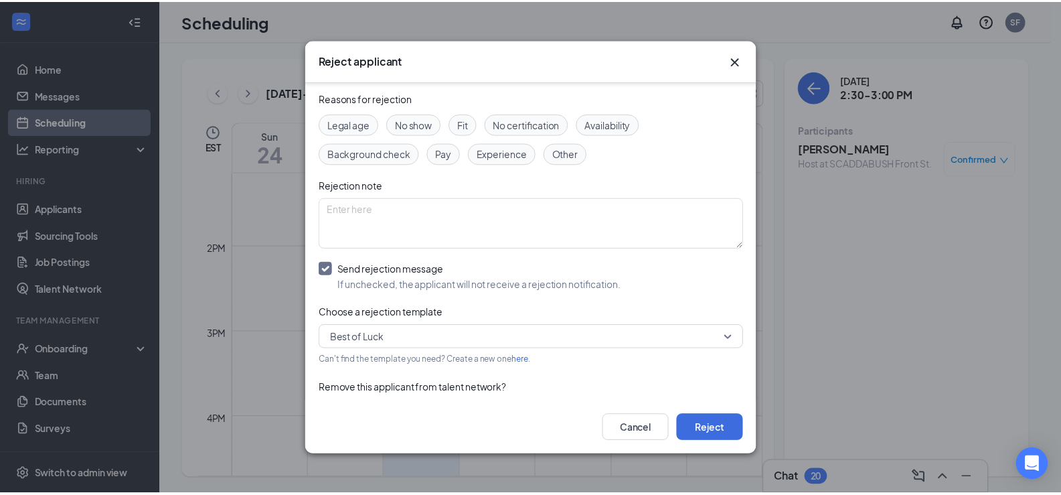
scroll to position [80, 0]
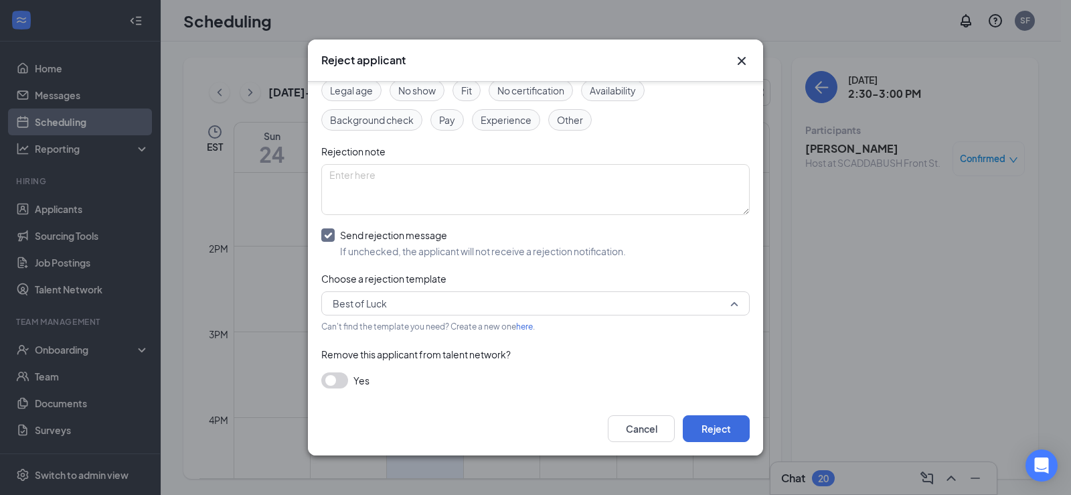
click at [448, 303] on span "Best of Luck" at bounding box center [530, 303] width 394 height 20
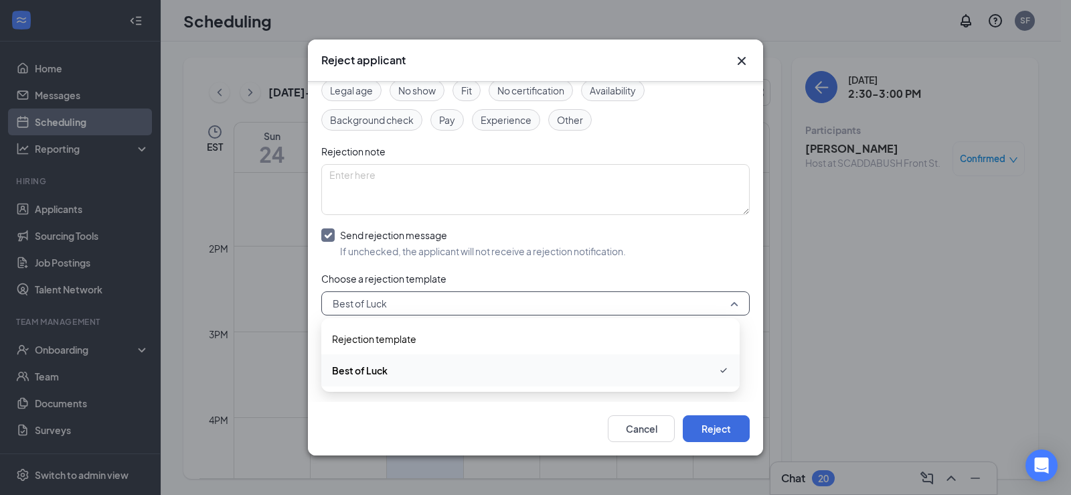
click at [448, 303] on span "Best of Luck" at bounding box center [530, 303] width 394 height 20
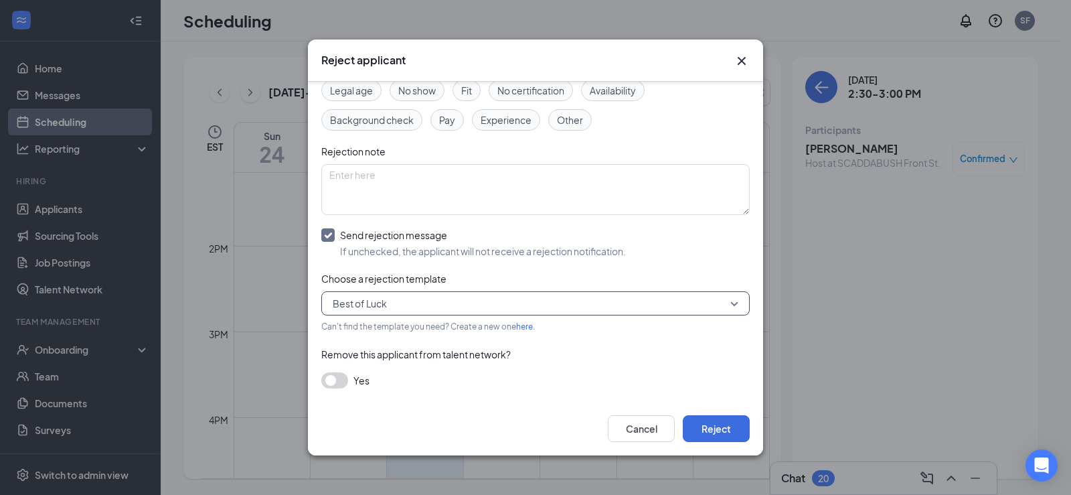
click at [744, 64] on icon "Cross" at bounding box center [742, 61] width 8 height 8
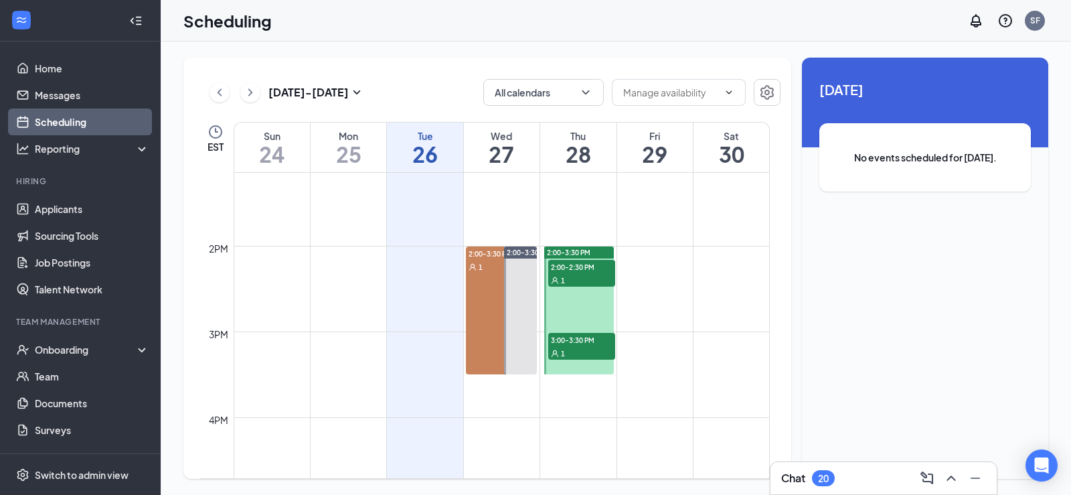
click at [568, 273] on div "1" at bounding box center [581, 279] width 67 height 13
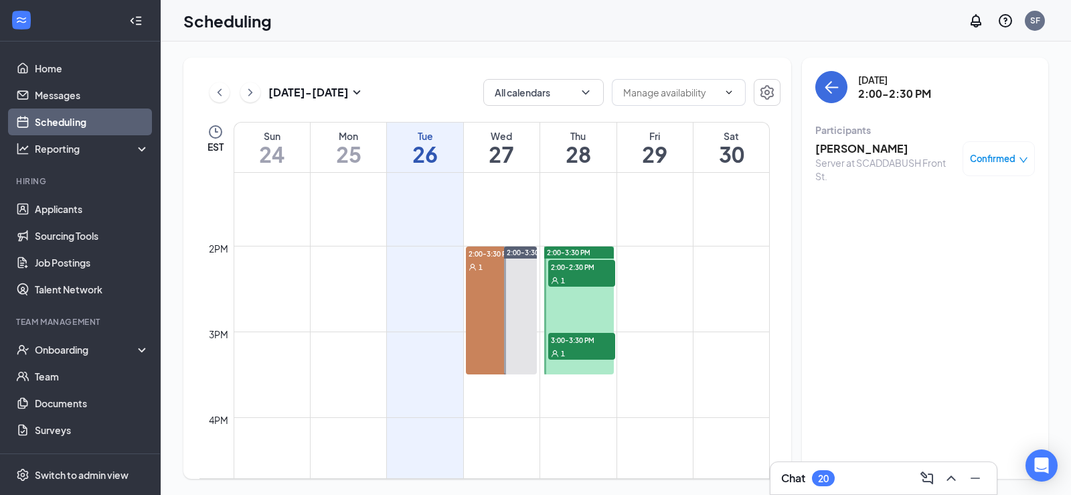
click at [904, 157] on div "Server at SCADDABUSH Front St." at bounding box center [885, 169] width 141 height 27
click at [883, 147] on h3 "[PERSON_NAME]" at bounding box center [885, 148] width 141 height 15
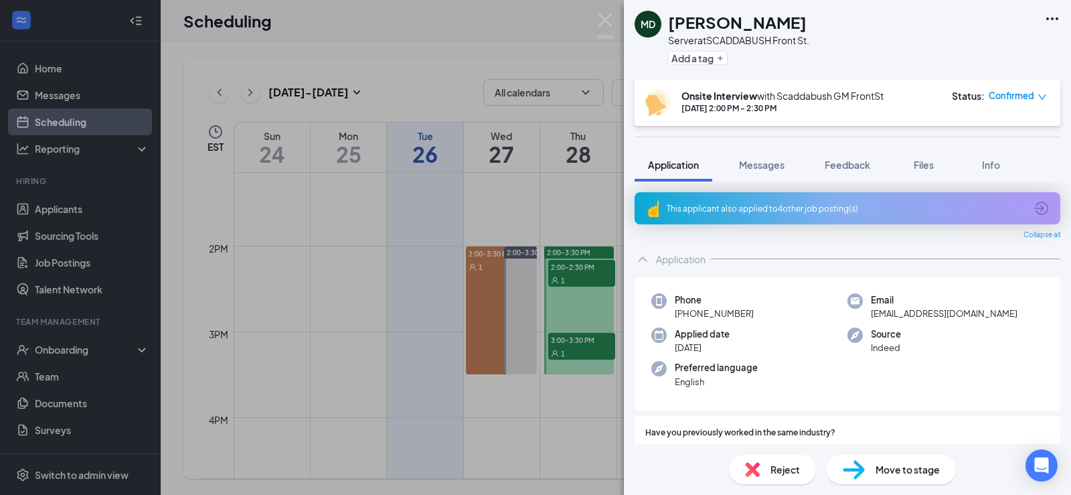
drag, startPoint x: 599, startPoint y: 200, endPoint x: 674, endPoint y: 127, distance: 104.6
click at [600, 200] on div "MD [PERSON_NAME] Server at SCADDABUSH Front St. Add a tag Onsite Interview with…" at bounding box center [535, 247] width 1071 height 495
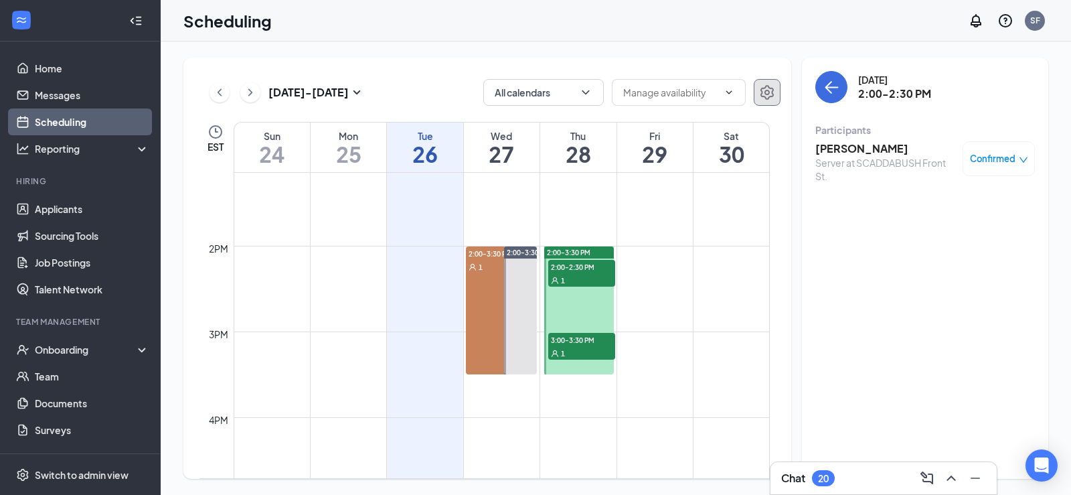
click at [764, 94] on icon "Settings" at bounding box center [767, 92] width 16 height 16
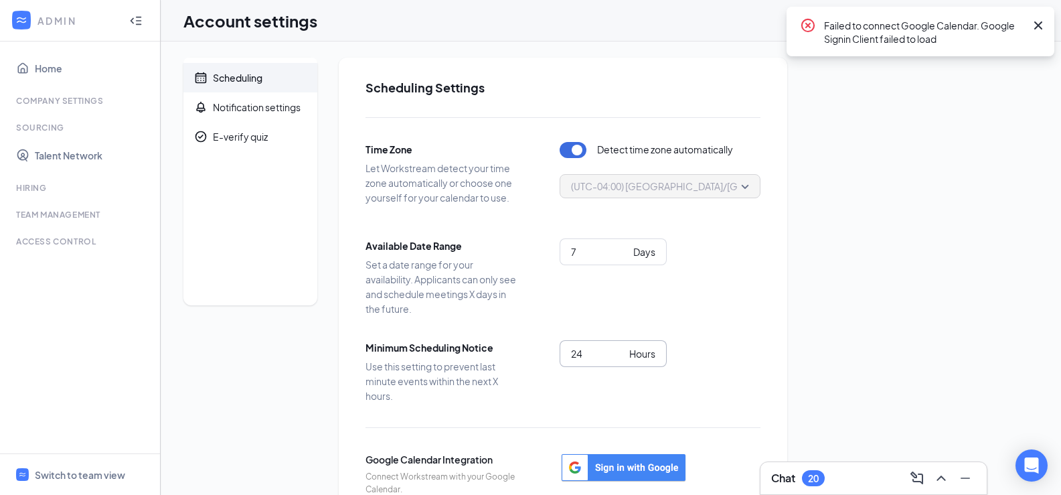
click at [584, 354] on input "24" at bounding box center [597, 353] width 53 height 15
drag, startPoint x: 584, startPoint y: 354, endPoint x: 486, endPoint y: 354, distance: 97.7
click at [486, 354] on div "Minimum Scheduling Notice Use this setting to prevent last minute events within…" at bounding box center [562, 371] width 395 height 63
click at [922, 283] on div "Scheduling Notification settings E-verify quiz Scheduling Settings Time Zone Le…" at bounding box center [610, 341] width 855 height 567
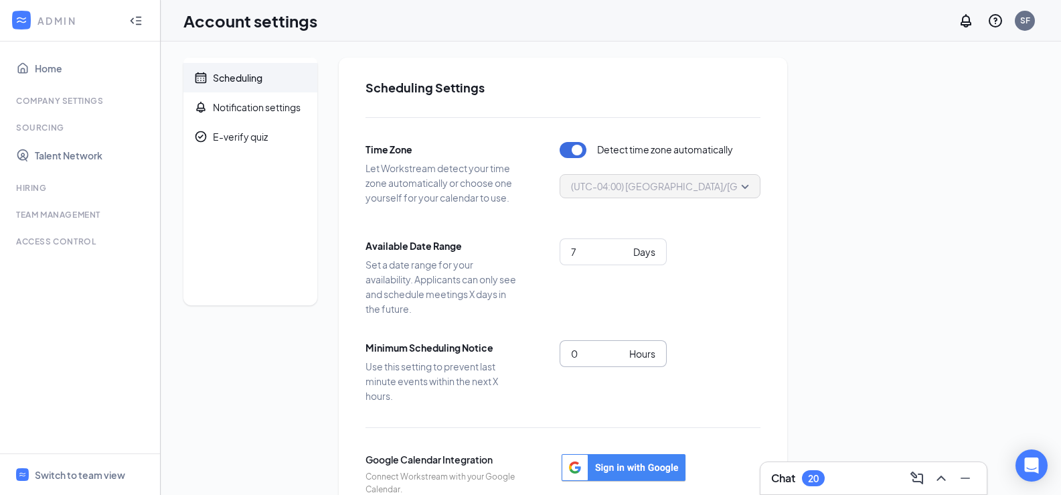
drag, startPoint x: 581, startPoint y: 355, endPoint x: 510, endPoint y: 359, distance: 71.1
click at [564, 357] on span "0 Hours" at bounding box center [613, 353] width 107 height 27
type input "12"
click at [865, 190] on div "Scheduling Notification settings E-verify quiz Scheduling Settings Time Zone Le…" at bounding box center [610, 341] width 855 height 567
click at [39, 68] on link "Home" at bounding box center [92, 68] width 114 height 27
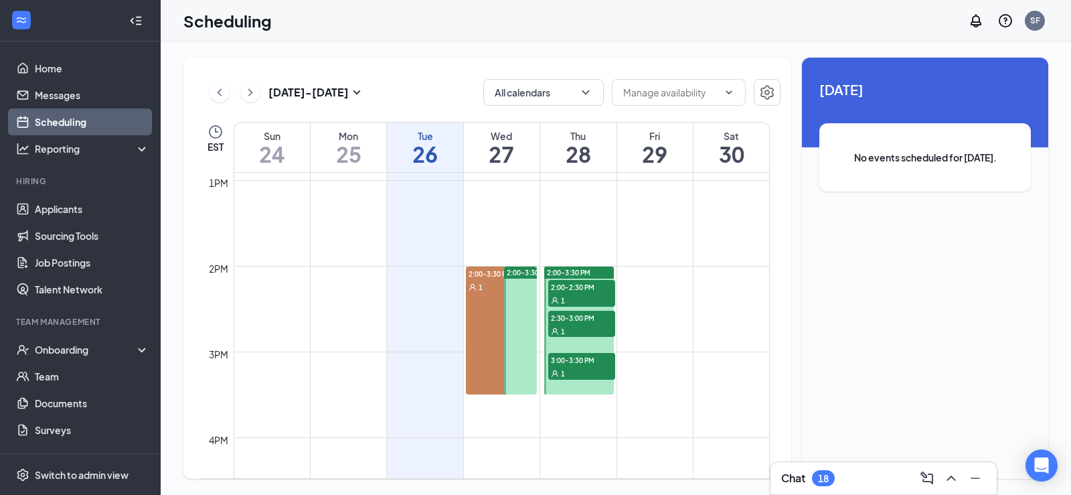
scroll to position [1193, 0]
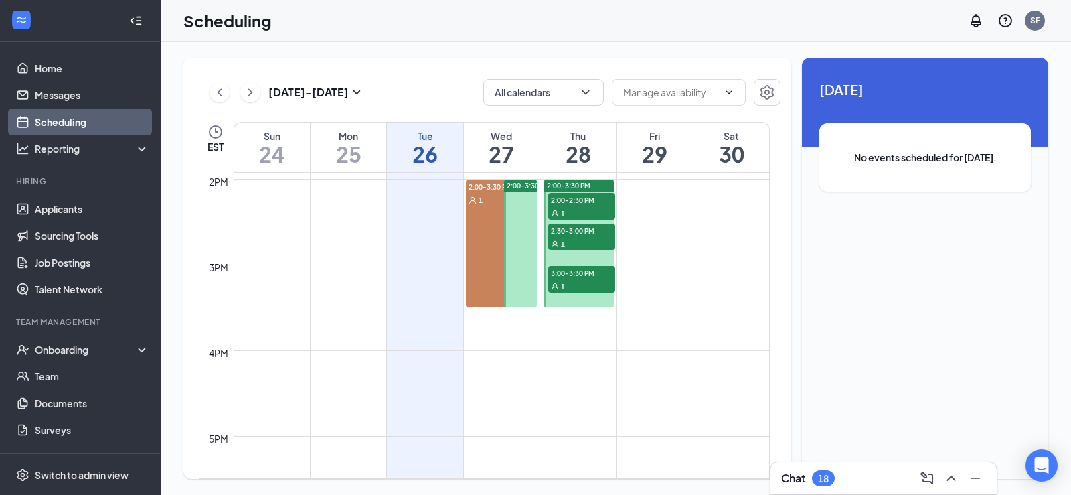
click at [572, 206] on div "1" at bounding box center [581, 212] width 67 height 13
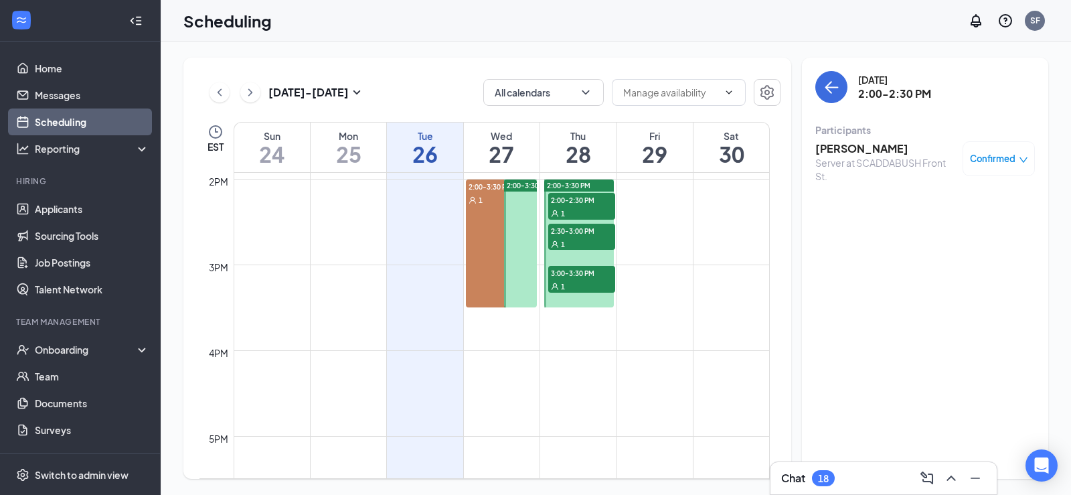
click at [855, 151] on h3 "[PERSON_NAME]" at bounding box center [885, 148] width 141 height 15
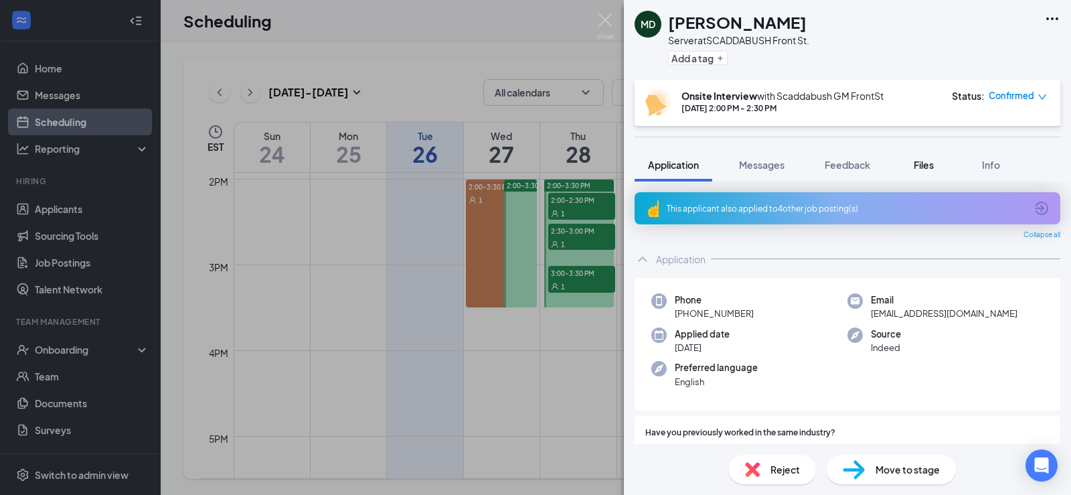
click at [943, 160] on button "Files" at bounding box center [924, 164] width 54 height 33
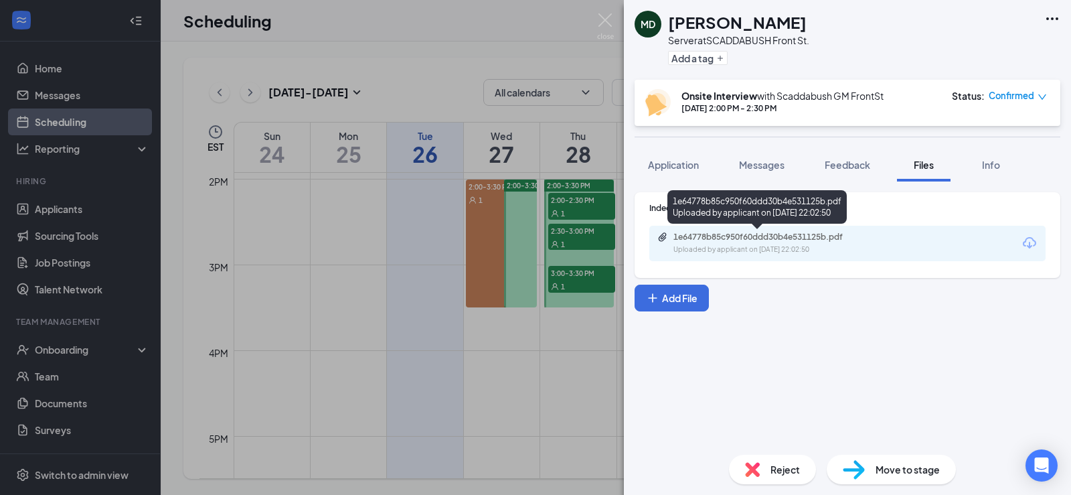
click at [754, 243] on div "1e64778b85c950f60ddd30b4e531125b.pdf Uploaded by applicant on Jul 30, 2025 at 2…" at bounding box center [765, 243] width 217 height 23
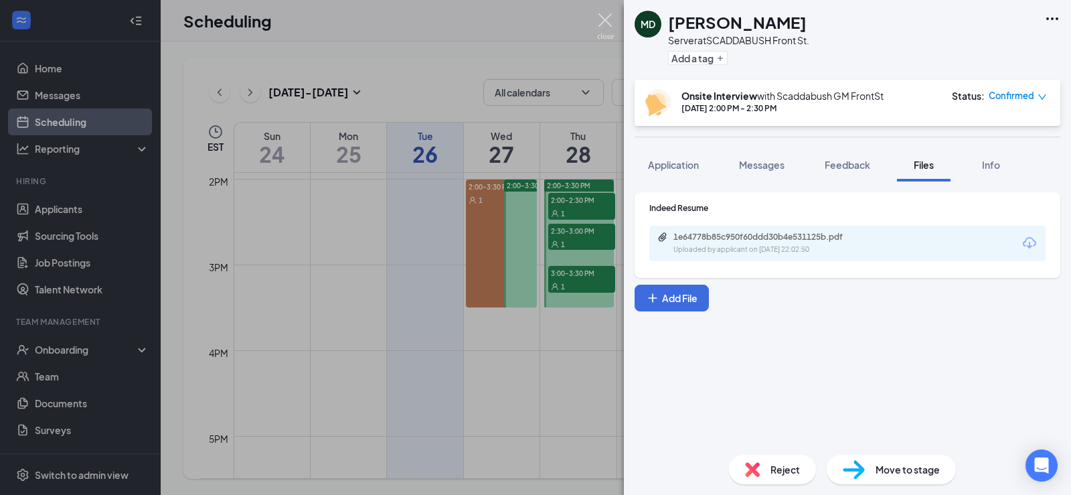
click at [608, 15] on img at bounding box center [605, 26] width 17 height 26
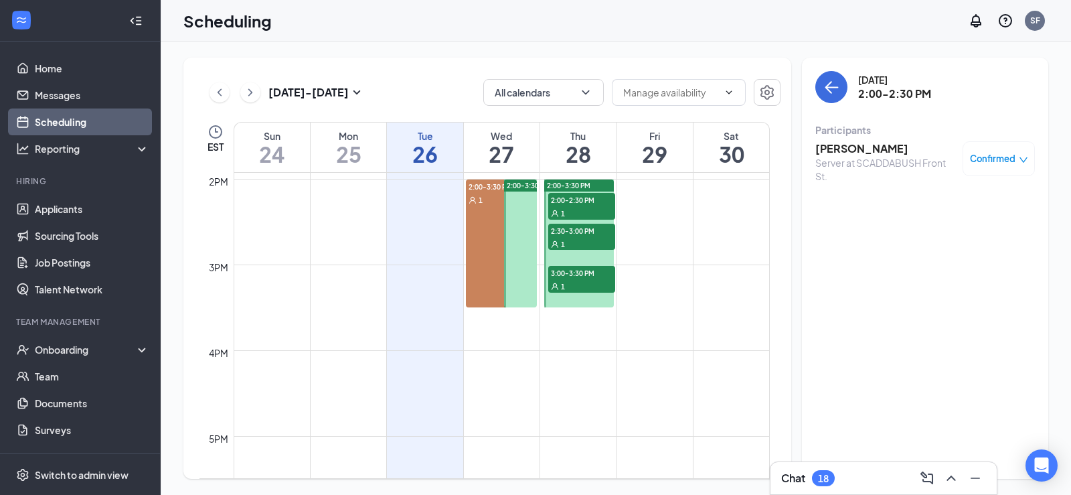
click at [1020, 161] on icon "down" at bounding box center [1023, 159] width 9 height 9
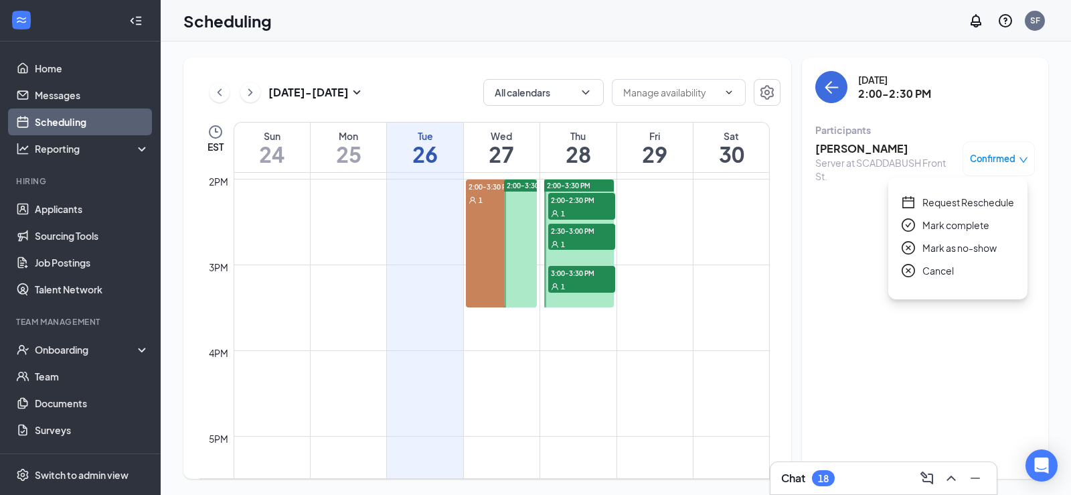
click at [939, 274] on span "Cancel" at bounding box center [937, 270] width 31 height 15
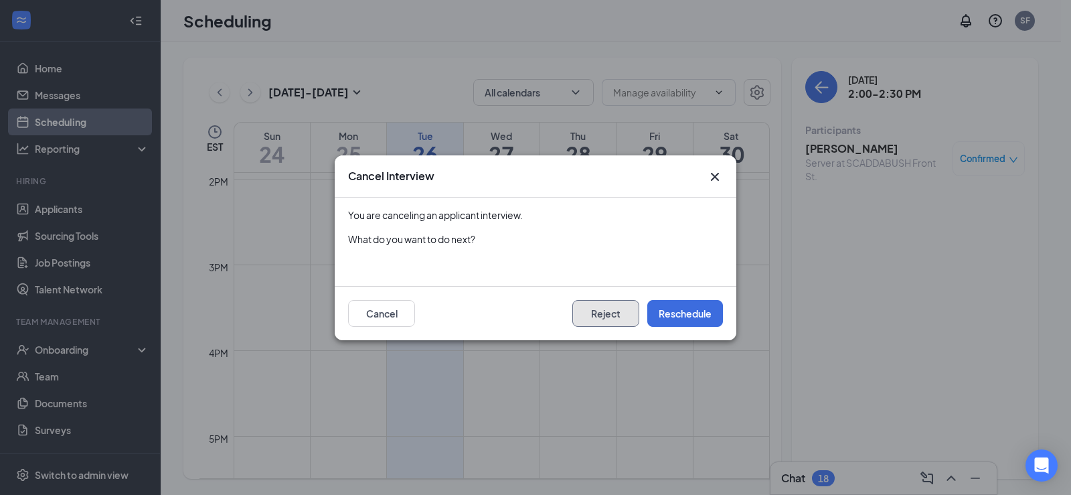
click at [608, 319] on button "Reject" at bounding box center [605, 313] width 67 height 27
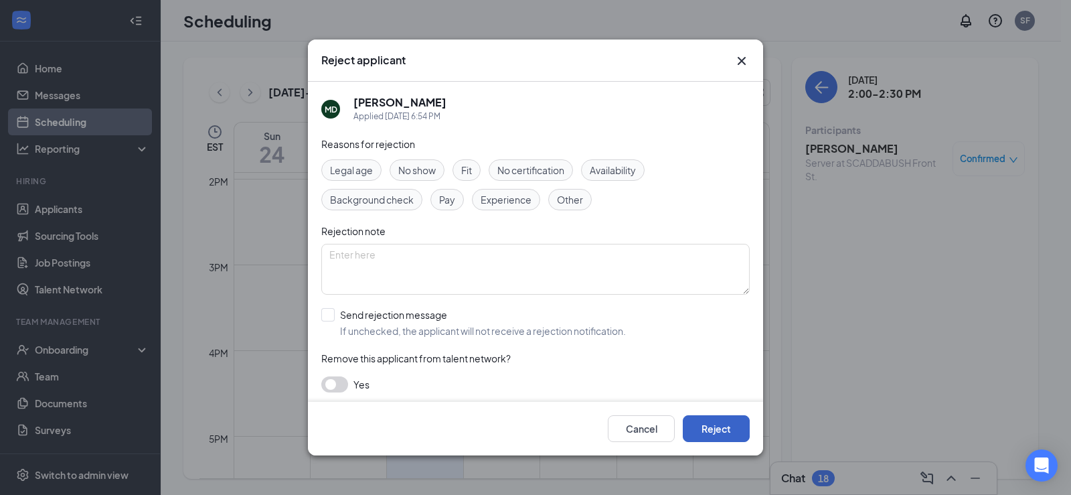
click at [719, 430] on button "Reject" at bounding box center [716, 428] width 67 height 27
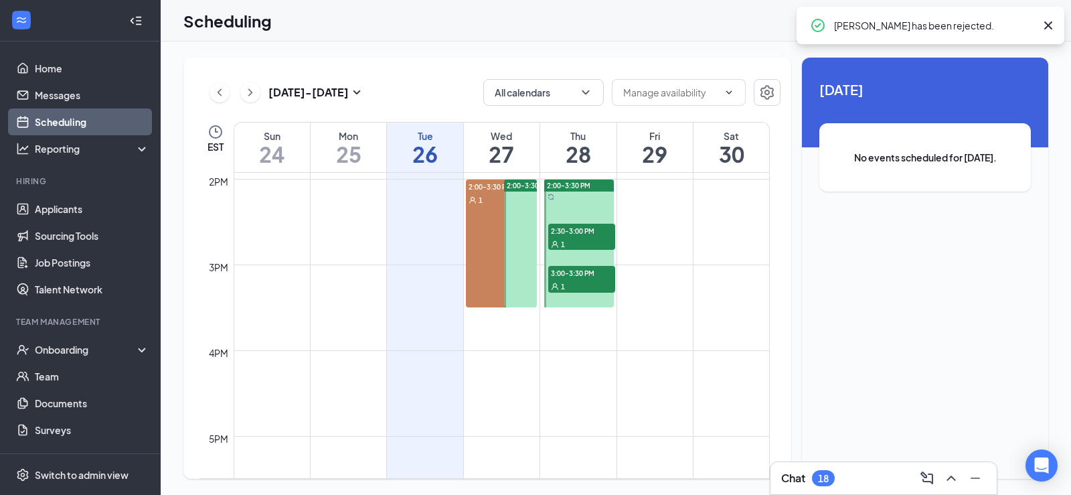
click at [577, 234] on span "2:30-3:00 PM" at bounding box center [581, 230] width 67 height 13
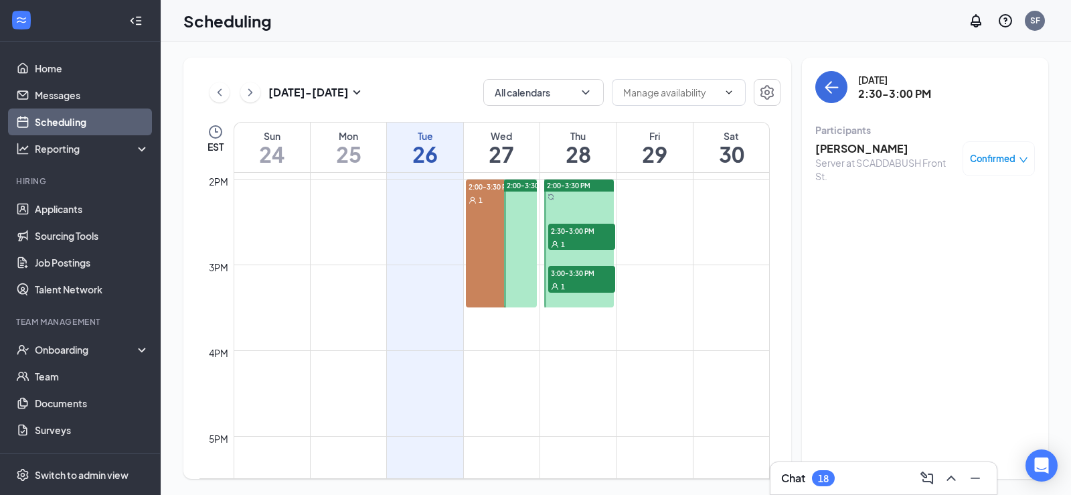
click at [836, 148] on h3 "Yi Wu" at bounding box center [885, 148] width 141 height 15
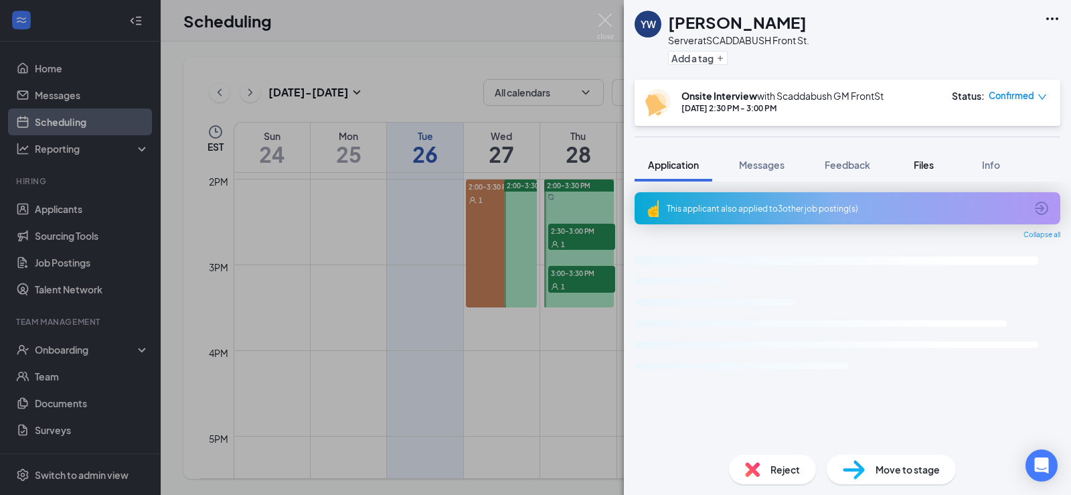
click at [930, 163] on span "Files" at bounding box center [924, 165] width 20 height 12
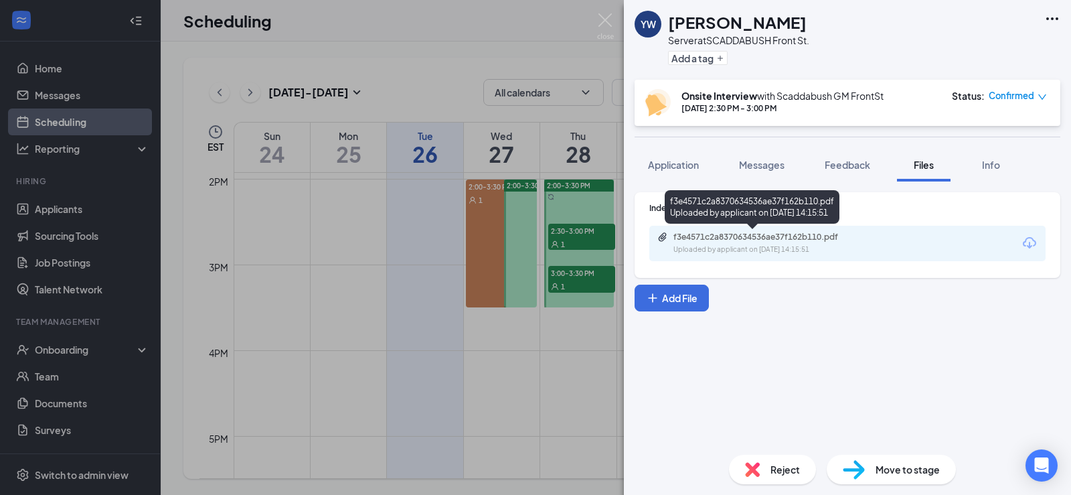
click at [730, 241] on div "f3e4571c2a8370634536ae37f162b110.pdf" at bounding box center [766, 237] width 187 height 11
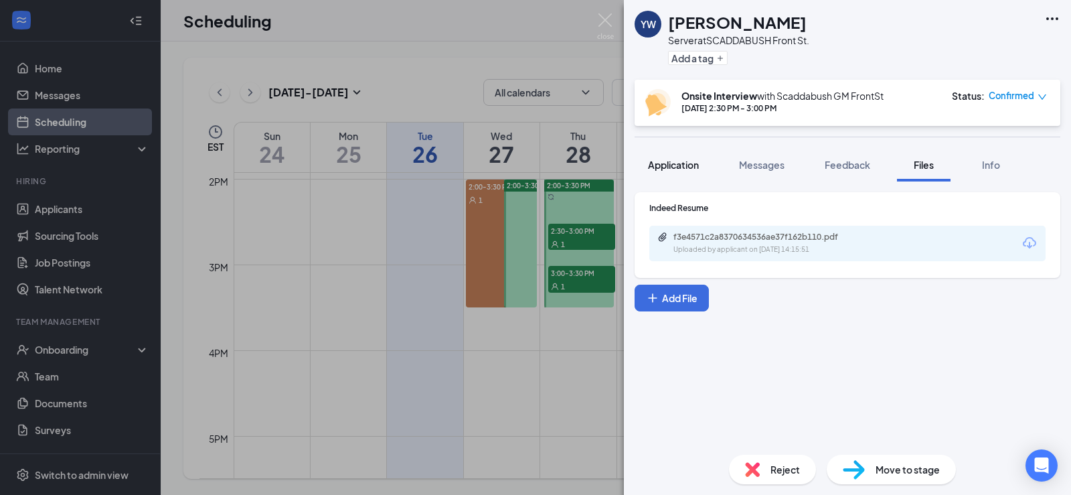
click at [679, 162] on span "Application" at bounding box center [673, 165] width 51 height 12
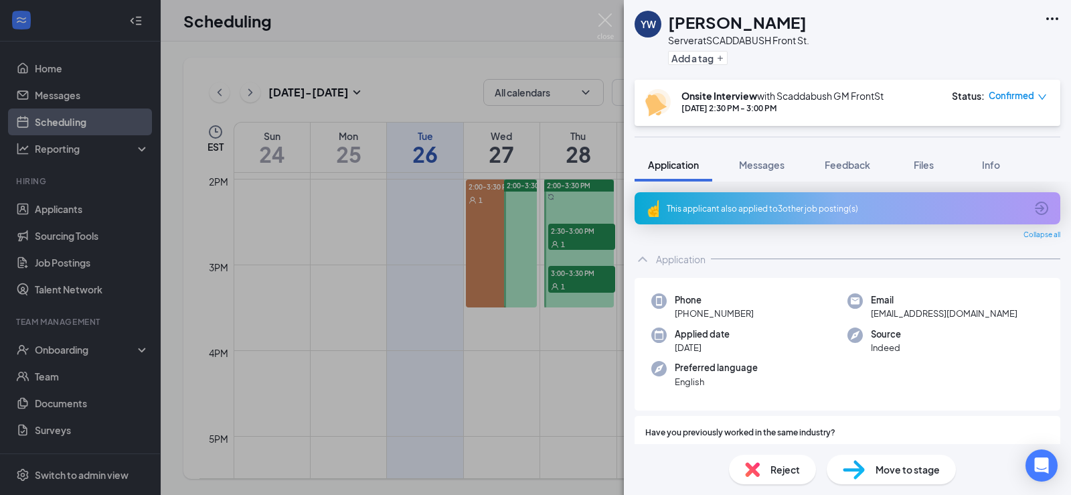
click at [610, 341] on div "YW Yi Wu Server at SCADDABUSH Front St. Add a tag Onsite Interview with Scaddab…" at bounding box center [535, 247] width 1071 height 495
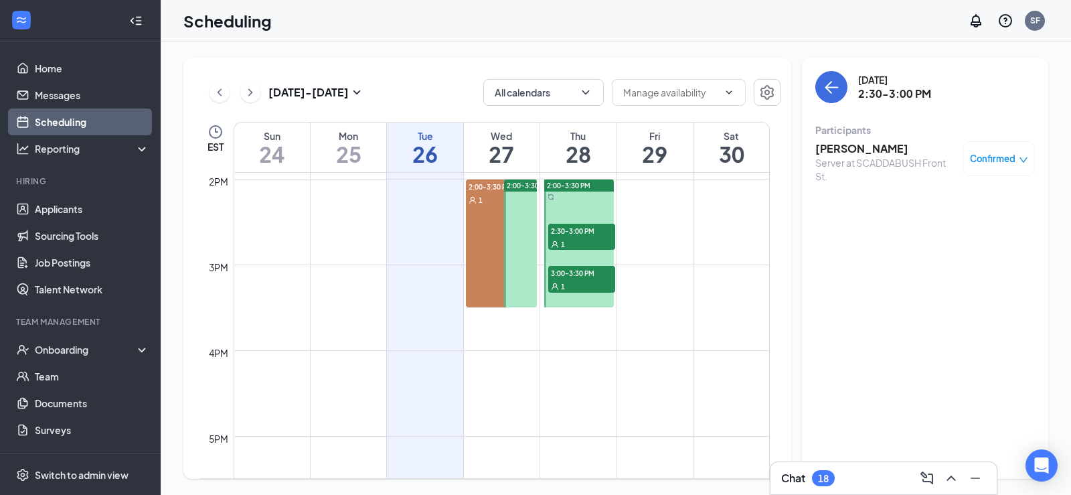
click at [586, 273] on span "3:00-3:30 PM" at bounding box center [581, 272] width 67 height 13
click at [843, 153] on h3 "Han Aahil" at bounding box center [885, 148] width 141 height 15
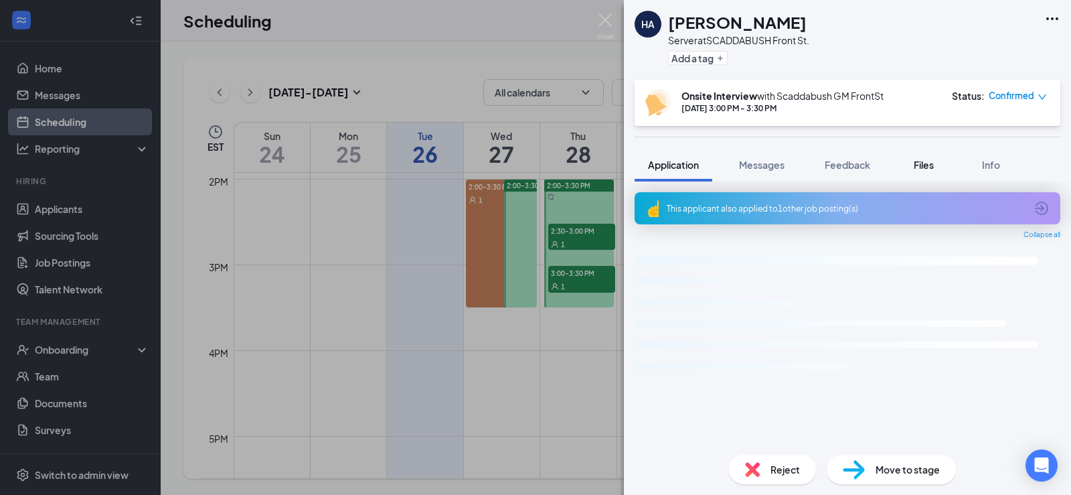
click at [930, 163] on span "Files" at bounding box center [924, 165] width 20 height 12
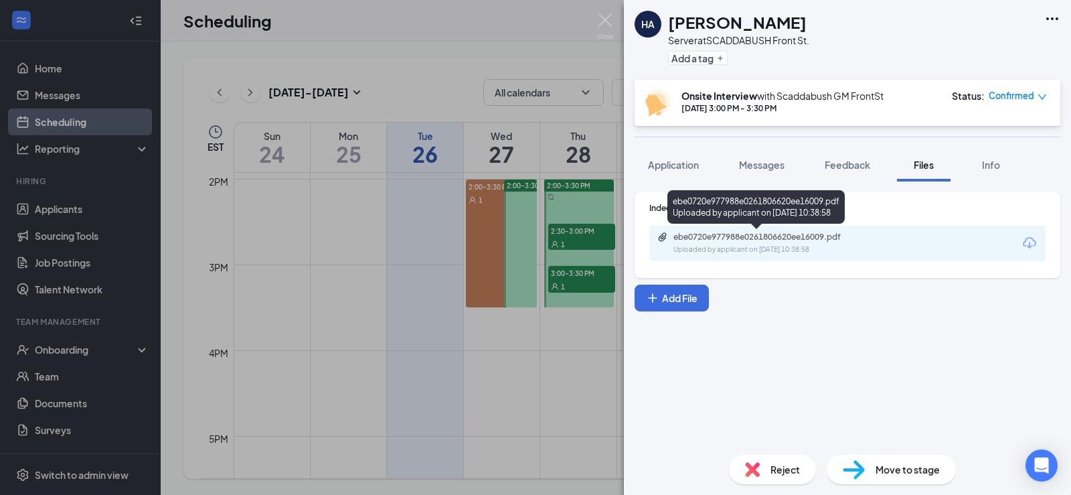
click at [737, 241] on div "ebe0720e977988e0261806620ee16009.pdf" at bounding box center [766, 237] width 187 height 11
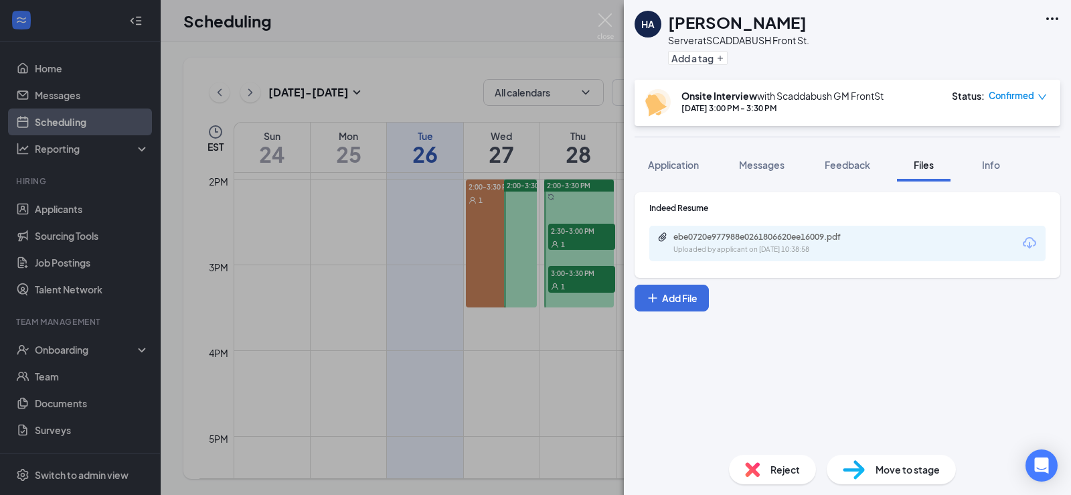
click at [585, 358] on div "HA Han Aahil Server at SCADDABUSH Front St. Add a tag Onsite Interview with Sca…" at bounding box center [535, 247] width 1071 height 495
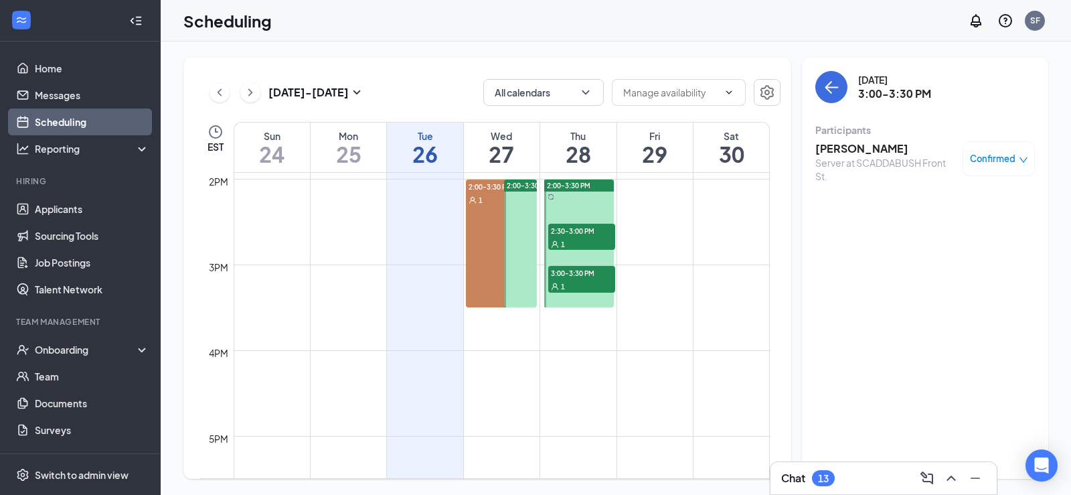
click at [1022, 160] on icon "down" at bounding box center [1023, 159] width 9 height 9
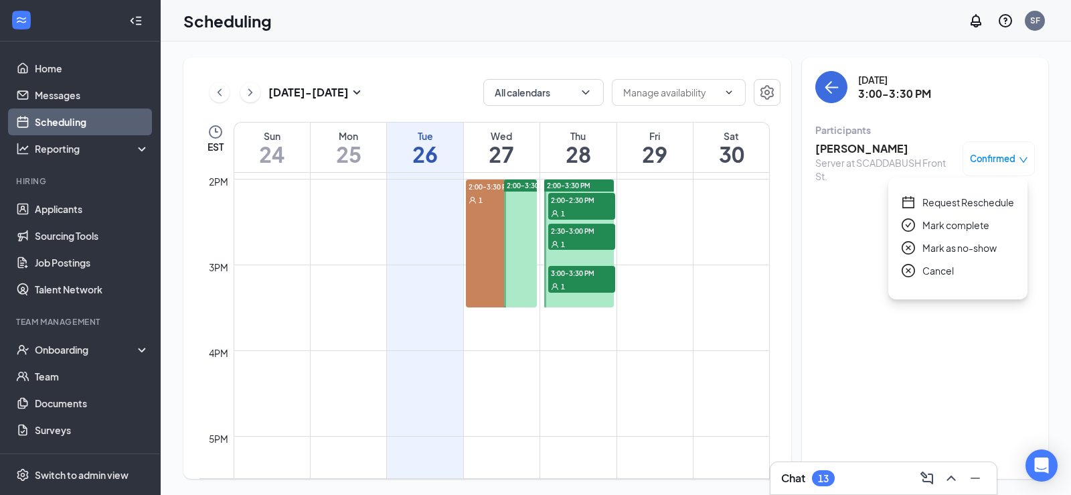
click at [960, 199] on span "Request Reschedule" at bounding box center [968, 202] width 92 height 15
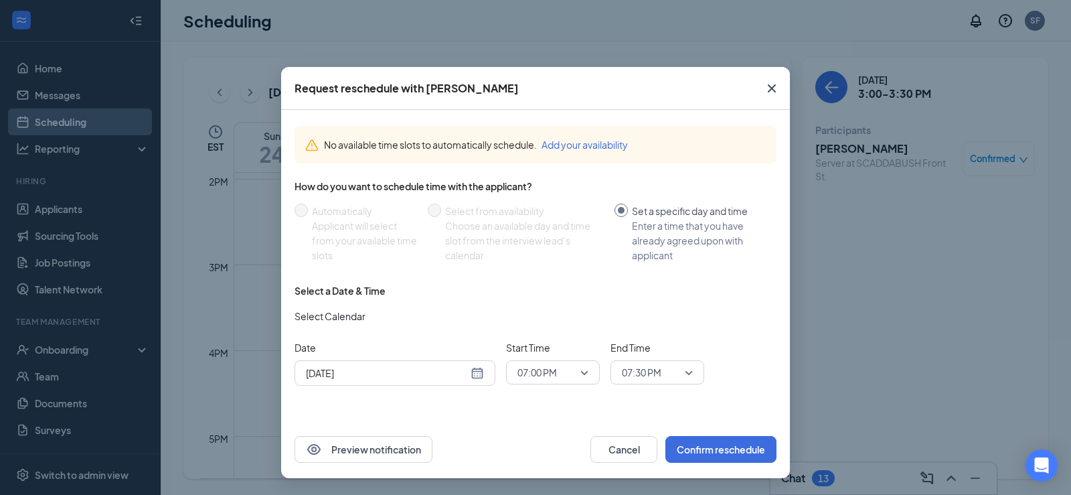
click at [594, 374] on div "07:00 PM" at bounding box center [553, 372] width 94 height 24
click at [545, 320] on span "02:30 PM" at bounding box center [536, 316] width 39 height 15
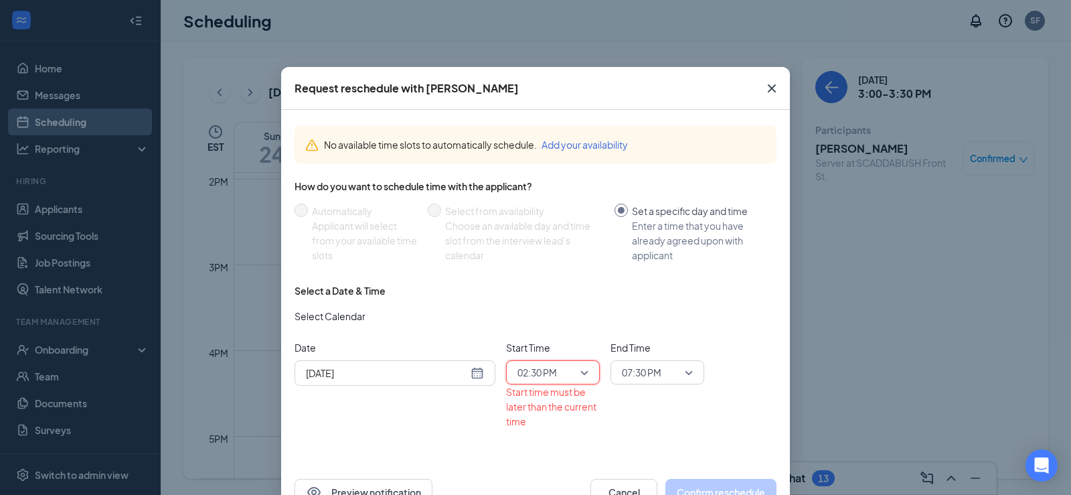
click at [686, 372] on span "07:30 PM" at bounding box center [657, 372] width 71 height 20
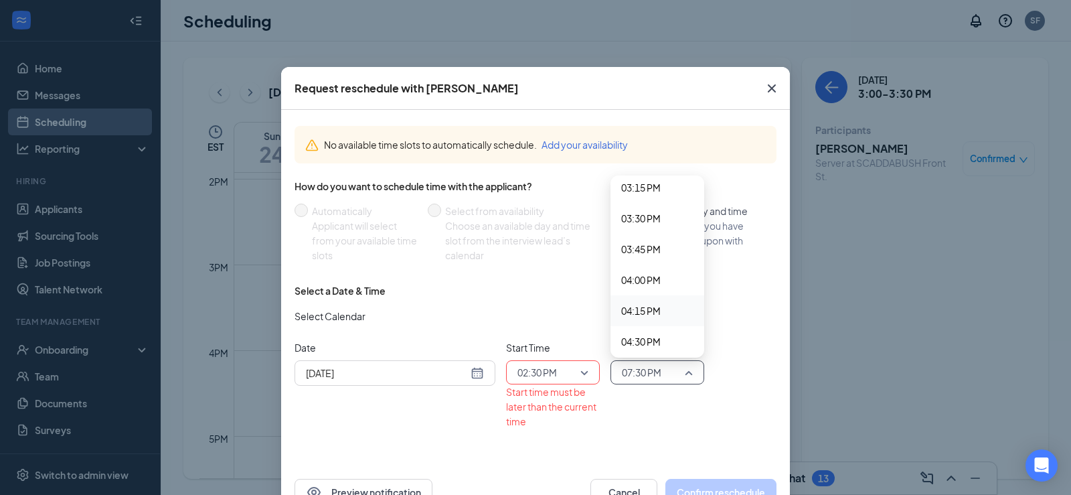
scroll to position [1861, 0]
click at [645, 235] on div "03:30 PM" at bounding box center [657, 244] width 94 height 31
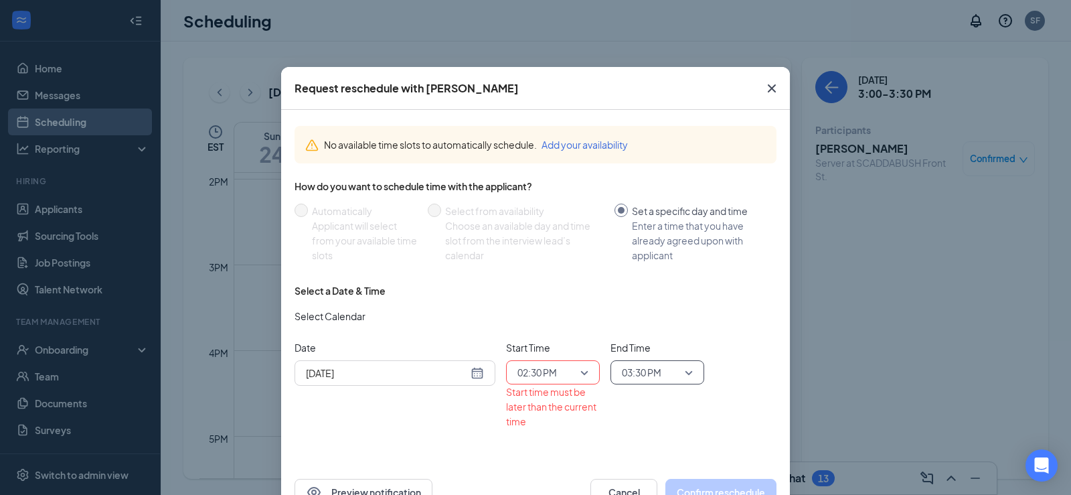
click at [571, 301] on div "Select a Date & Time Select Calendar Date Aug 26, 2025 Start Time 02:30 PM 02:1…" at bounding box center [535, 361] width 482 height 155
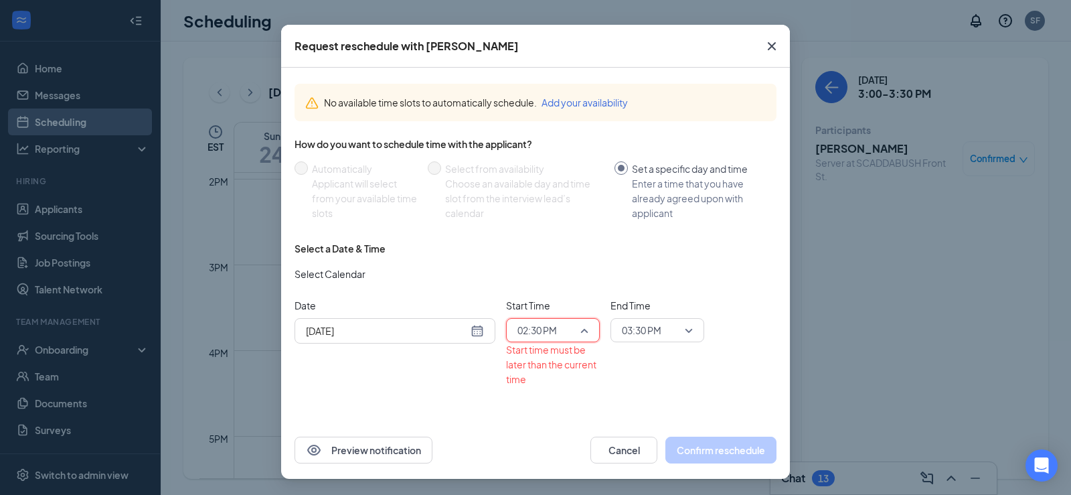
click at [586, 328] on div "02:30 PM" at bounding box center [553, 330] width 94 height 24
click at [539, 282] on span "02:00 PM" at bounding box center [536, 279] width 39 height 15
click at [574, 325] on span "02:00 PM" at bounding box center [552, 330] width 71 height 20
click at [578, 272] on icon "Checkmark" at bounding box center [583, 280] width 11 height 16
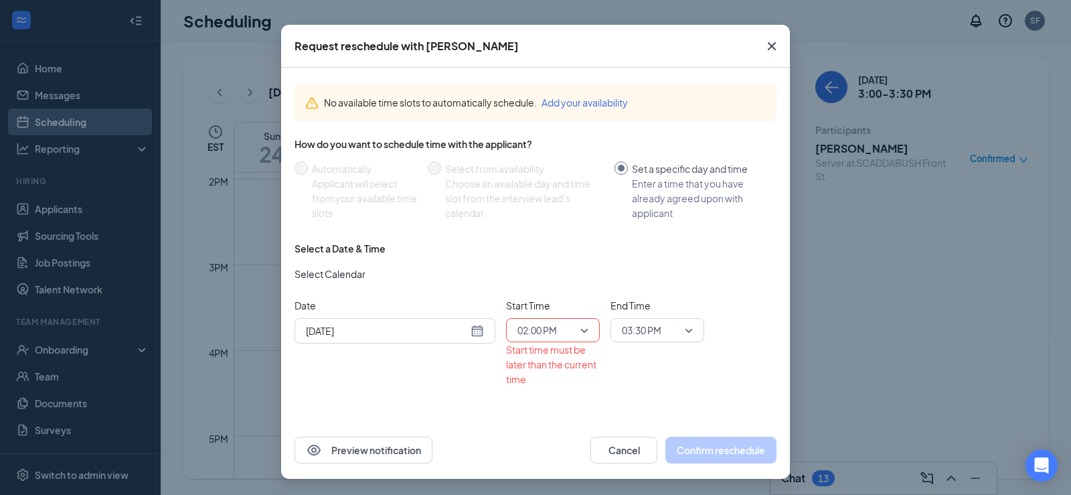
click at [470, 327] on div "[DATE]" at bounding box center [395, 330] width 178 height 15
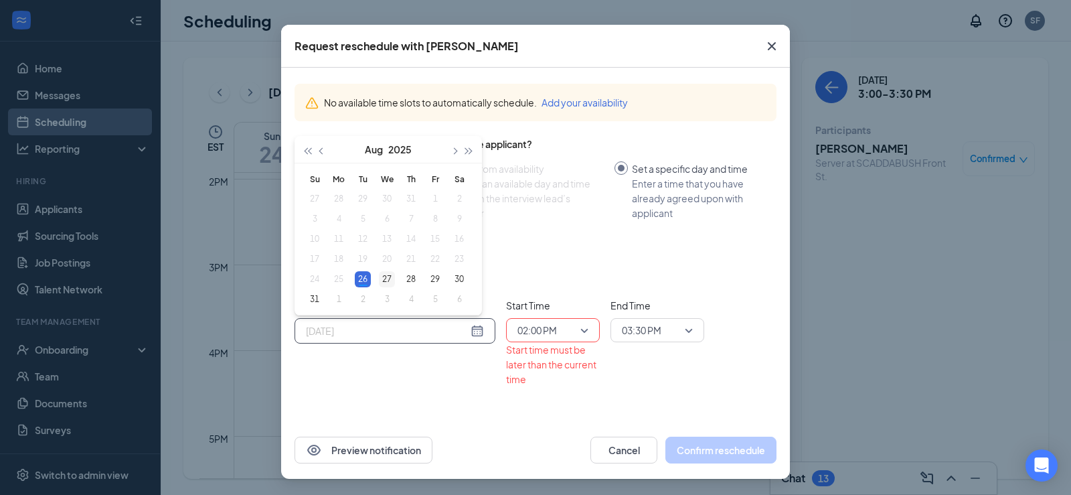
type input "[DATE]"
click at [383, 279] on div "27" at bounding box center [387, 279] width 16 height 16
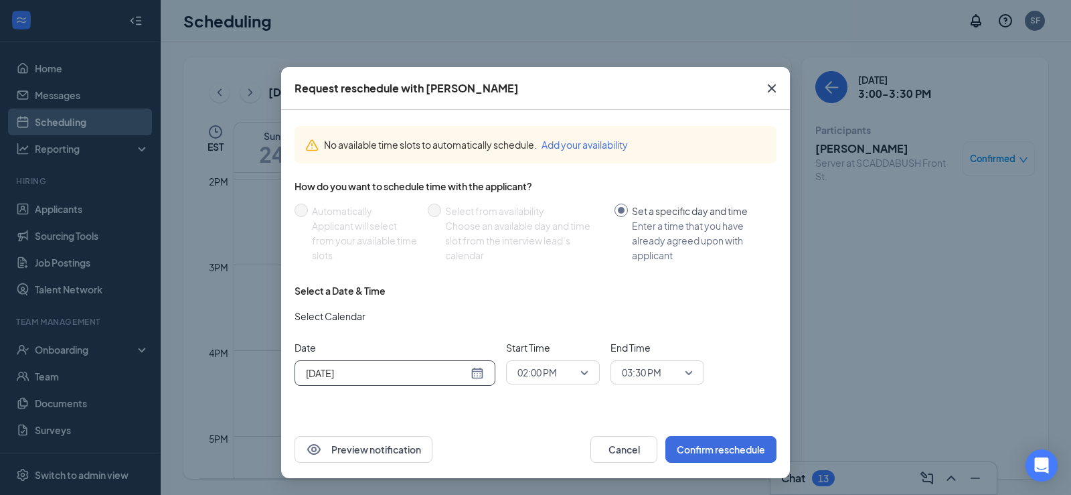
scroll to position [0, 0]
click at [708, 448] on button "Confirm reschedule" at bounding box center [720, 449] width 111 height 27
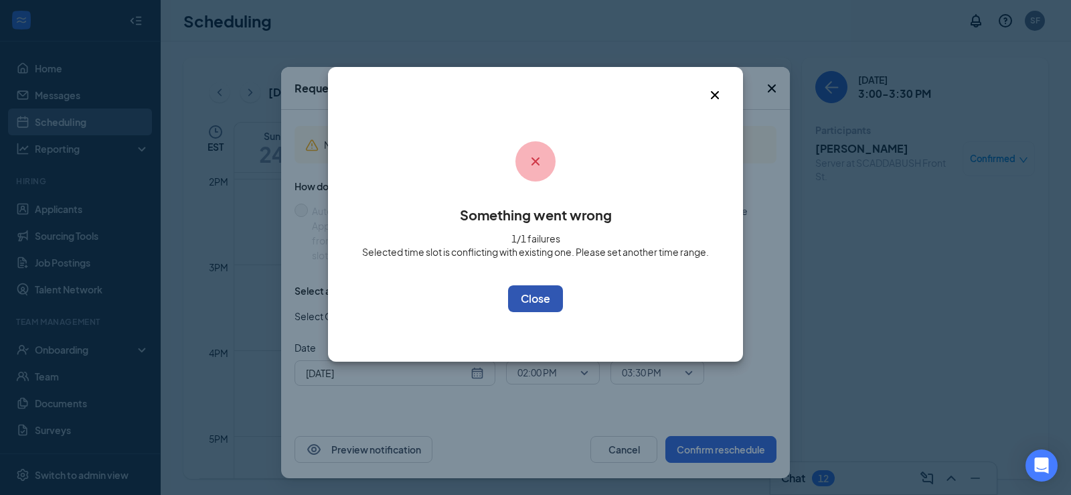
click at [548, 305] on button "OK" at bounding box center [535, 298] width 55 height 27
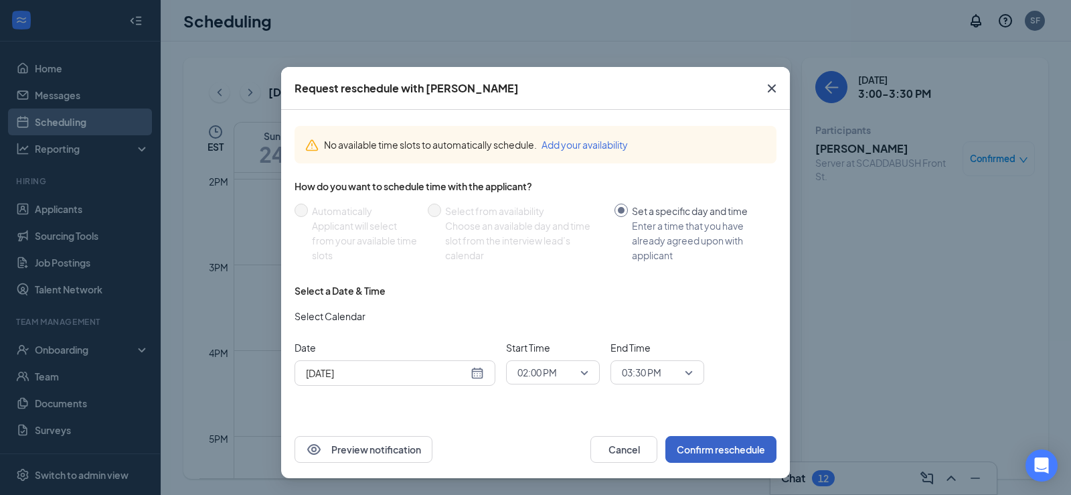
click at [584, 369] on span "02:00 PM" at bounding box center [552, 372] width 71 height 20
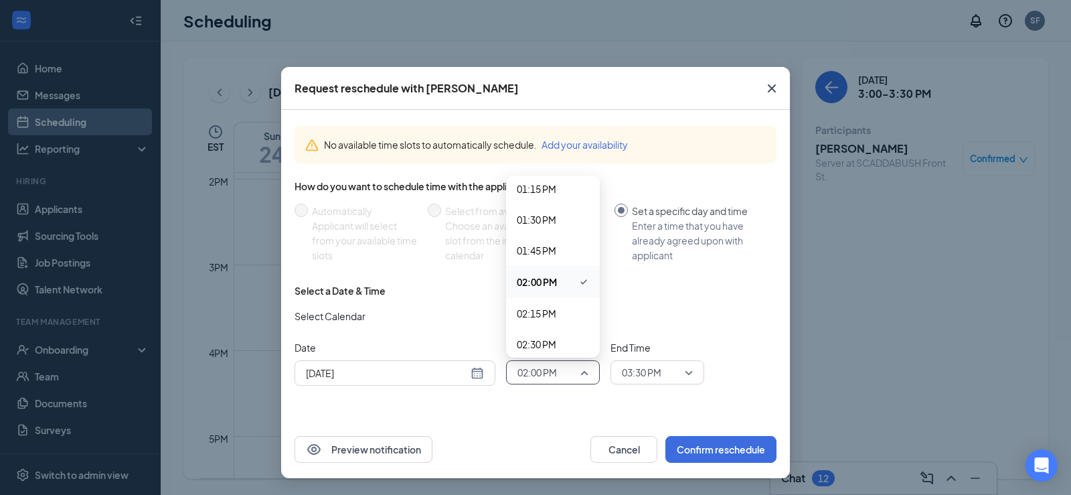
scroll to position [1665, 0]
click at [561, 316] on span "02:30 PM" at bounding box center [553, 318] width 72 height 15
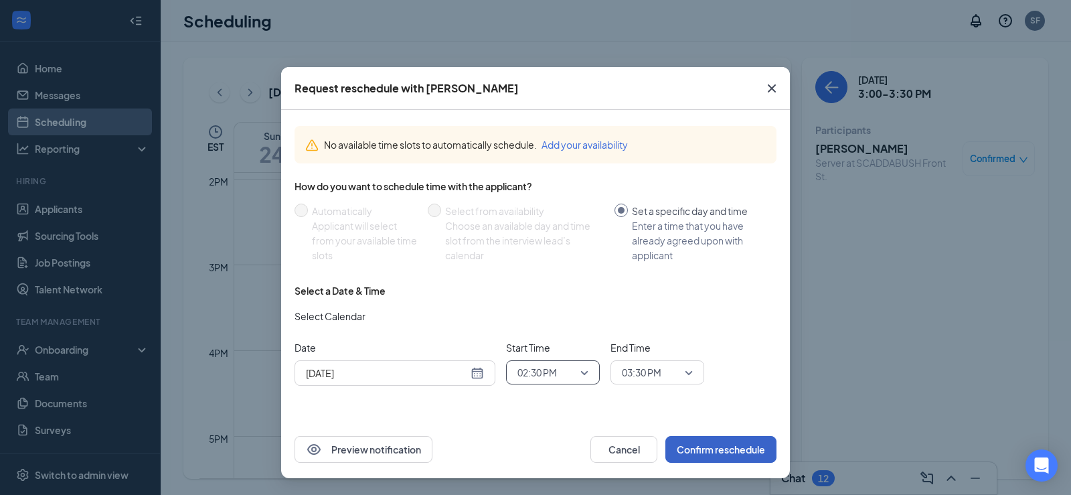
click at [717, 448] on button "Confirm reschedule" at bounding box center [720, 449] width 111 height 27
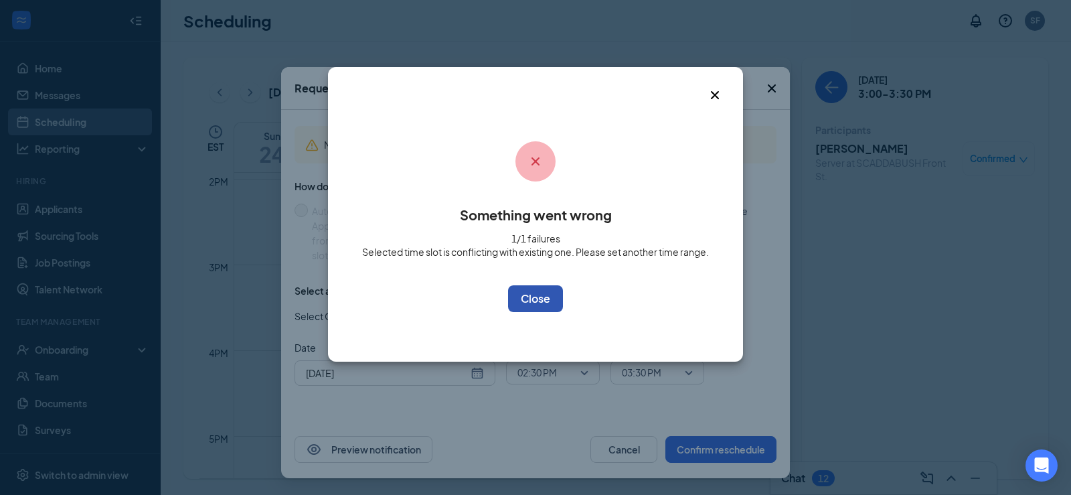
click at [540, 293] on button "OK" at bounding box center [535, 298] width 55 height 27
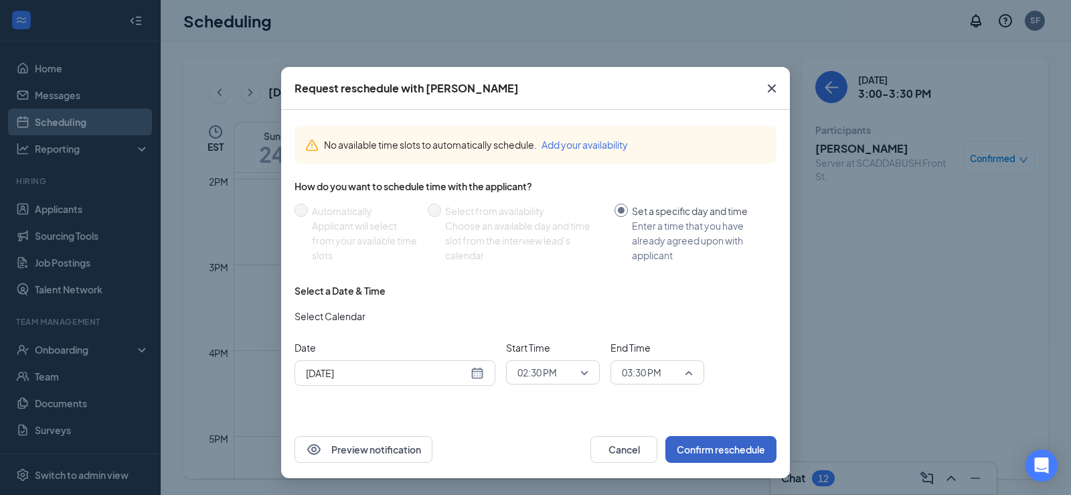
click at [648, 364] on span "03:30 PM" at bounding box center [641, 372] width 39 height 20
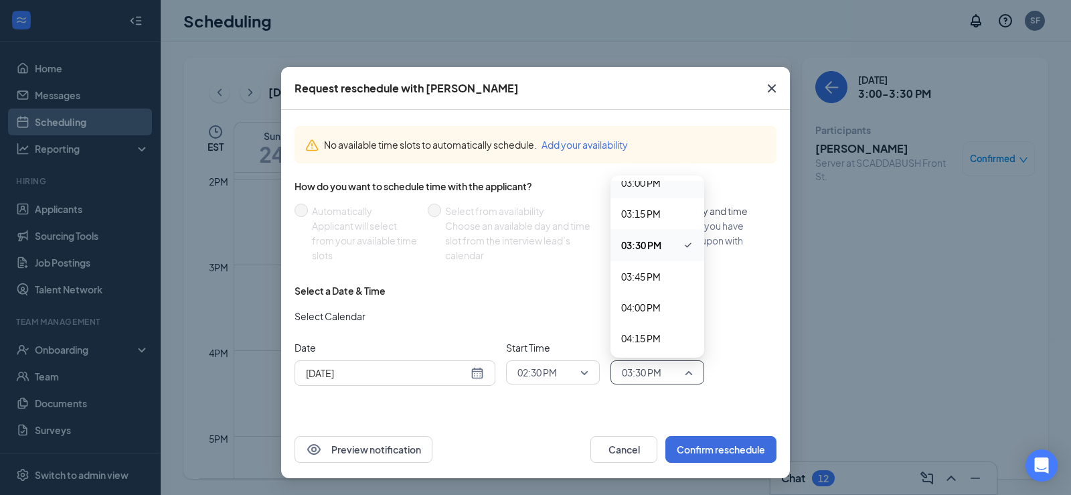
click at [659, 192] on div "03:00 PM" at bounding box center [657, 182] width 94 height 31
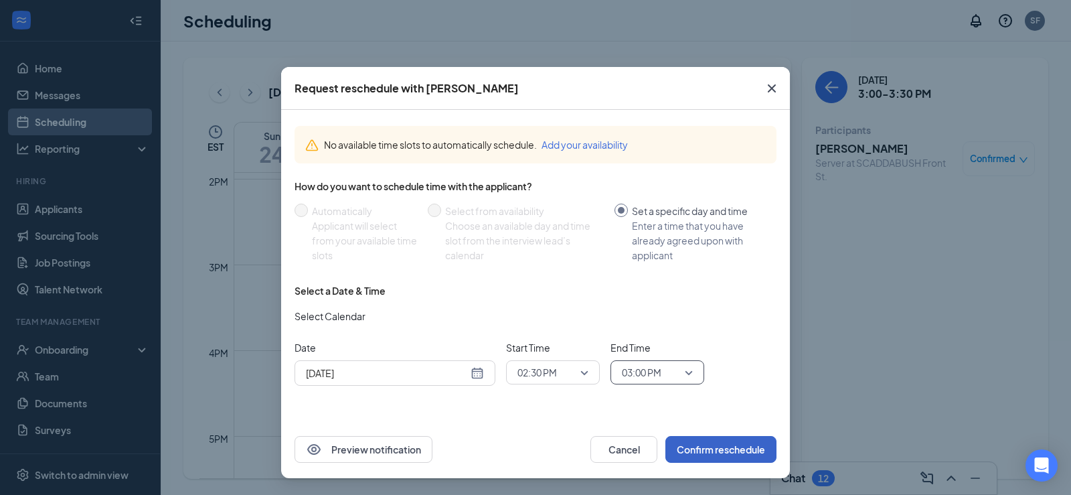
click at [725, 448] on button "Confirm reschedule" at bounding box center [720, 449] width 111 height 27
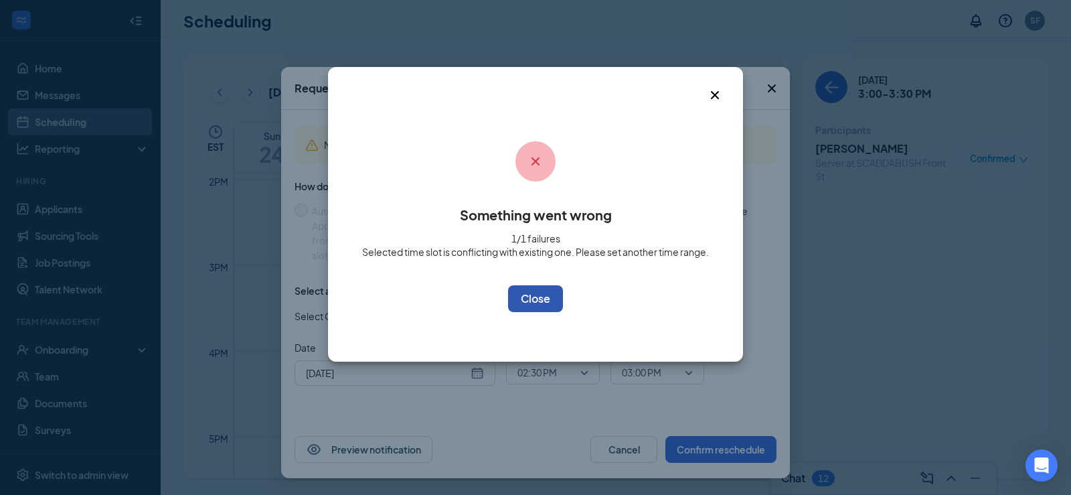
click at [531, 305] on button "OK" at bounding box center [535, 298] width 55 height 27
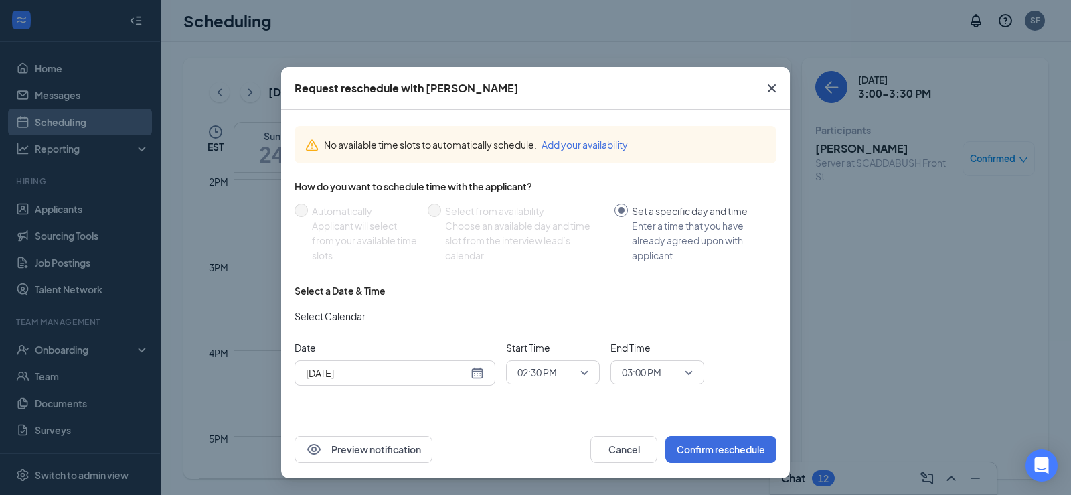
click at [768, 84] on icon "Cross" at bounding box center [772, 88] width 16 height 16
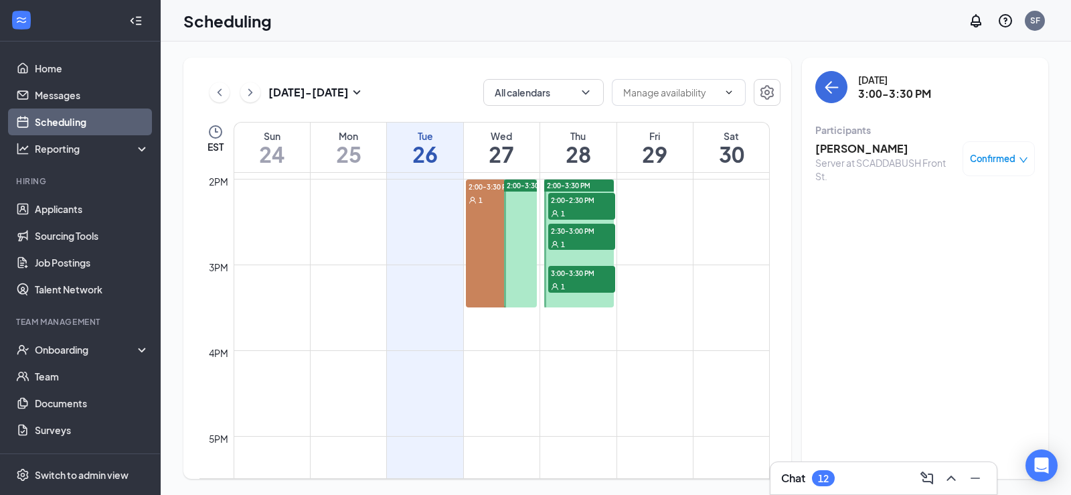
click at [527, 181] on span "2:00-3:30 PM" at bounding box center [529, 185] width 44 height 9
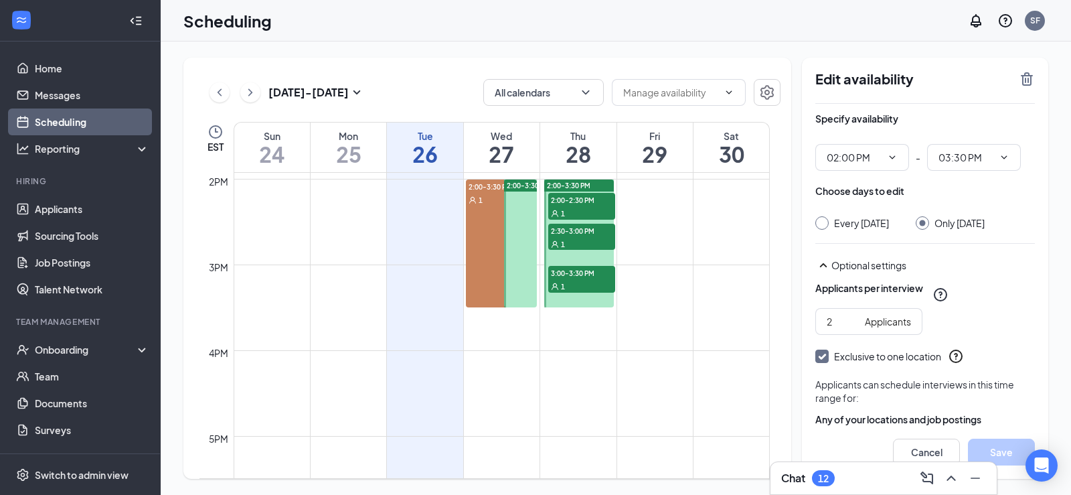
click at [483, 240] on div "2:00-3:30 PM 1" at bounding box center [499, 243] width 67 height 128
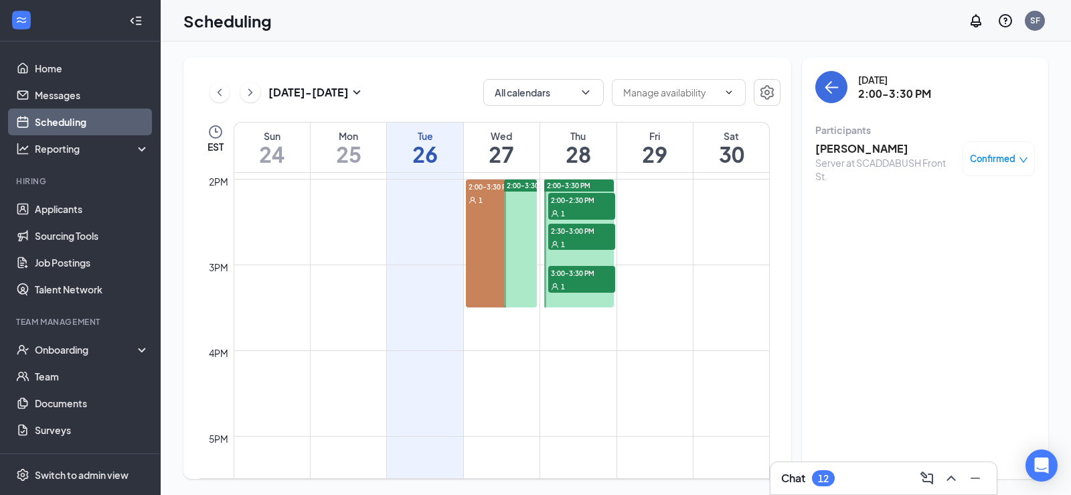
click at [479, 211] on div "2:00-3:30 PM 1" at bounding box center [499, 243] width 67 height 128
click at [993, 163] on span "Confirmed" at bounding box center [993, 158] width 46 height 13
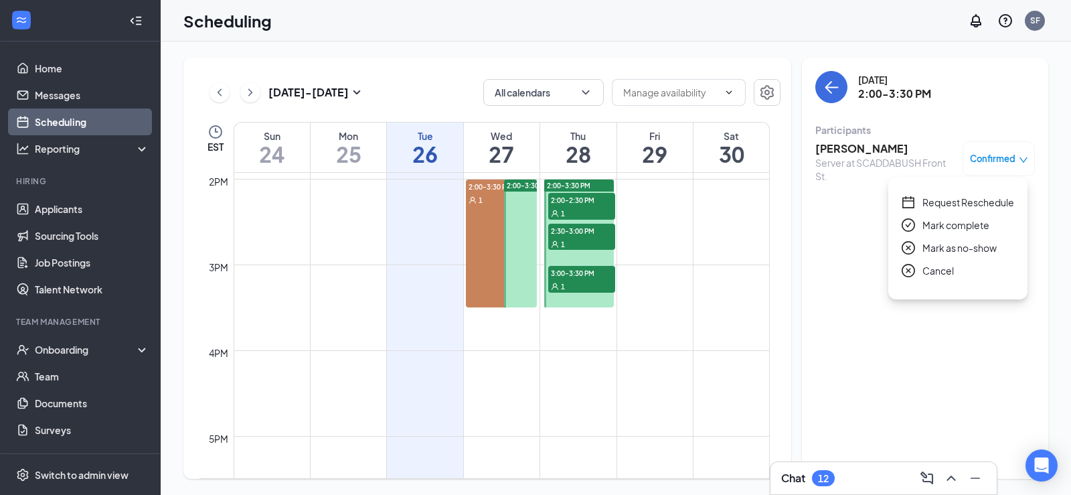
click at [836, 282] on div "Wednesday, Aug 27 2:00-3:30 PM Participants SAHRA AINAB Server at SCADDABUSH Fr…" at bounding box center [925, 268] width 246 height 421
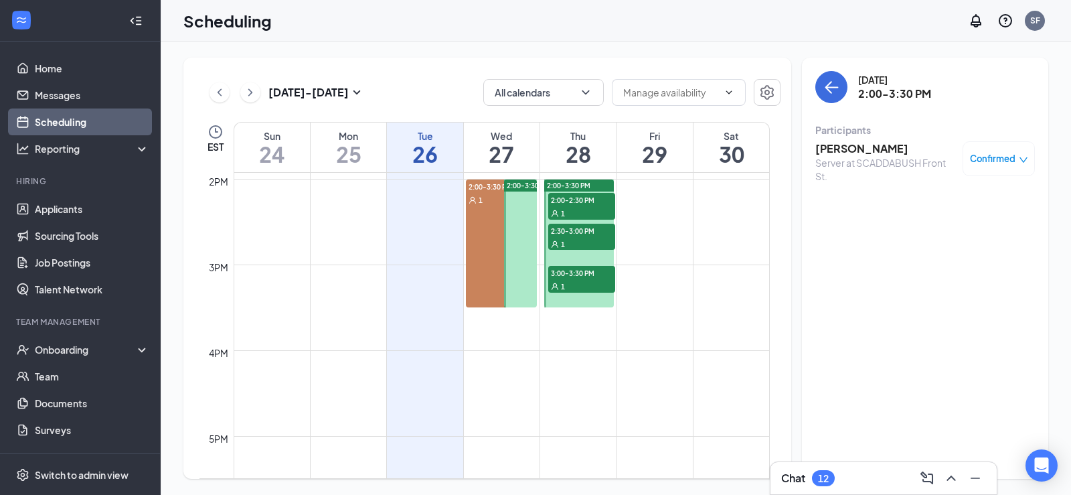
click at [590, 276] on span "3:00-3:30 PM" at bounding box center [581, 272] width 67 height 13
click at [1021, 157] on icon "down" at bounding box center [1023, 159] width 9 height 9
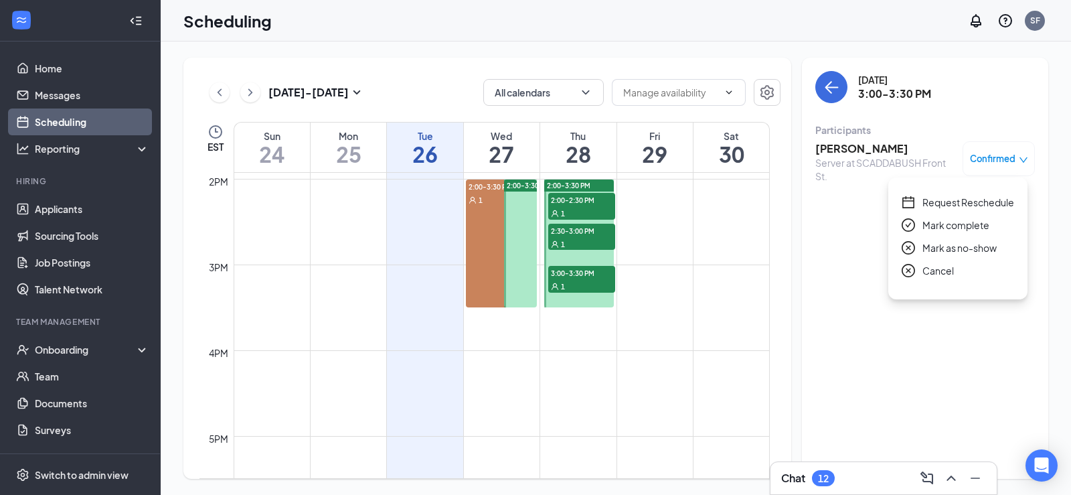
click at [945, 274] on span "Cancel" at bounding box center [937, 270] width 31 height 15
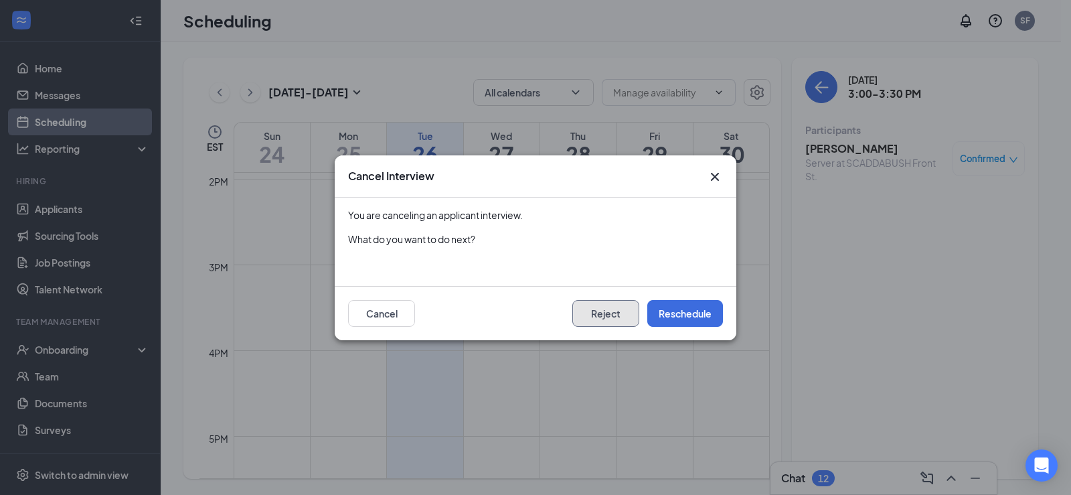
click at [603, 311] on button "Reject" at bounding box center [605, 313] width 67 height 27
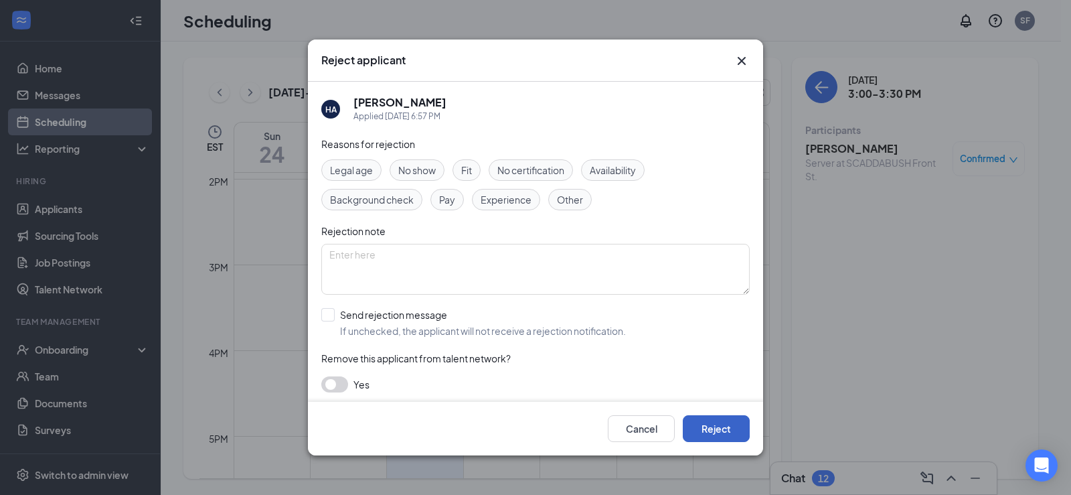
click at [723, 427] on button "Reject" at bounding box center [716, 428] width 67 height 27
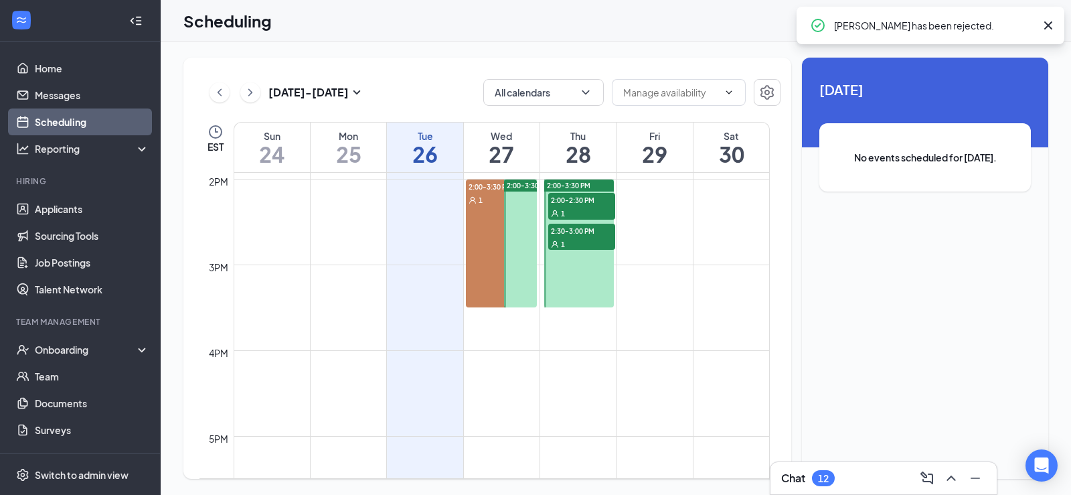
click at [588, 236] on span "2:30-3:00 PM" at bounding box center [581, 230] width 67 height 13
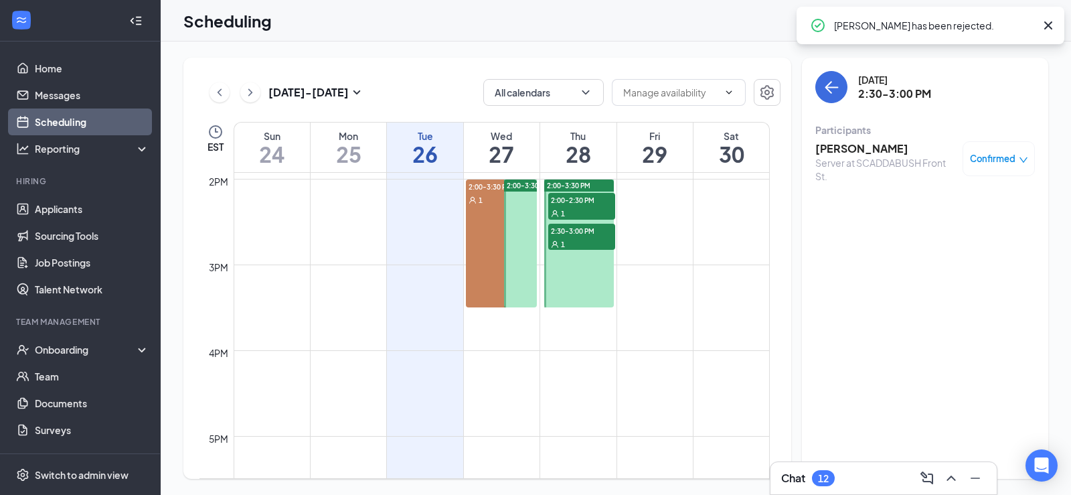
click at [993, 166] on div "Confirmed" at bounding box center [998, 158] width 72 height 35
drag, startPoint x: 996, startPoint y: 193, endPoint x: 877, endPoint y: 182, distance: 119.0
click at [877, 182] on div "Server at SCADDABUSH Front St." at bounding box center [885, 169] width 141 height 27
click at [567, 279] on div at bounding box center [579, 243] width 70 height 128
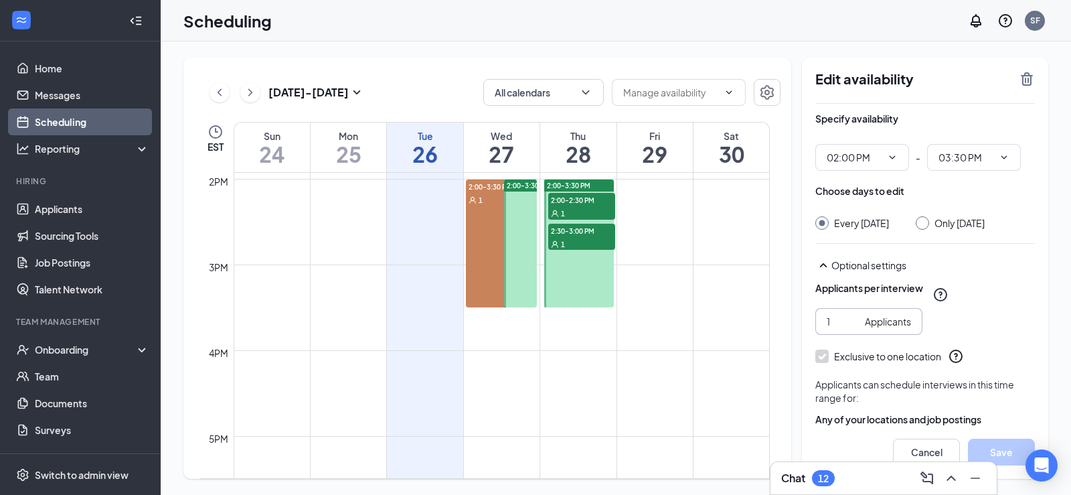
drag, startPoint x: 841, startPoint y: 336, endPoint x: 823, endPoint y: 336, distance: 18.7
click at [823, 335] on span "1 Applicants" at bounding box center [868, 321] width 107 height 27
type input "0"
click at [910, 198] on div "Choose days to edit" at bounding box center [925, 197] width 220 height 27
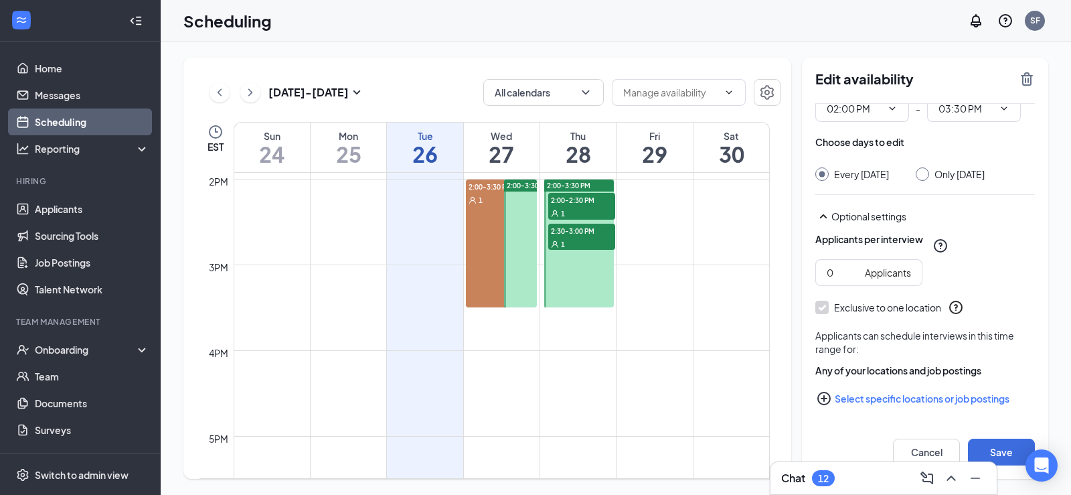
scroll to position [62, 0]
click at [1005, 453] on button "Save" at bounding box center [1001, 451] width 67 height 27
click at [934, 167] on div "Only Thursday, Aug 28" at bounding box center [950, 173] width 69 height 13
click at [925, 167] on input "Only Thursday, Aug 28" at bounding box center [920, 171] width 9 height 9
radio input "true"
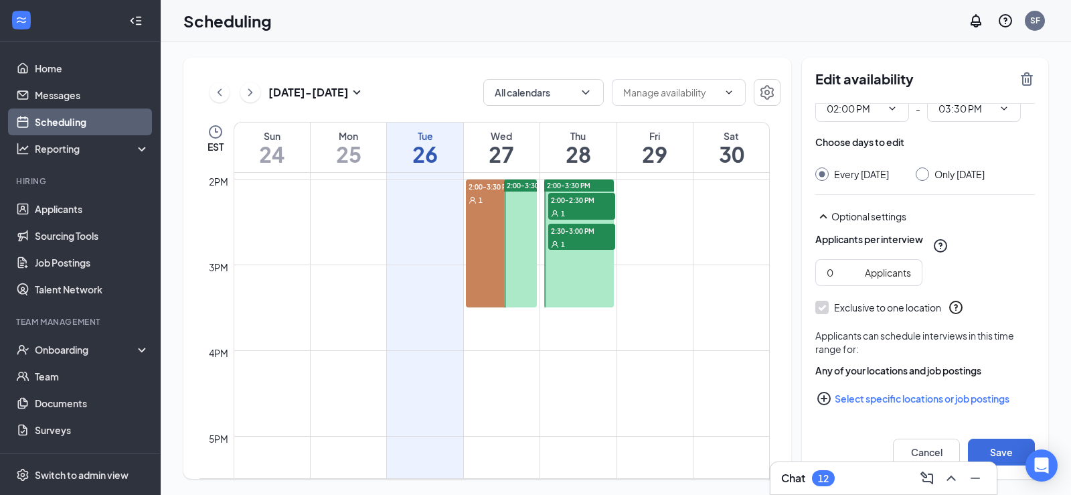
radio input "false"
click at [995, 452] on button "Save" at bounding box center [1001, 451] width 67 height 27
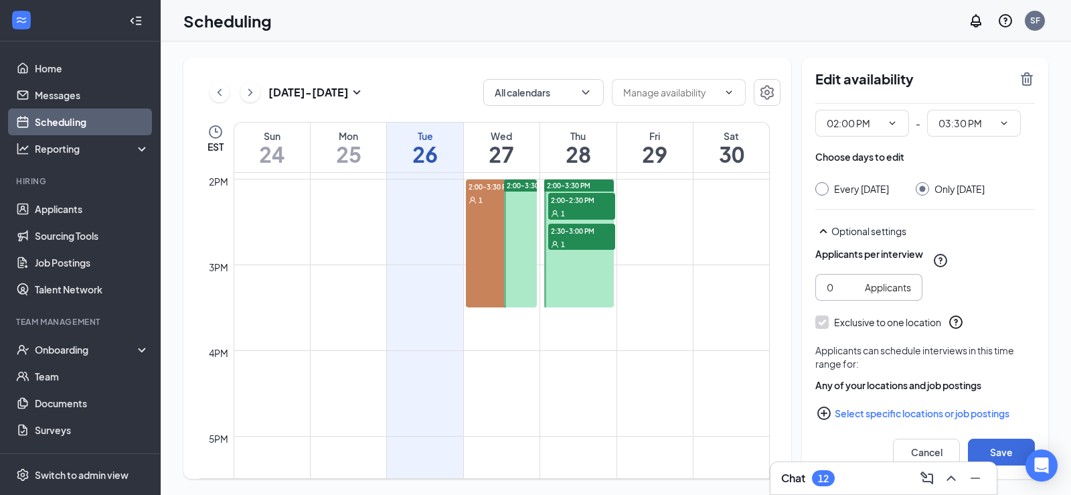
scroll to position [0, 0]
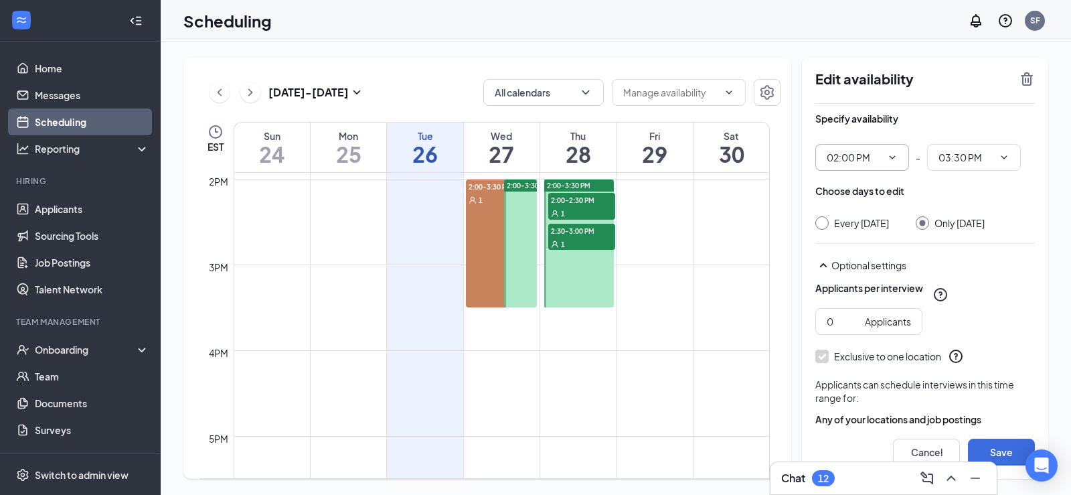
click at [890, 158] on icon "ChevronDown" at bounding box center [892, 157] width 11 height 11
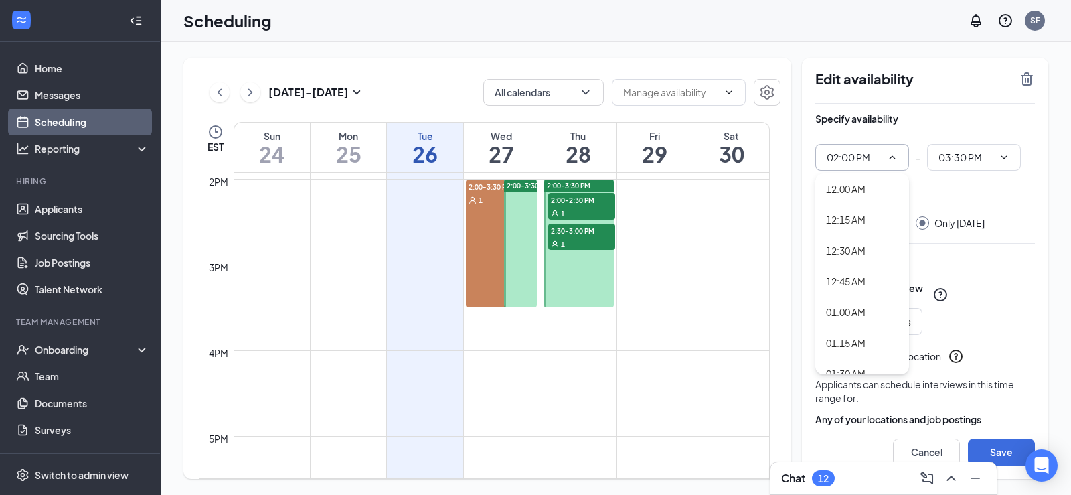
click at [894, 156] on icon "ChevronUp" at bounding box center [892, 157] width 11 height 11
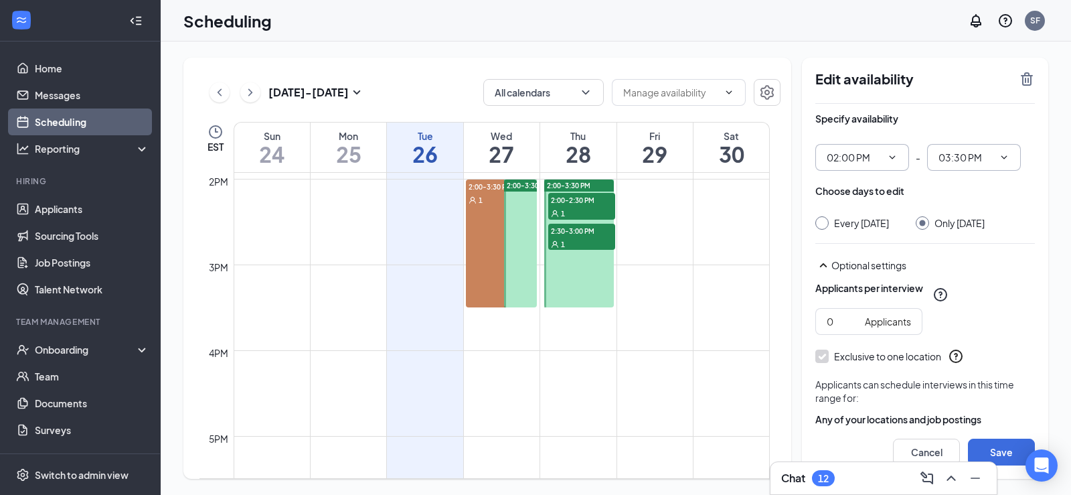
click at [1006, 154] on icon "ChevronDown" at bounding box center [1004, 157] width 11 height 11
click at [953, 215] on div "02:00 PM" at bounding box center [956, 208] width 39 height 15
type input "02:00 PM"
drag, startPoint x: 833, startPoint y: 332, endPoint x: 780, endPoint y: 330, distance: 52.9
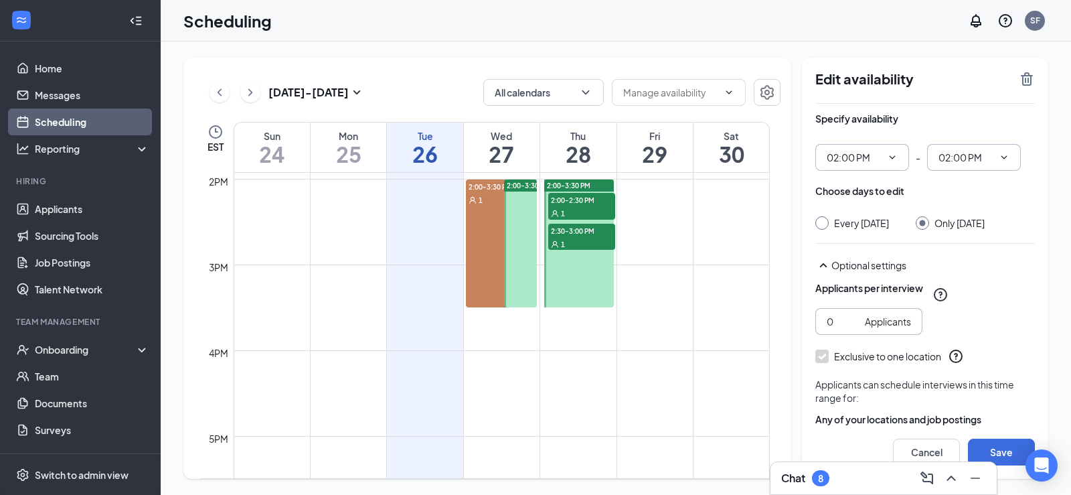
click at [780, 331] on div "Aug 24 - Aug 30 All calendars EST Sun 24 Mon 25 Tue 26 Wed 27 Thu 28 Fri 29 Sat…" at bounding box center [615, 268] width 865 height 421
type input "1"
click at [991, 448] on button "Save" at bounding box center [1001, 451] width 67 height 27
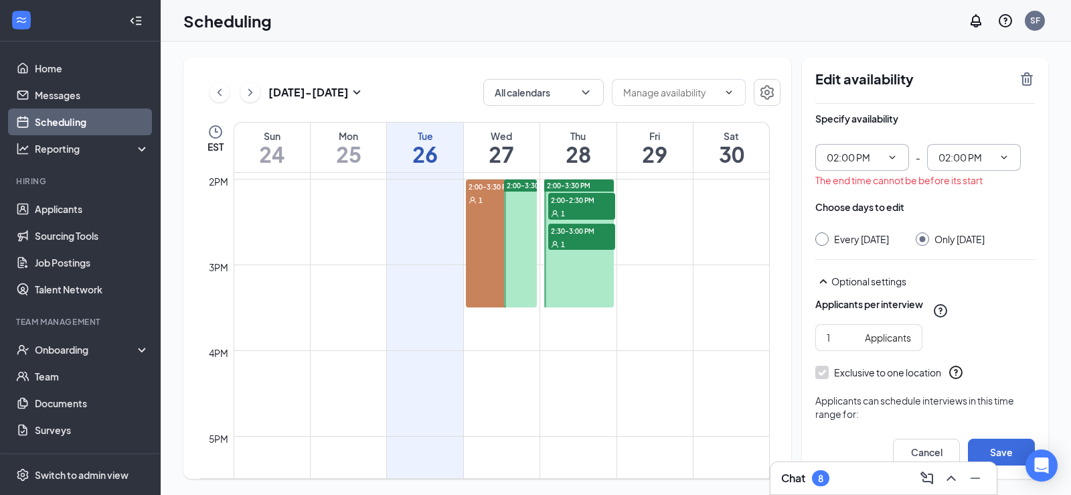
click at [1001, 155] on icon "ChevronDown" at bounding box center [1004, 157] width 11 height 11
click at [967, 265] on div "02:30 PM" at bounding box center [956, 270] width 39 height 15
type input "02:30 PM"
click at [1008, 447] on button "Save" at bounding box center [1001, 451] width 67 height 27
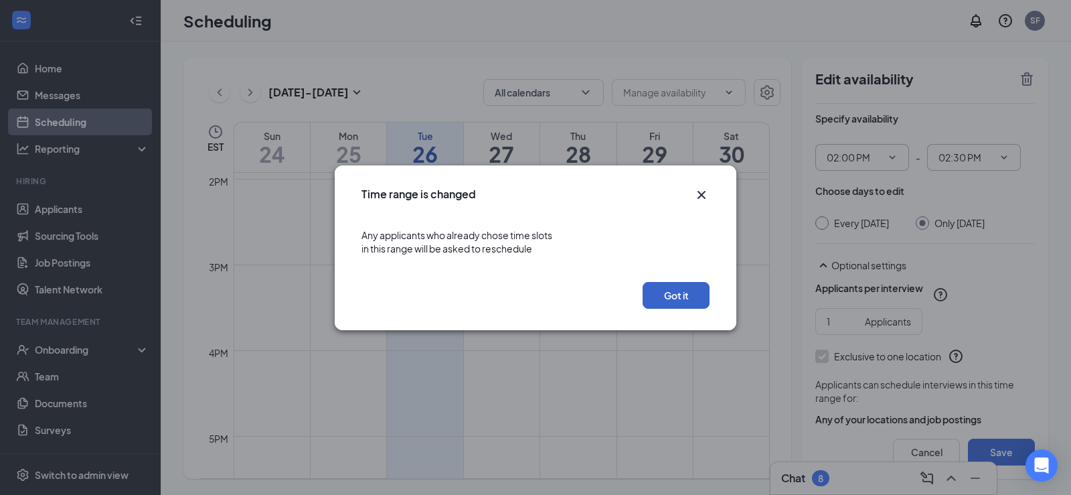
click at [671, 294] on button "Got it" at bounding box center [676, 295] width 67 height 27
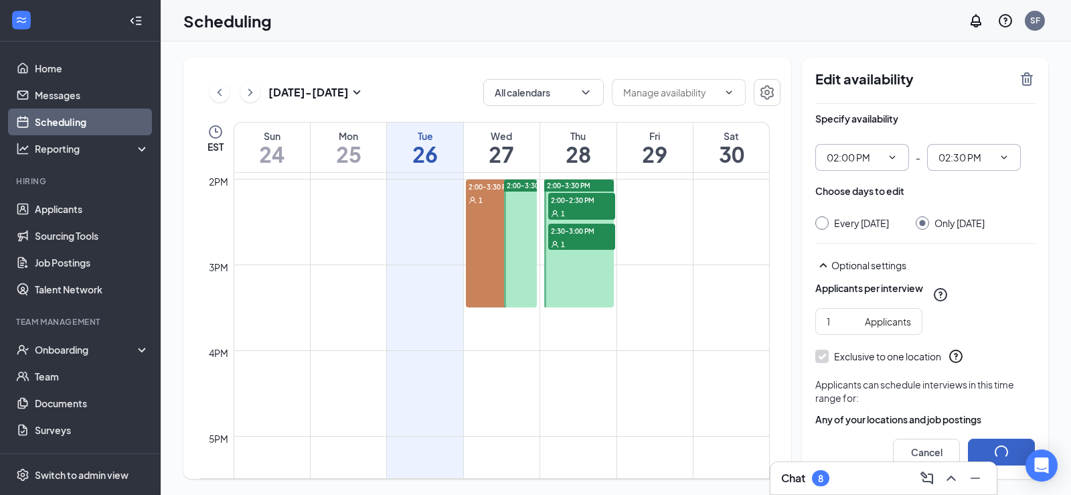
click at [585, 230] on span "2:30-3:00 PM" at bounding box center [581, 230] width 67 height 13
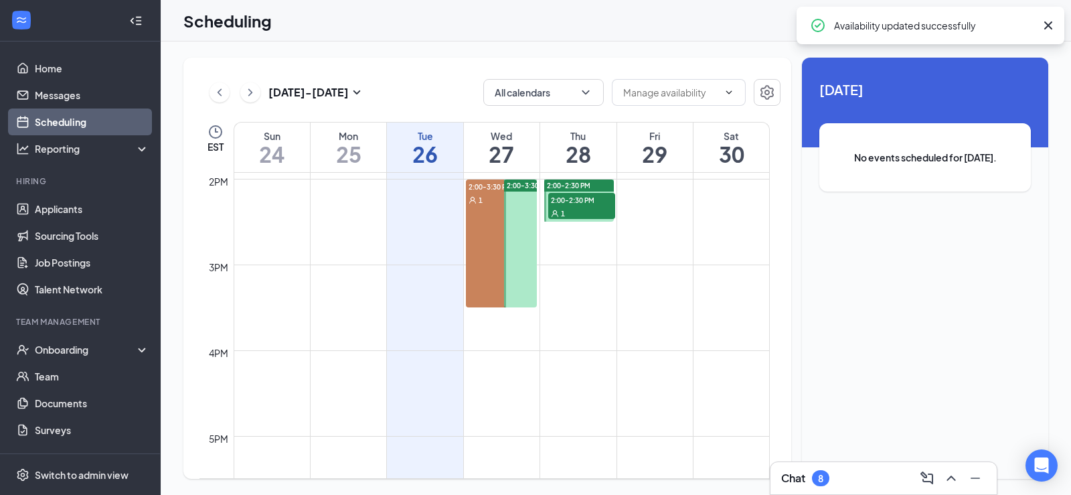
click at [572, 195] on span "2:00-2:30 PM" at bounding box center [581, 199] width 67 height 13
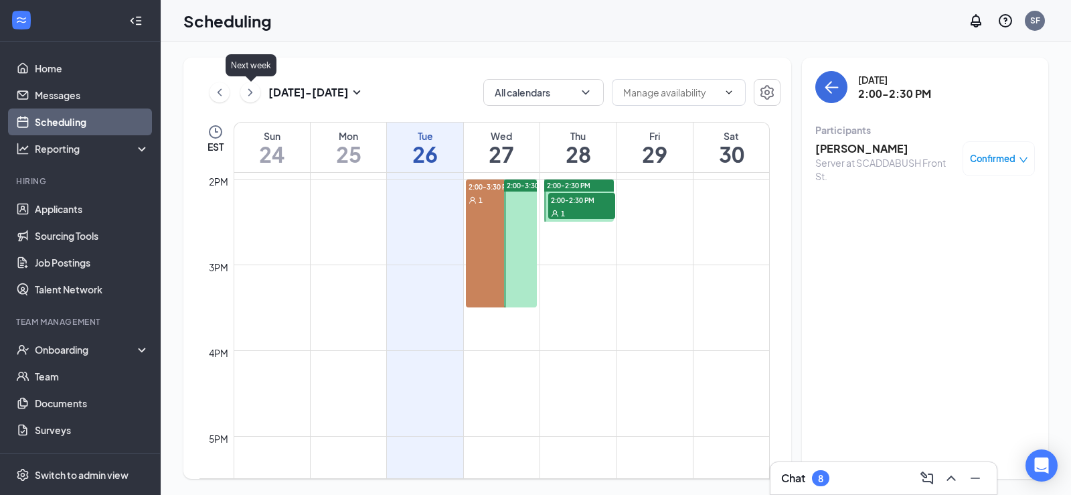
click at [251, 87] on icon "ChevronRight" at bounding box center [250, 92] width 13 height 16
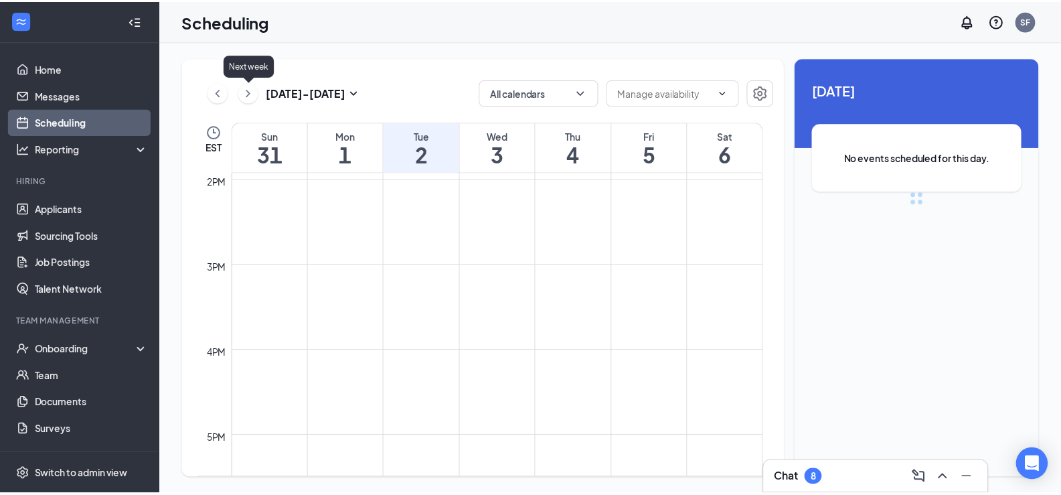
scroll to position [658, 0]
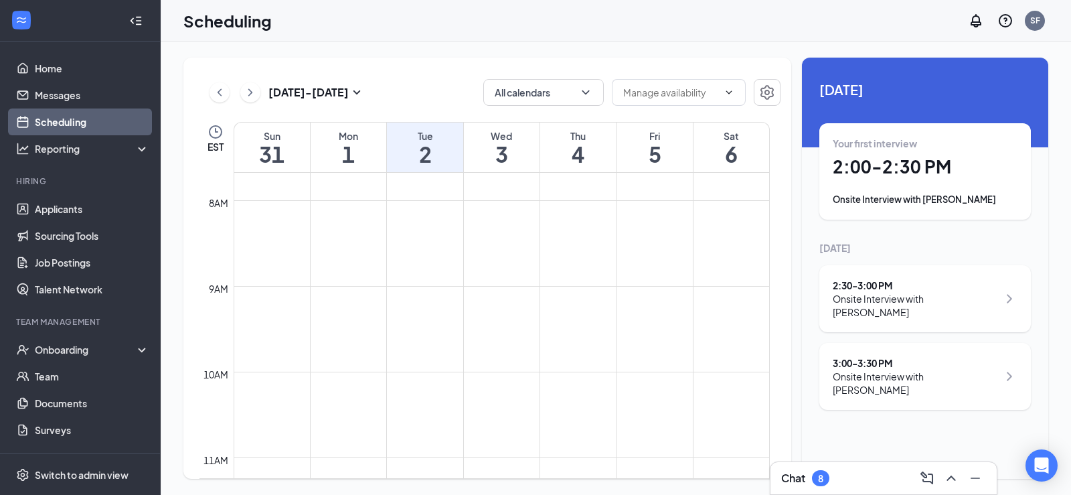
click at [212, 94] on button at bounding box center [219, 92] width 20 height 20
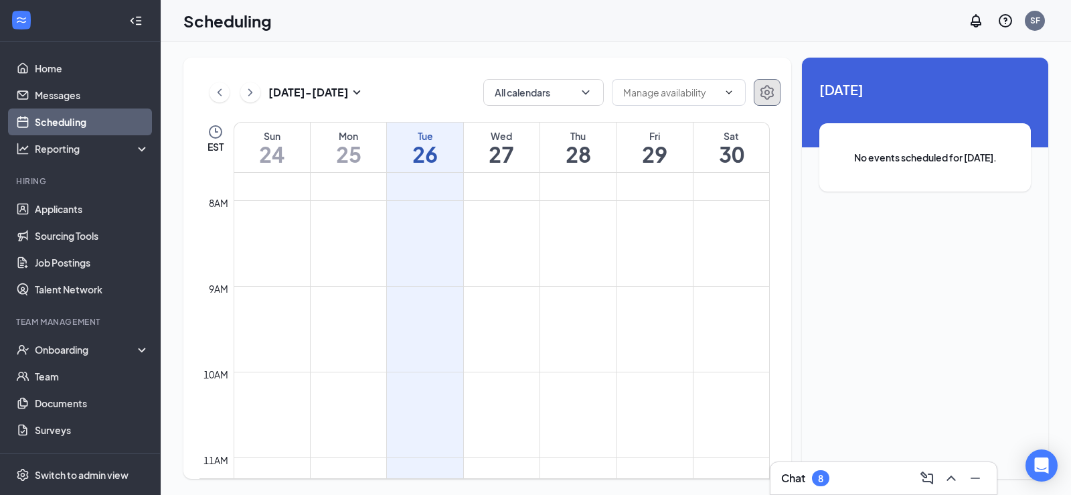
click at [772, 90] on icon "Settings" at bounding box center [766, 92] width 13 height 15
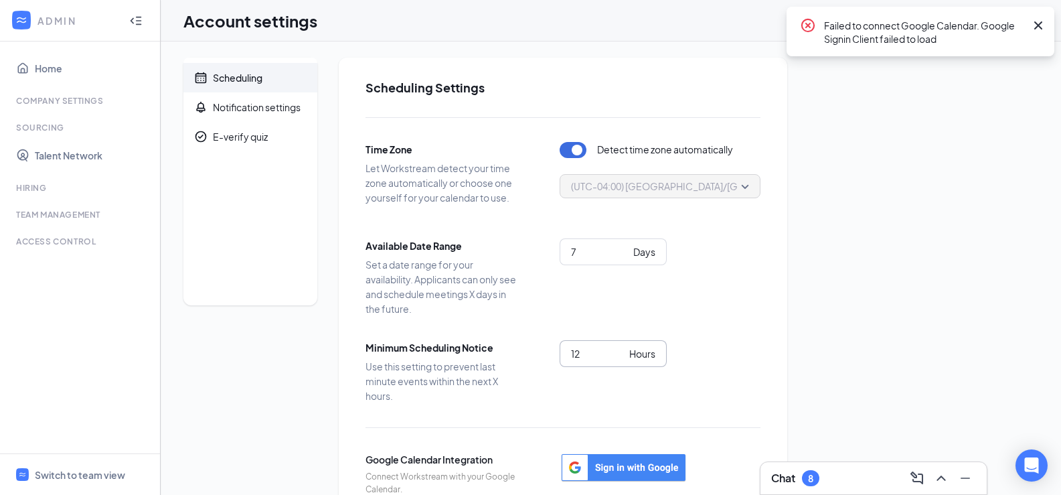
drag, startPoint x: 588, startPoint y: 355, endPoint x: 519, endPoint y: 355, distance: 68.3
click at [519, 355] on div "Minimum Scheduling Notice Use this setting to prevent last minute events within…" at bounding box center [562, 371] width 395 height 63
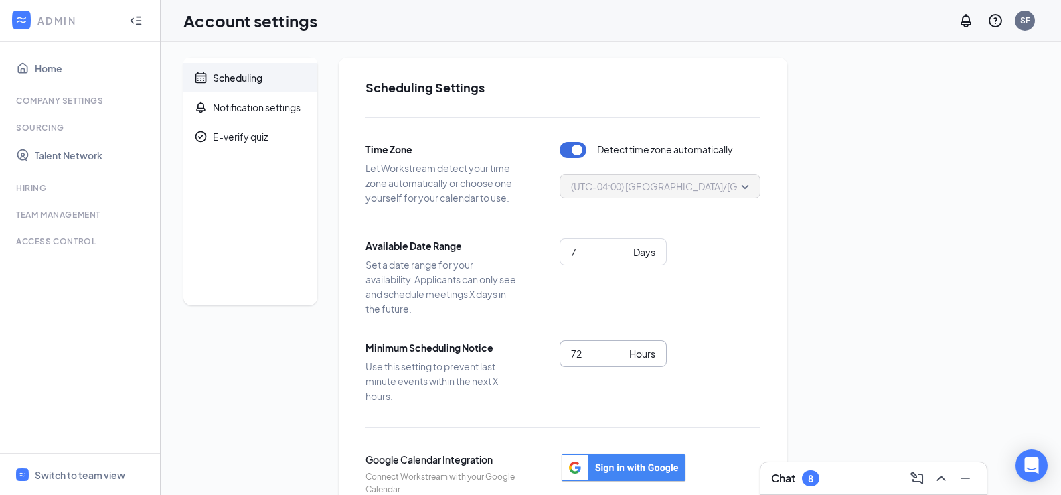
type input "72"
click at [758, 324] on div "Time Zone Let Workstream detect your time zone automatically or choose one your…" at bounding box center [562, 360] width 395 height 486
click at [38, 64] on link "Home" at bounding box center [92, 68] width 114 height 27
